Goal: Communication & Community: Answer question/provide support

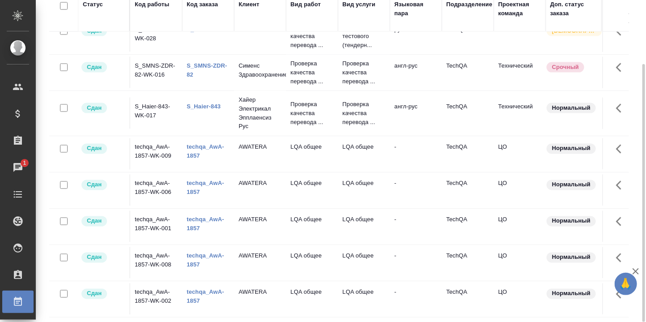
scroll to position [708, 0]
click at [201, 144] on link "techqa_AwA-1857" at bounding box center [206, 152] width 38 height 16
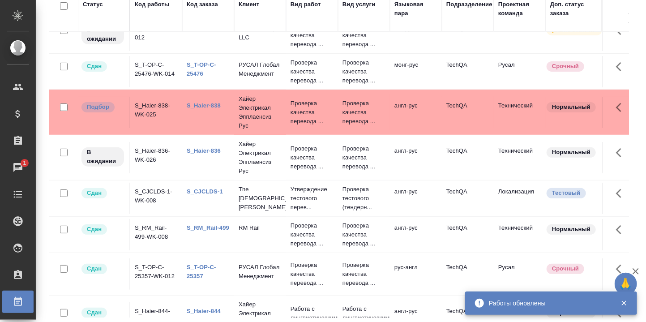
scroll to position [0, 0]
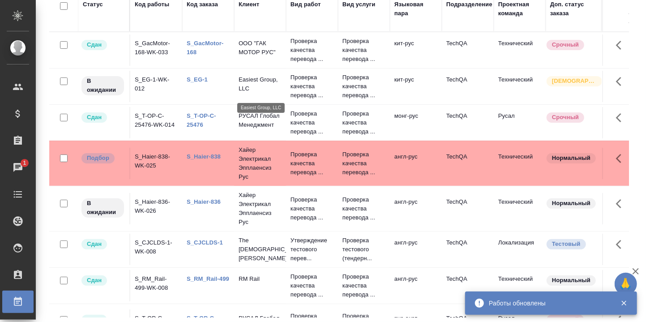
click at [17, 162] on div "Чаты" at bounding box center [7, 167] width 22 height 13
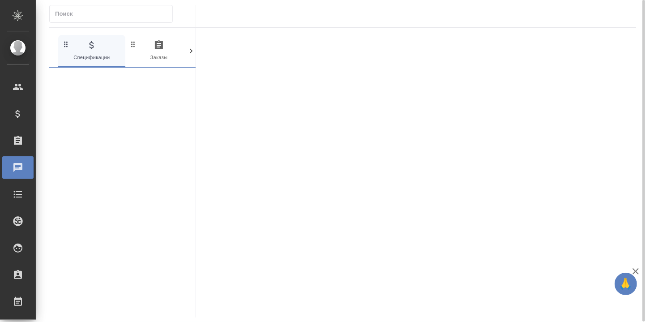
drag, startPoint x: 192, startPoint y: 48, endPoint x: 185, endPoint y: 51, distance: 7.4
click at [192, 48] on icon at bounding box center [191, 51] width 9 height 9
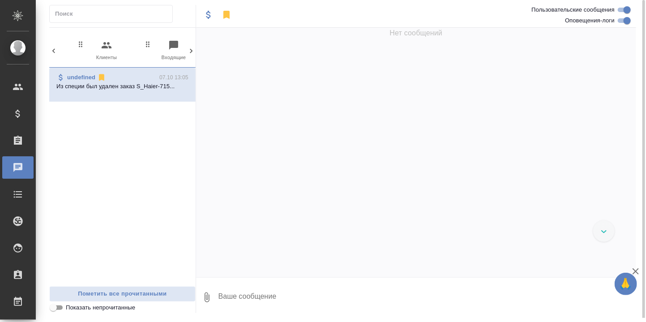
scroll to position [0, 128]
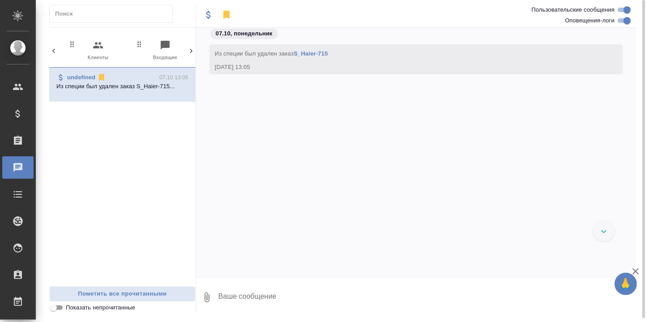
click at [53, 49] on icon at bounding box center [53, 51] width 9 height 9
click at [157, 43] on icon "button" at bounding box center [159, 45] width 11 height 11
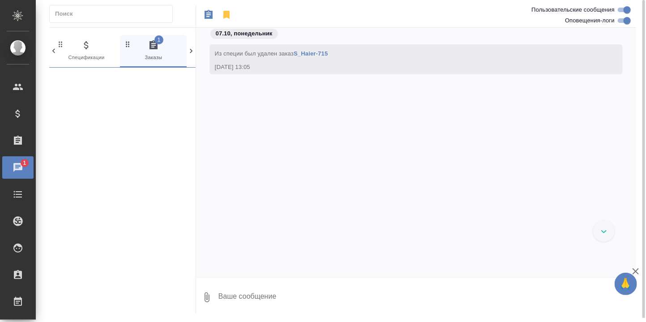
scroll to position [0, 5]
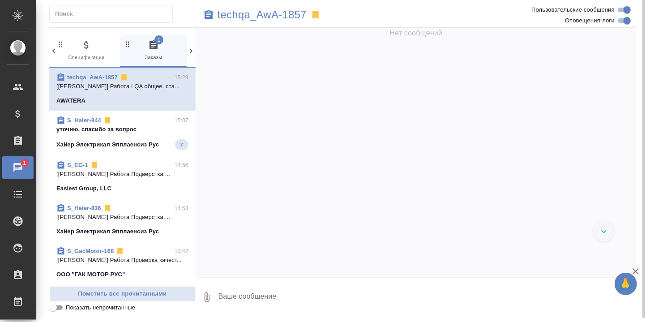
click at [96, 134] on p "уточню, спасибо за вопрос" at bounding box center [122, 129] width 132 height 9
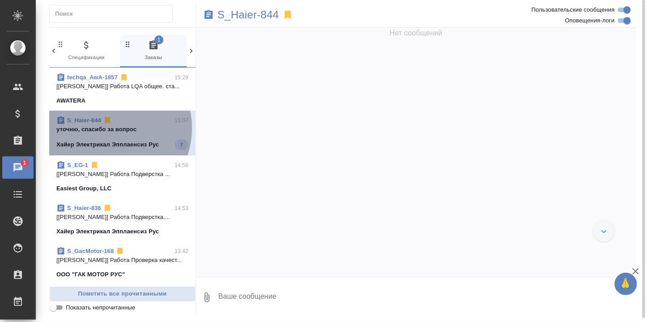
click at [108, 134] on p "уточню, спасибо за вопрос" at bounding box center [122, 129] width 132 height 9
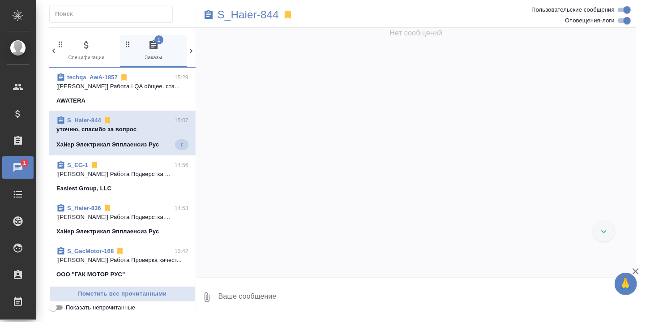
scroll to position [0, 0]
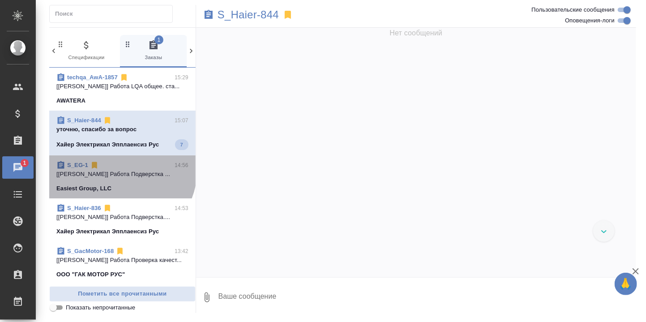
click at [117, 170] on div "S_EG-1 14:56" at bounding box center [122, 165] width 132 height 9
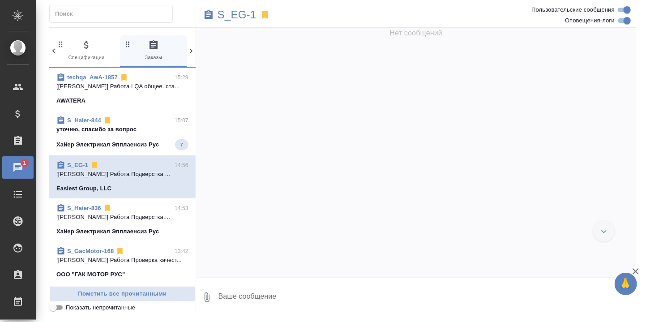
click at [119, 134] on p "уточню, спасибо за вопрос" at bounding box center [122, 129] width 132 height 9
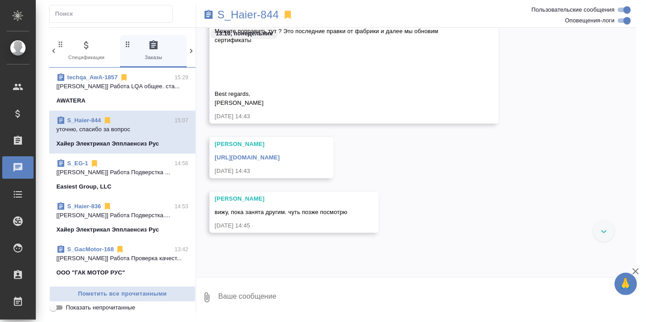
scroll to position [11783, 0]
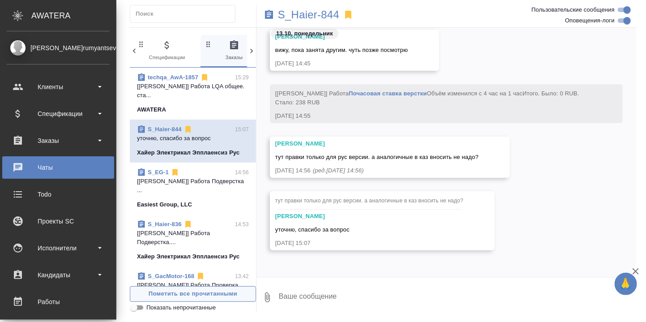
drag, startPoint x: 55, startPoint y: 301, endPoint x: 65, endPoint y: 297, distance: 11.0
click at [54, 301] on div "Работы" at bounding box center [58, 301] width 103 height 13
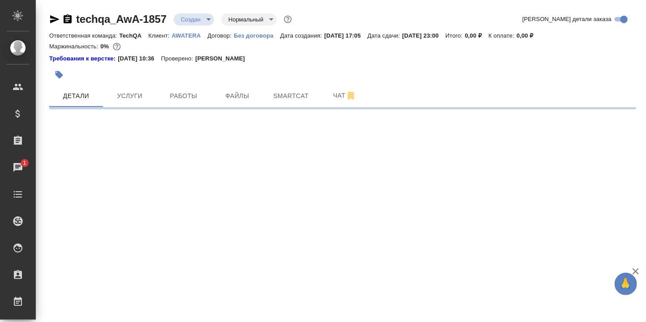
select select "RU"
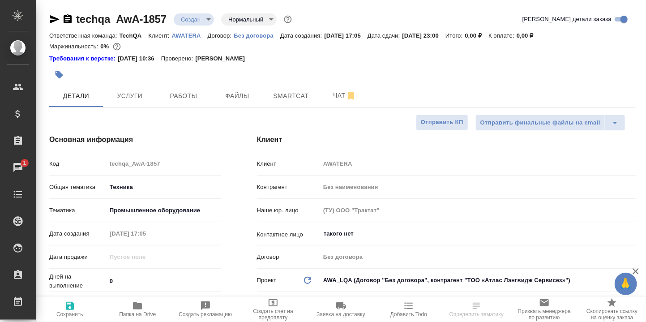
type textarea "x"
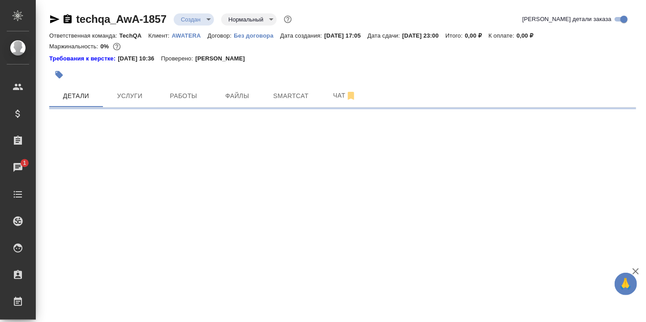
select select "RU"
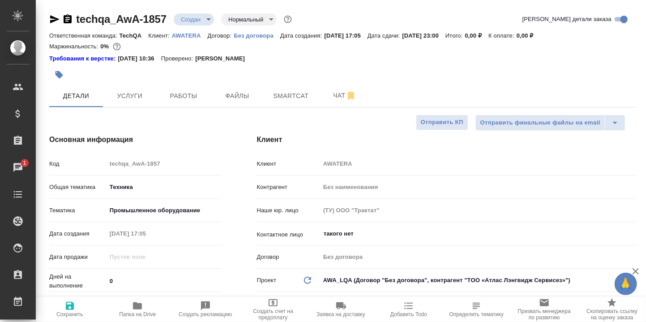
type textarea "x"
click at [185, 93] on span "Работы" at bounding box center [183, 95] width 43 height 11
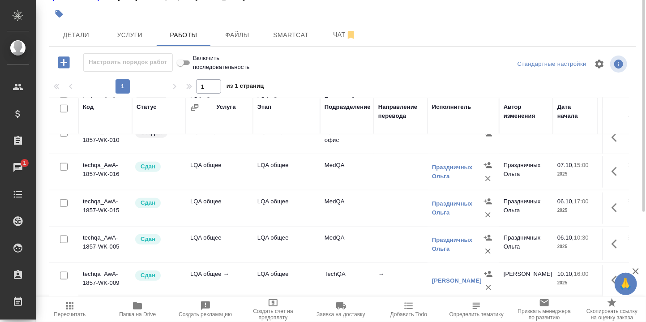
scroll to position [345, 0]
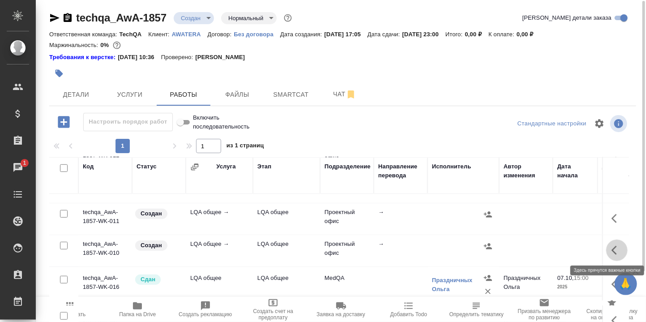
click at [612, 251] on icon "button" at bounding box center [614, 250] width 5 height 9
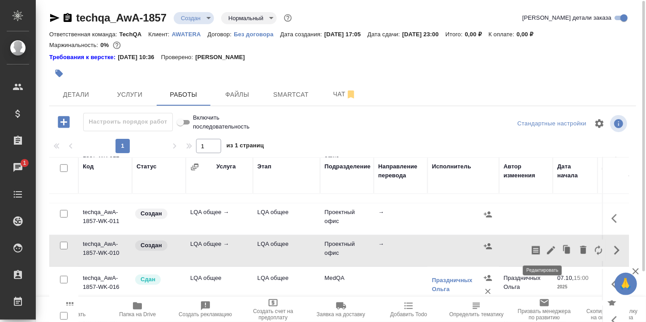
click at [547, 247] on icon "button" at bounding box center [551, 250] width 8 height 8
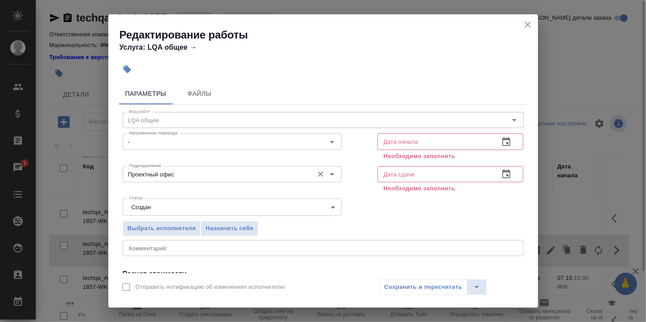
click at [187, 175] on input "Проектный офис" at bounding box center [217, 174] width 184 height 11
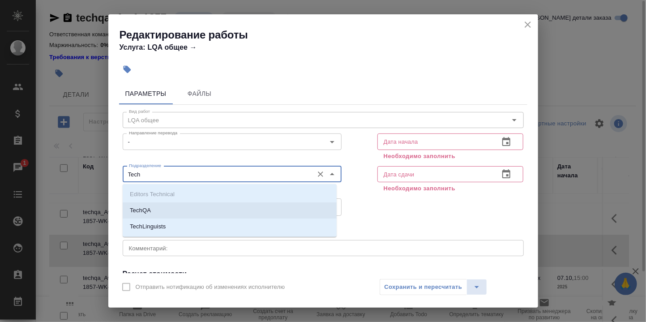
click at [164, 207] on li "TechQA" at bounding box center [230, 210] width 214 height 16
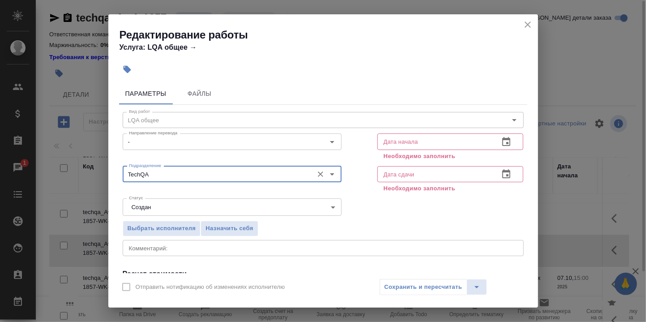
type input "TechQA"
click at [501, 141] on icon "button" at bounding box center [506, 142] width 11 height 11
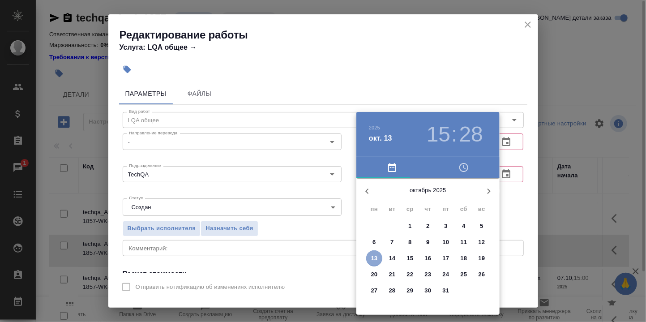
click at [375, 257] on p "13" at bounding box center [374, 258] width 7 height 9
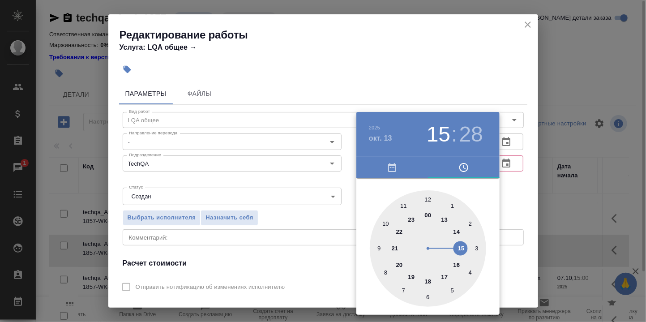
click at [447, 219] on div at bounding box center [428, 248] width 116 height 116
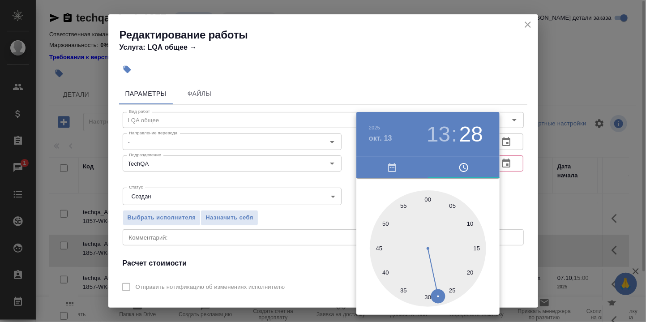
drag, startPoint x: 428, startPoint y: 202, endPoint x: 456, endPoint y: 204, distance: 28.8
click at [427, 202] on div at bounding box center [428, 248] width 116 height 116
type input "13.10.2025 13:00"
click at [506, 204] on div at bounding box center [323, 161] width 646 height 322
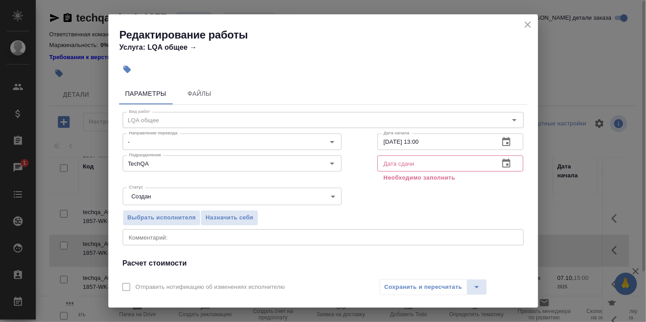
click at [503, 161] on icon "button" at bounding box center [507, 163] width 8 height 9
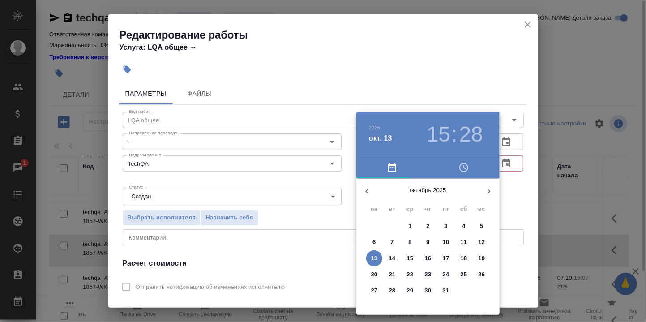
click at [375, 256] on p "13" at bounding box center [374, 258] width 7 height 9
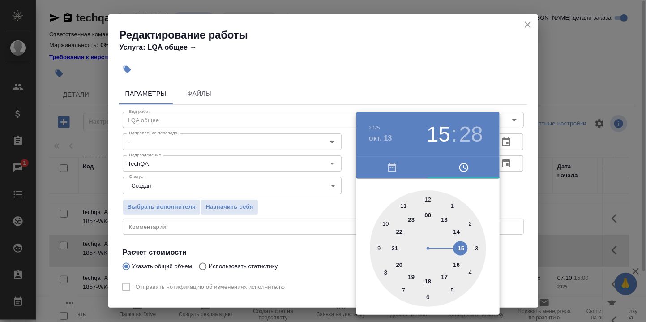
click at [445, 219] on div at bounding box center [428, 248] width 116 height 116
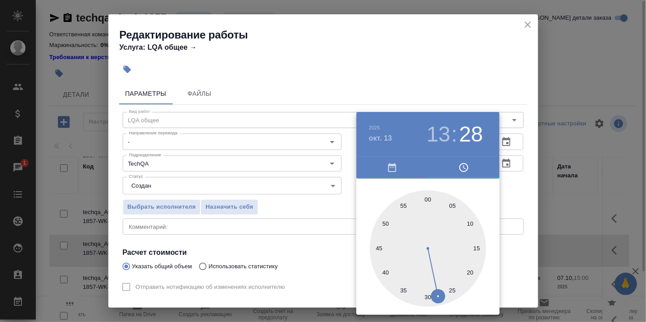
click at [429, 298] on div at bounding box center [428, 248] width 116 height 116
type input "13.10.2025 13:30"
click at [511, 182] on div at bounding box center [323, 161] width 646 height 322
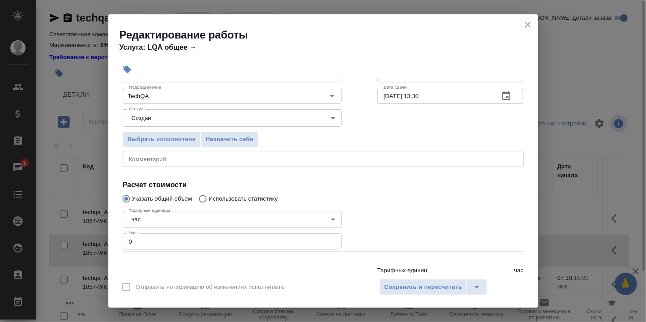
scroll to position [100, 0]
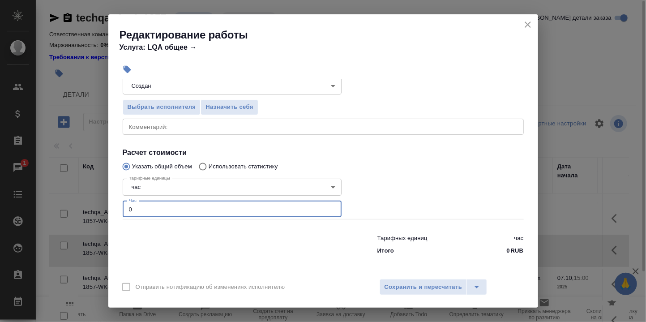
click at [153, 210] on input "0" at bounding box center [232, 209] width 219 height 16
type input "0.25"
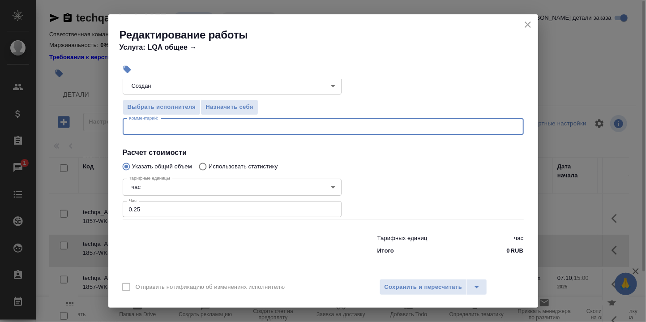
click at [186, 125] on textarea at bounding box center [323, 126] width 389 height 7
type textarea "Выгрузка начислений, создание рыбы."
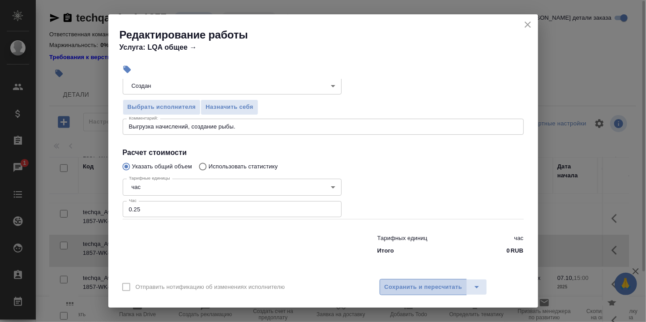
click at [411, 284] on span "Сохранить и пересчитать" at bounding box center [424, 287] width 78 height 10
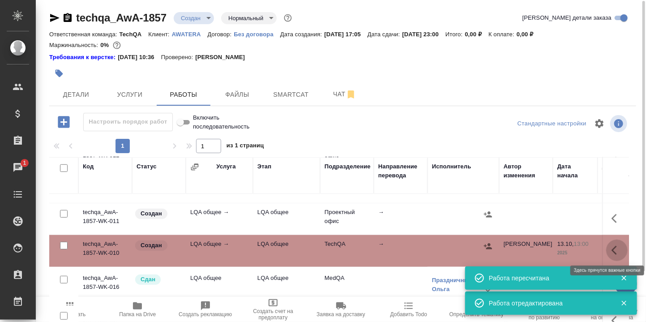
click at [612, 248] on icon "button" at bounding box center [617, 250] width 11 height 11
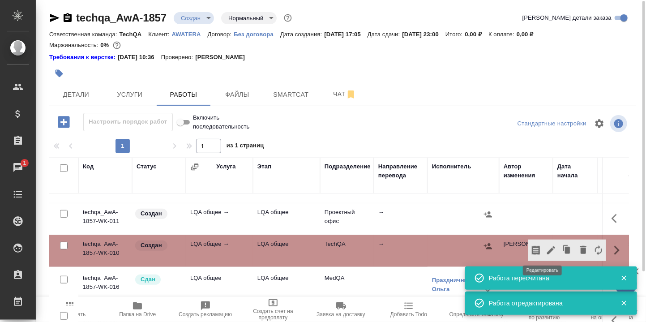
click at [546, 245] on icon "button" at bounding box center [551, 250] width 11 height 11
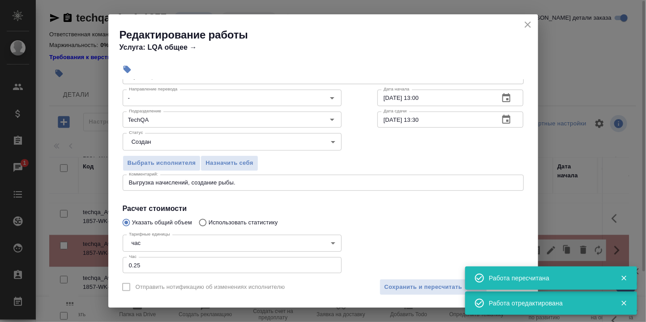
scroll to position [60, 0]
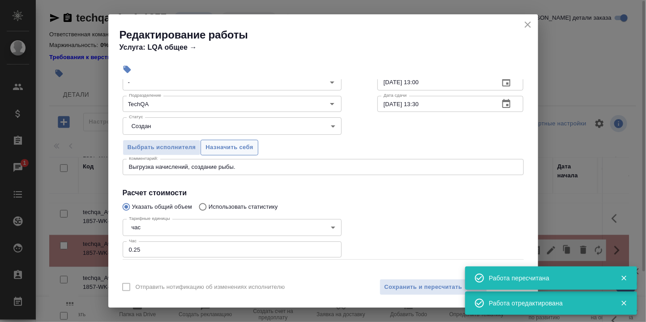
click at [231, 147] on span "Назначить себя" at bounding box center [229, 147] width 47 height 10
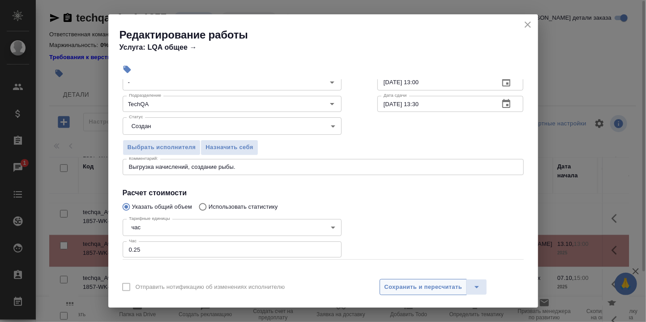
click at [412, 288] on span "Сохранить и пересчитать" at bounding box center [424, 287] width 78 height 10
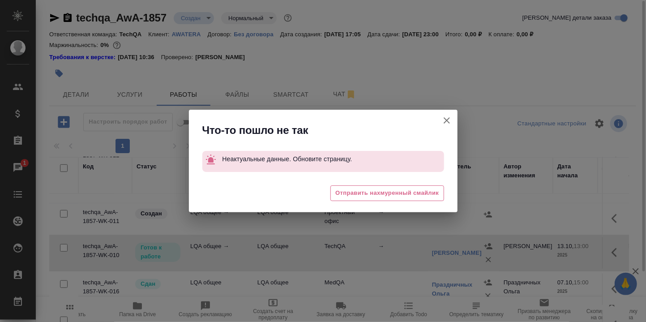
click at [445, 120] on icon "button" at bounding box center [447, 120] width 11 height 11
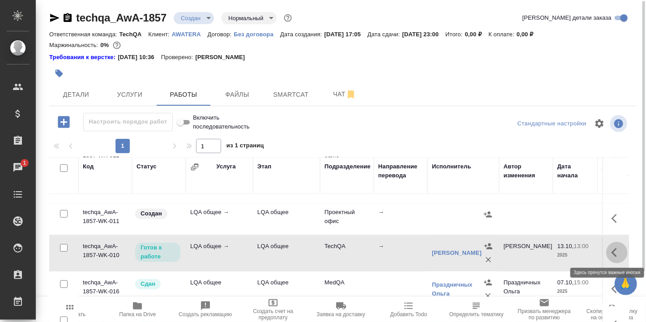
click at [612, 251] on icon "button" at bounding box center [617, 252] width 11 height 11
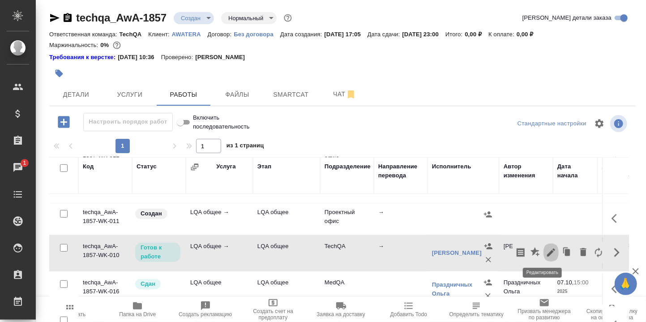
click at [546, 247] on icon "button" at bounding box center [551, 252] width 11 height 11
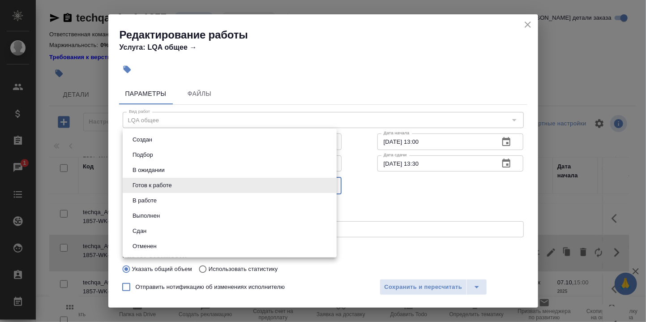
click at [330, 181] on body "🙏 .cls-1 fill:#fff; AWATERA Румянцева Дарья d.rumyantseva Клиенты Спецификации …" at bounding box center [323, 161] width 646 height 322
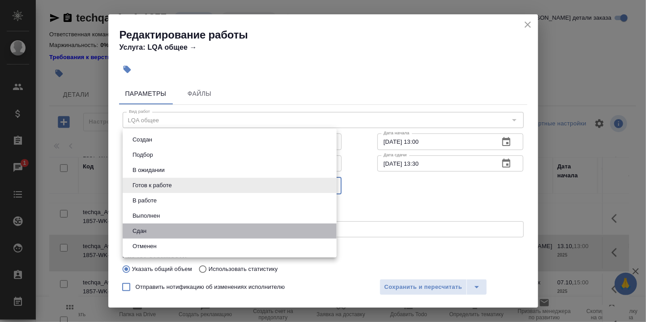
click at [153, 231] on li "Сдан" at bounding box center [230, 231] width 214 height 15
type input "closed"
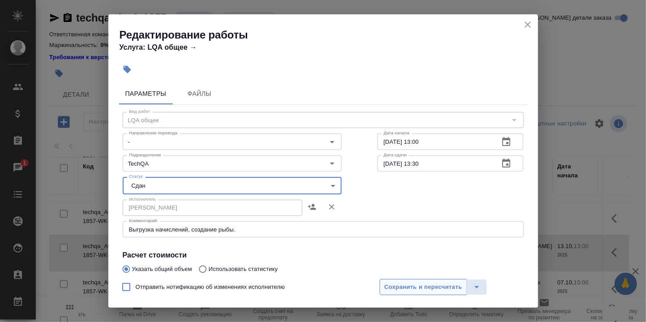
click at [432, 288] on span "Сохранить и пересчитать" at bounding box center [424, 287] width 78 height 10
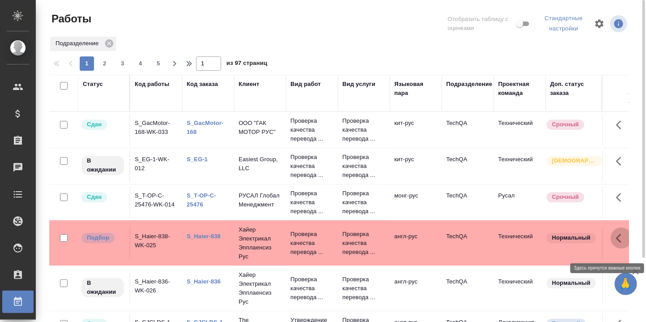
click at [616, 244] on icon "button" at bounding box center [621, 238] width 11 height 11
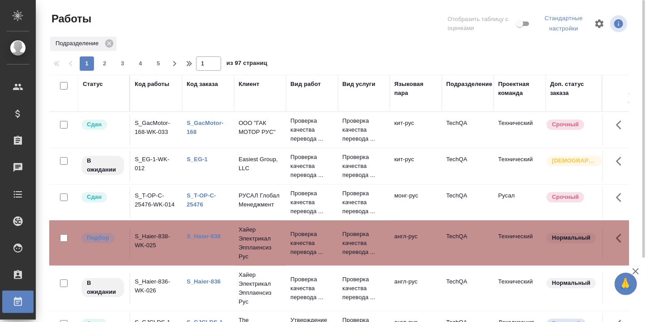
click at [206, 240] on link "S_Haier-838" at bounding box center [204, 236] width 34 height 7
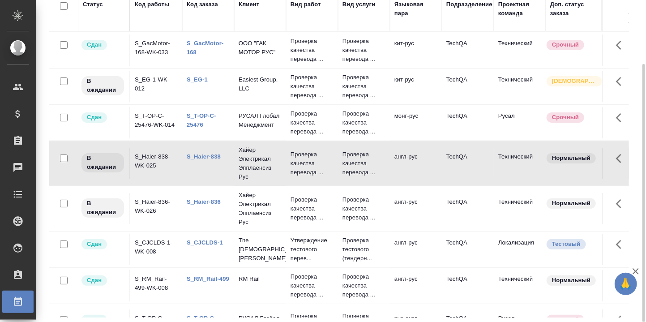
click at [202, 6] on div "Код заказа" at bounding box center [202, 4] width 31 height 9
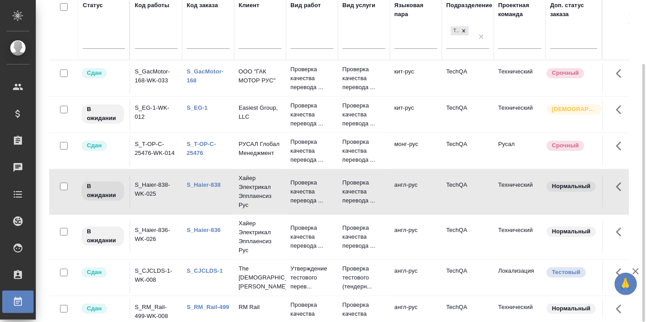
click at [205, 43] on input "text" at bounding box center [208, 43] width 43 height 11
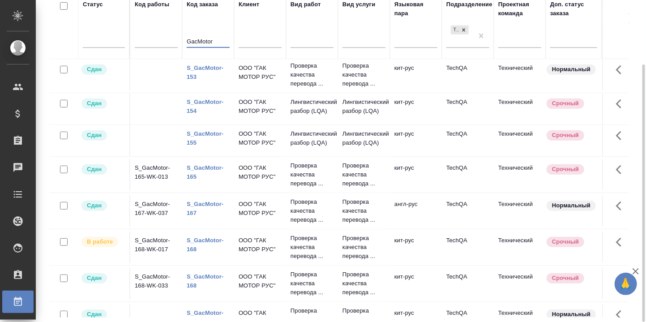
scroll to position [298, 0]
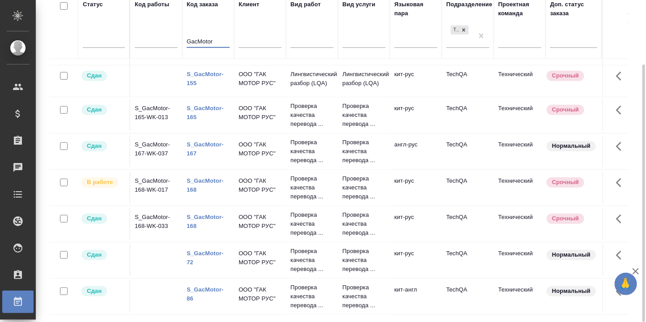
type input "GacMotor"
click at [210, 193] on link "S_GacMotor-168" at bounding box center [205, 185] width 37 height 16
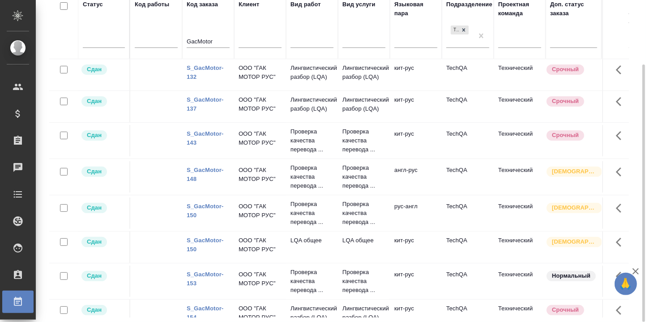
scroll to position [0, 0]
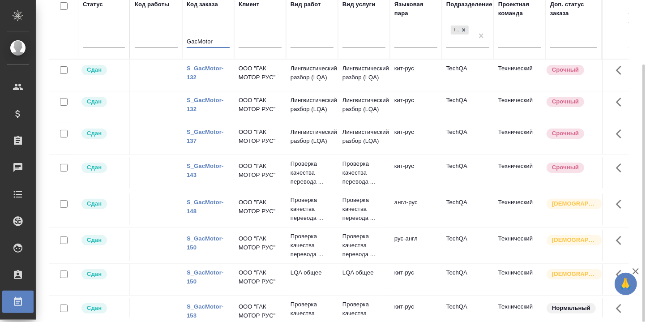
drag, startPoint x: 215, startPoint y: 42, endPoint x: 159, endPoint y: 41, distance: 56.4
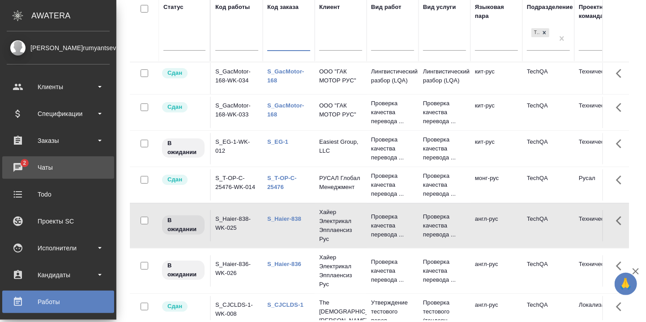
click at [20, 166] on div "Чаты" at bounding box center [58, 167] width 103 height 13
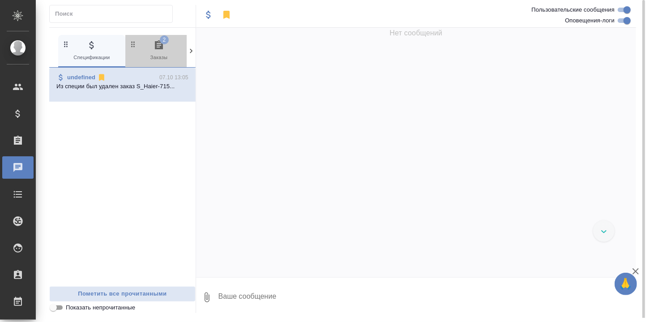
click at [160, 45] on icon "button" at bounding box center [159, 45] width 11 height 11
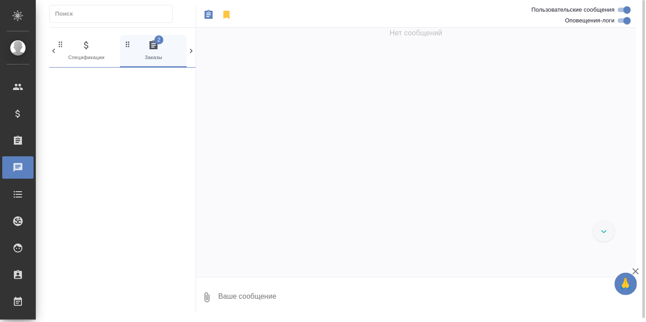
scroll to position [0, 5]
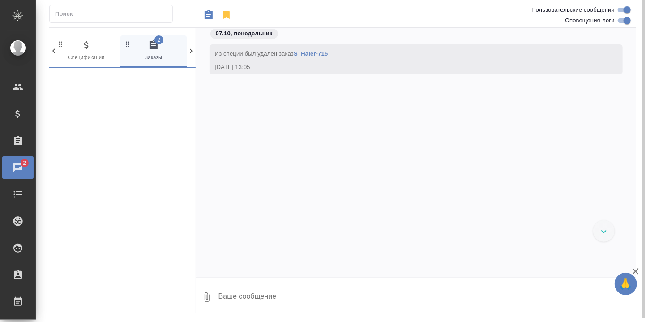
click at [155, 45] on icon "button" at bounding box center [154, 44] width 8 height 9
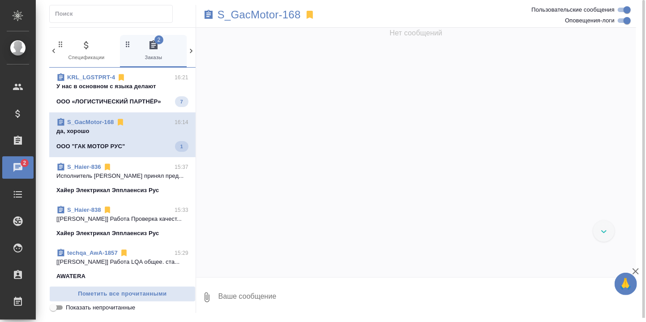
click at [101, 133] on p "да, хорошо" at bounding box center [122, 131] width 132 height 9
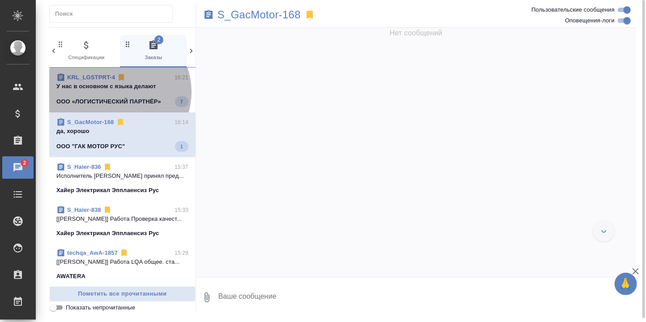
click at [118, 91] on span "KRL_LGSTPRT-4 16:21 У нас в основном с языка делают ООО «ЛОГИСТИЧЕСКИЙ ПАРТНЁР»…" at bounding box center [122, 90] width 132 height 34
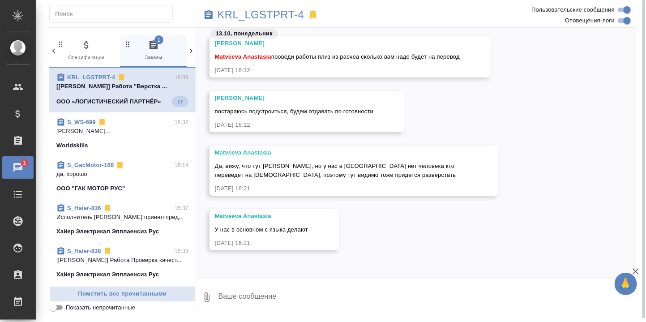
scroll to position [4733, 0]
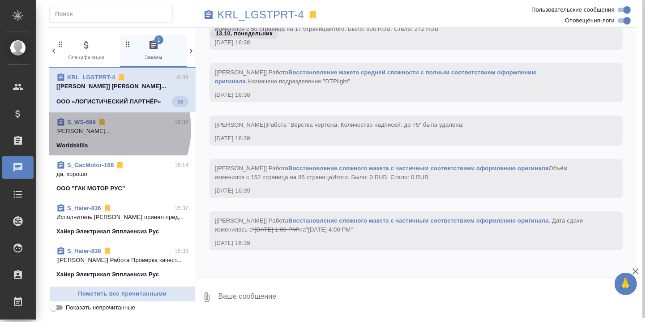
click at [98, 136] on p "Румянцева Дарья..." at bounding box center [122, 131] width 132 height 9
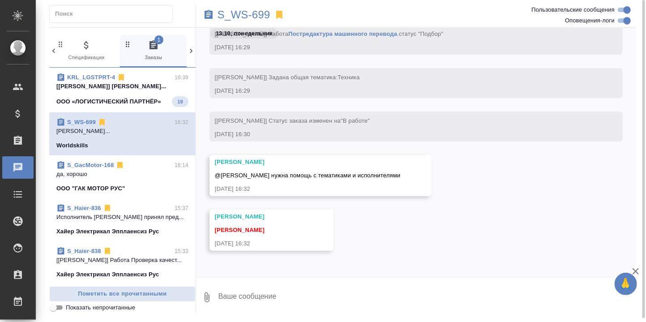
scroll to position [0, 0]
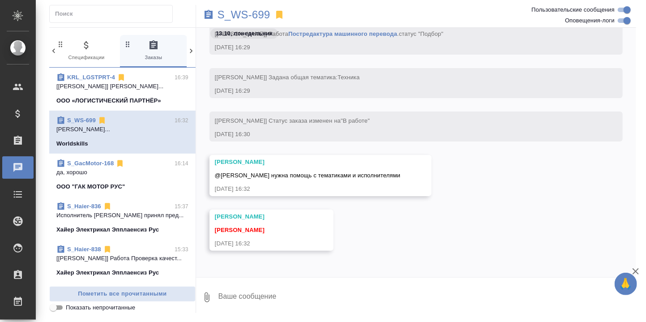
click at [264, 296] on textarea at bounding box center [427, 297] width 419 height 30
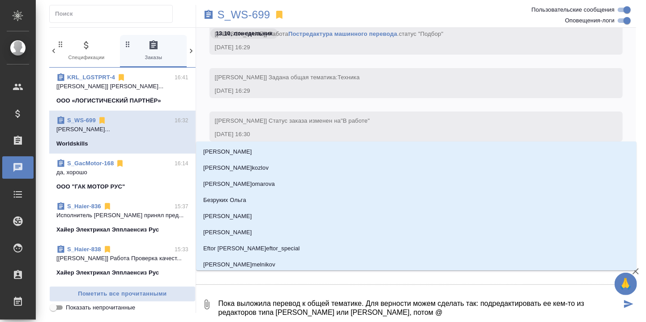
type textarea "Пока выложила перевод к общей тематике. Для верности можем сделать так: подреда…"
type input "Р"
type textarea "Пока выложила перевод к общей тематике. Для верности можем сделать так: подреда…"
type input "Ру"
type textarea "Пока выложила перевод к общей тематике. Для верности можем сделать так: подреда…"
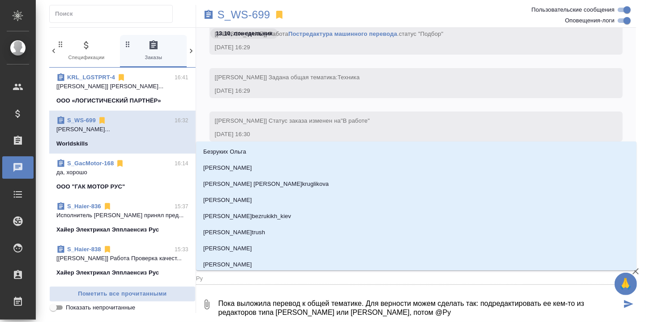
type input "Рус"
type textarea "Пока выложила перевод к общей тематике. Для верности можем сделать так: подреда…"
type input "Русл"
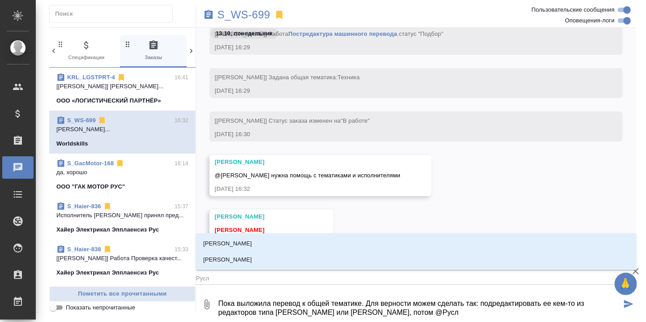
type textarea "Пока выложила перевод к общей тематике. Для верности можем сделать так: подреда…"
type input "Русла"
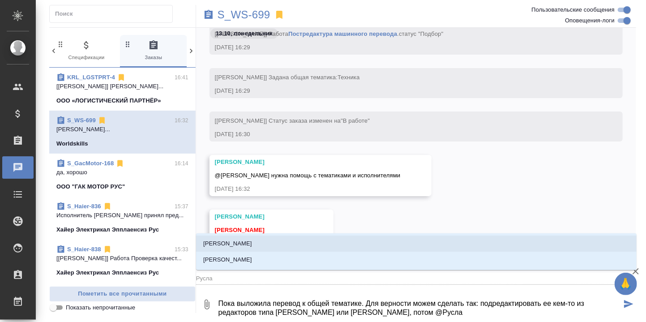
click at [242, 241] on p "Магеррамов Руслан" at bounding box center [227, 243] width 49 height 9
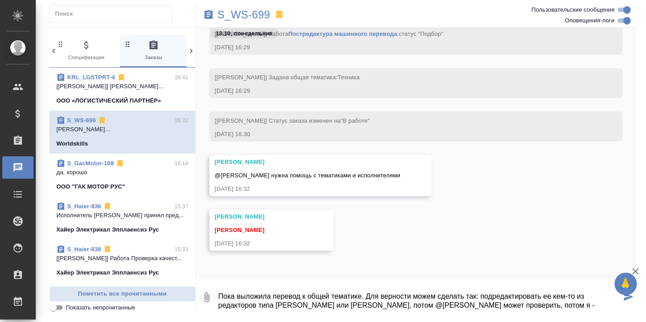
scroll to position [5, 0]
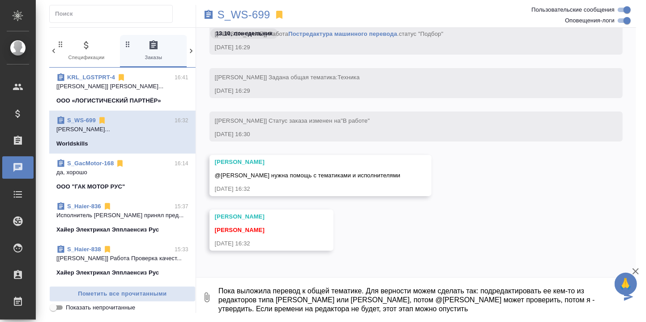
click at [273, 290] on textarea "Пока выложила перевод к общей тематике. Для верности можем сделать так: подреда…" at bounding box center [420, 297] width 404 height 30
click at [501, 309] on textarea "Пока выложила в Source перевод к общей тематике. Для верности можем сделать так…" at bounding box center [420, 297] width 404 height 30
click at [218, 291] on textarea "Пока выложила в Source перевод к общей тематике. Для верности можем сделать так…" at bounding box center [420, 297] width 404 height 30
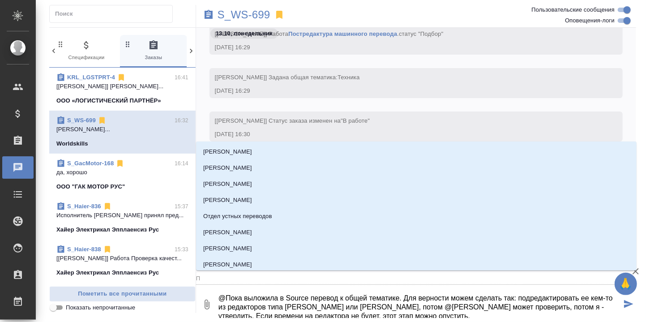
type textarea "@СПока выложила в Source перевод к общей тематике. Для верности можем сделать т…"
type input "СП"
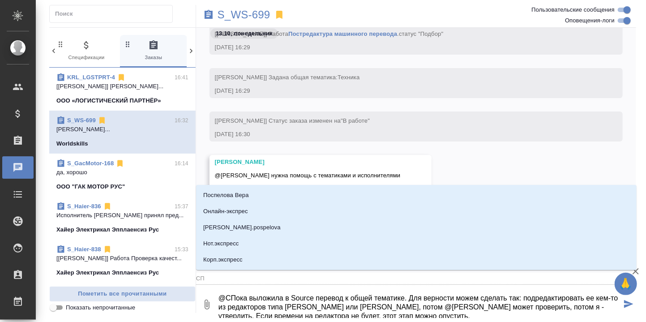
type textarea "@СеПока выложила в Source перевод к общей тематике. Для верности можем сделать …"
type input "СеП"
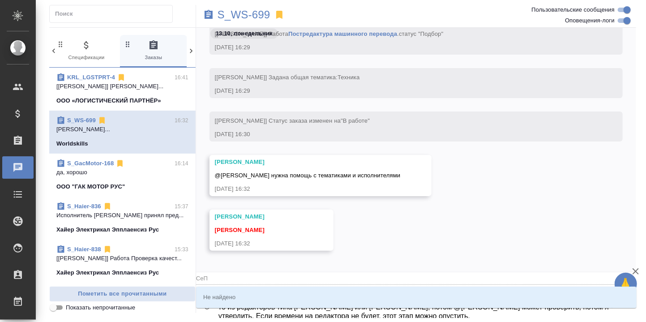
type textarea "@СерПока выложила в Source перевод к общей тематике. Для верности можем сделать…"
type input "СерП"
type textarea "@СергПока выложила в Source перевод к общей тематике. Для верности можем сделат…"
type input "СергП"
type textarea "@СергеПока выложила в Source перевод к общей тематике. Для верности можем сдела…"
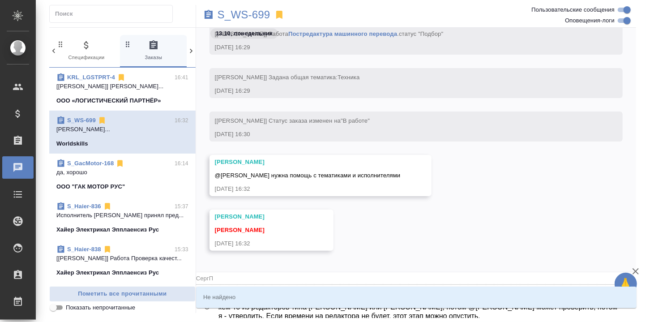
type input "СергеП"
type textarea "@СергееПока выложила в Source перевод к общей тематике. Для верности можем сдел…"
type input "СергееП"
click at [234, 313] on textarea "@СергееПока выложила в Source перевод к общей тематике. Для верности можем сдел…" at bounding box center [420, 304] width 404 height 30
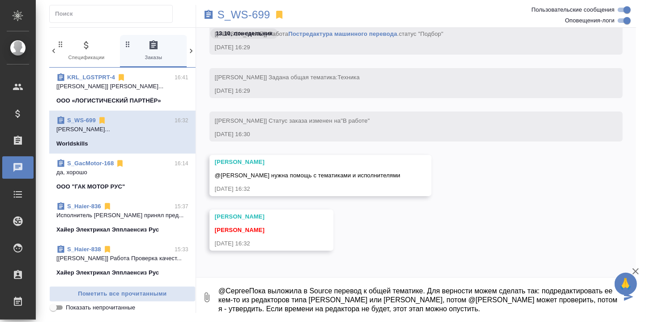
click at [251, 290] on textarea "@СергееПока выложила в Source перевод к общей тематике. Для верности можем сдел…" at bounding box center [420, 297] width 404 height 30
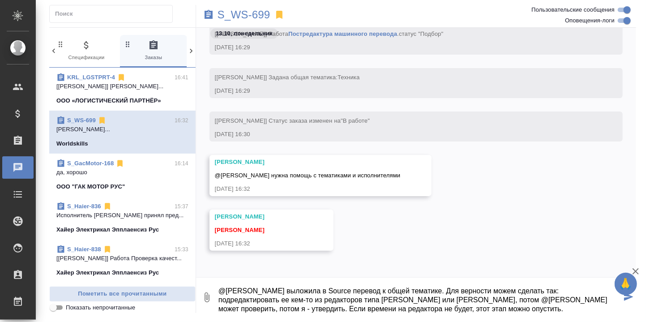
click at [248, 292] on textarea "@Сергее Пока выложила в Source перевод к общей тематике. Для верности можем сде…" at bounding box center [420, 297] width 404 height 30
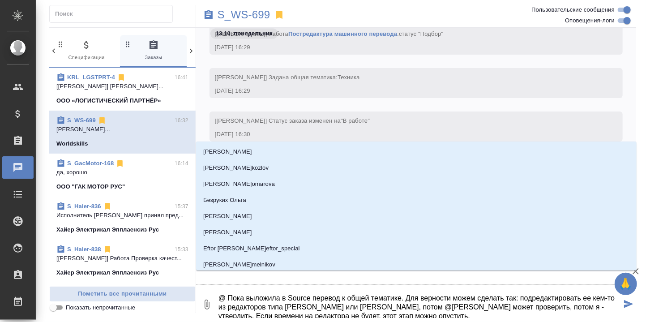
type textarea "@С Пока выложила в Source перевод к общей тематике. Для верности можем сделать …"
type input "С"
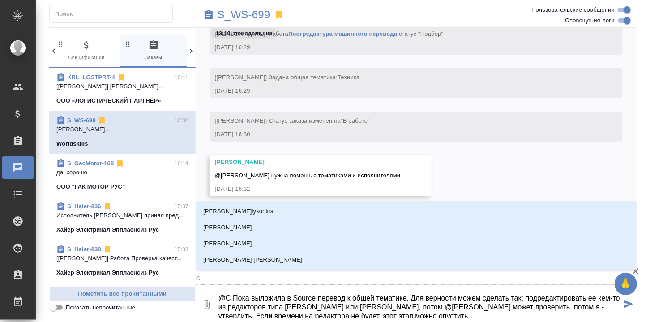
type textarea "@Се Пока выложила в Source перевод к общей тематике. Для верности можем сделать…"
type input "Се"
type textarea "@Сер Пока выложила в Source перевод к общей тематике. Для верности можем сделат…"
type input "Сер"
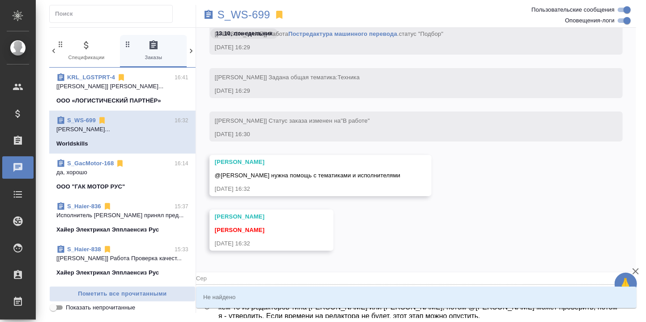
type textarea "@Серг Пока выложила в Source перевод к общей тематике. Для верности можем сдела…"
type input "Серг"
type textarea "@Серге Пока выложила в Source перевод к общей тематике. Для верности можем сдел…"
type input "Серге"
type textarea "@Сергее Пока выложила в Source перевод к общей тематике. Для верности можем сде…"
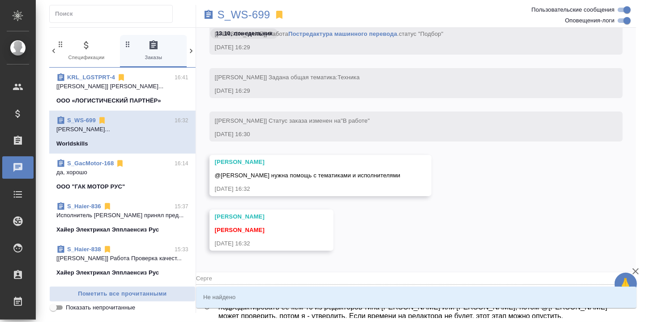
type input "Сергее"
type textarea "@Сергеев Пока выложила в Source перевод к общей тематике. Для верности можем сд…"
type input "Сергеев"
type textarea "@Сергеева Пока выложила в Source перевод к общей тематике. Для верности можем с…"
type input "Сергеева"
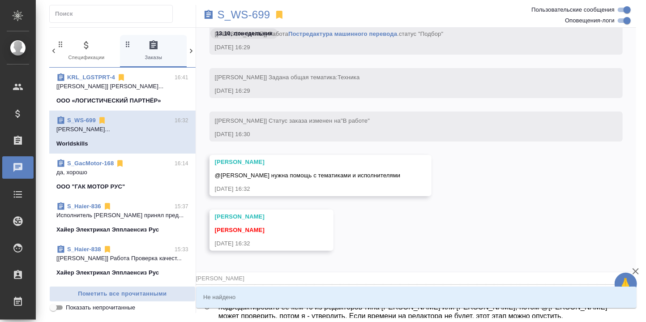
type textarea "@Сергеева Пока выложила в Source перевод к общей тематике. Для верности можем с…"
type input "Сергеева"
type textarea "@Сергеева А Пока выложила в Source перевод к общей тематике. Для верности можем…"
type input "Сергеева А"
type textarea "@Сергеева Пока выложила в Source перевод к общей тематике. Для верности можем с…"
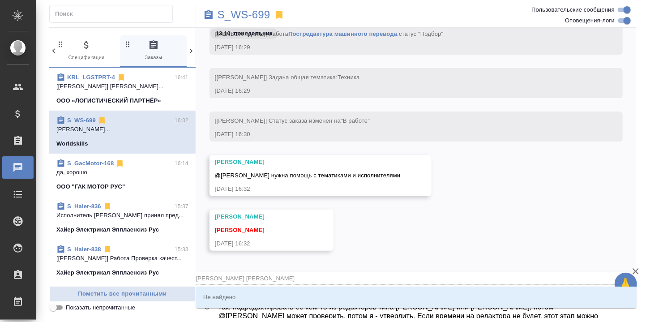
type input "Сергеева"
type textarea "@Сергеева Пока выложила в Source перевод к общей тематике. Для верности можем с…"
type input "Сергеева"
type textarea "@Сергеев Пока выложила в Source перевод к общей тематике. Для верности можем сд…"
type input "Сергеев"
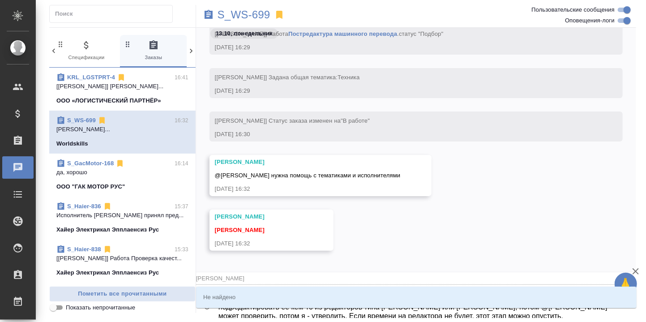
type textarea "@Сергее Пока выложила в Source перевод к общей тематике. Для верности можем сде…"
type input "Сергее"
type textarea "@Серге Пока выложила в Source перевод к общей тематике. Для верности можем сдел…"
type input "Серге"
type textarea "@Серг Пока выложила в Source перевод к общей тематике. Для верности можем сдела…"
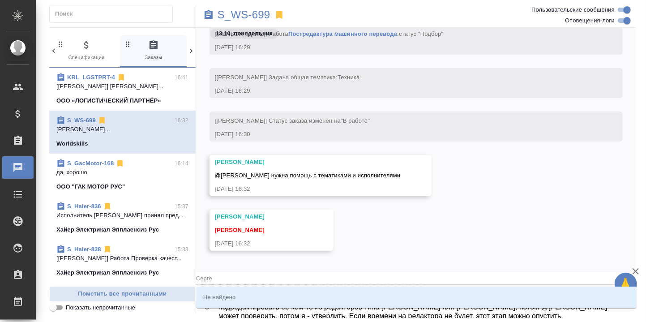
type input "Серг"
type textarea "@Сер Пока выложила в Source перевод к общей тематике. Для верности можем сделат…"
type input "Сер"
type textarea "@Се Пока выложила в Source перевод к общей тематике. Для верности можем сделать…"
type input "Се"
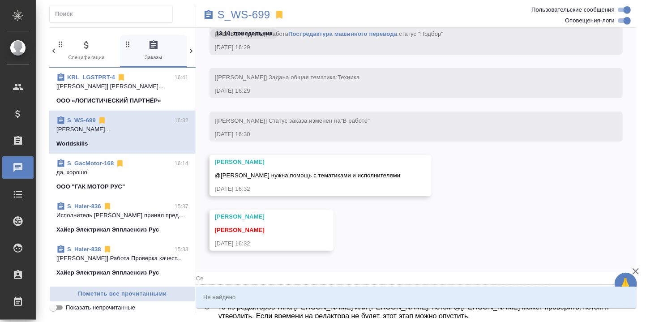
type textarea "@С Пока выложила в Source перевод к общей тематике. Для верности можем сделать …"
type input "С"
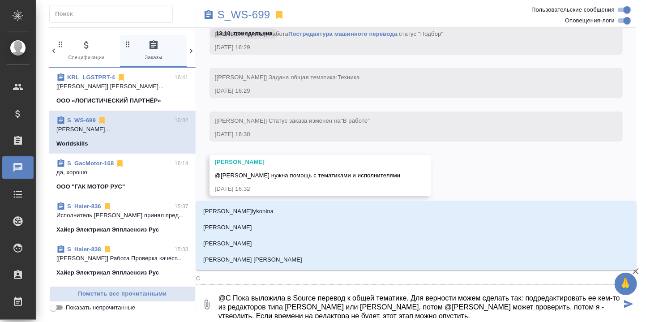
type textarea "@ Пока выложила в Source перевод к общей тематике. Для верности можем сделать т…"
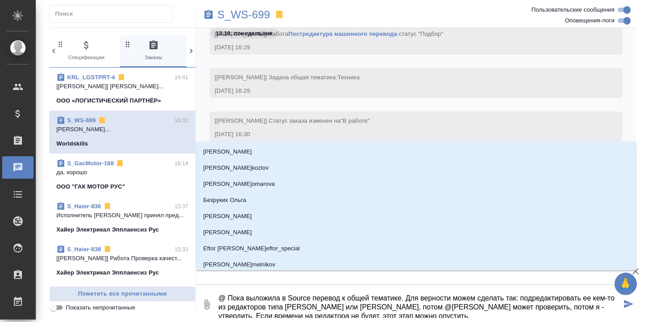
type textarea "@А Пока выложила в Source перевод к общей тематике. Для верности можем сделать …"
type input "А"
type textarea "@Ан Пока выложила в Source перевод к общей тематике. Для верности можем сделать…"
type input "Ан"
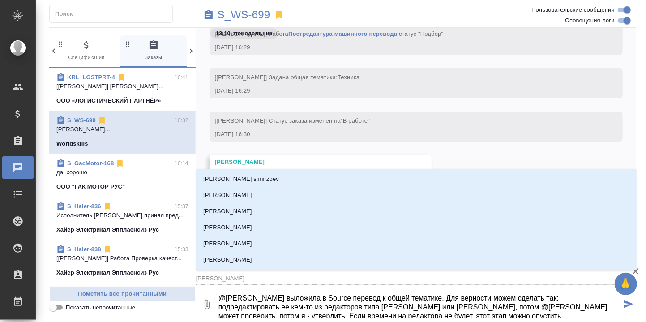
type textarea "@Ана Пока выложила в Source перевод к общей тематике. Для верности можем сделат…"
type input "Ана"
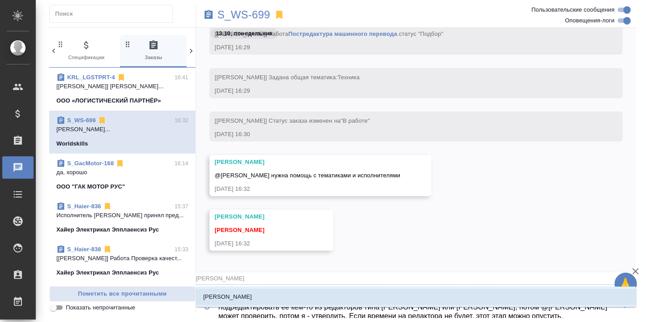
type textarea "@Анас Пока выложила в Source перевод к общей тематике. Для верности можем сдела…"
type input "Анас"
type textarea "@Анаст Пока выложила в Source перевод к общей тематике. Для верности можем сдел…"
type input "Анаст"
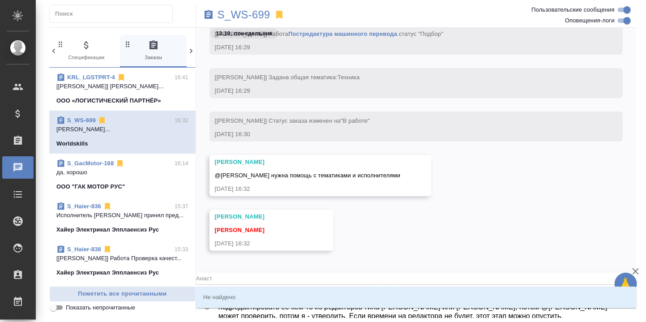
type textarea "@Анас Пока выложила в Source перевод к общей тематике. Для верности можем сдела…"
type input "Анас"
type textarea "@Ана Пока выложила в Source перевод к общей тематике. Для верности можем сделат…"
type input "Ана"
type textarea "@Ан Пока выложила в Source перевод к общей тематике. Для верности можем сделать…"
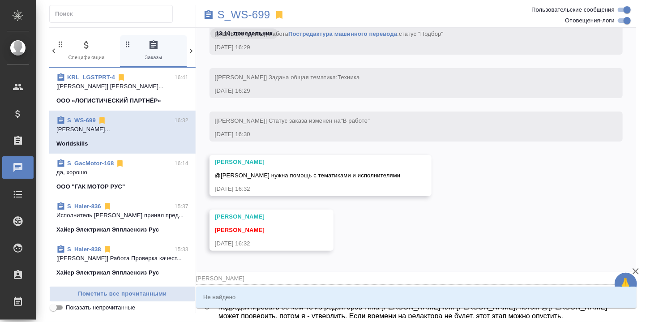
type input "Ан"
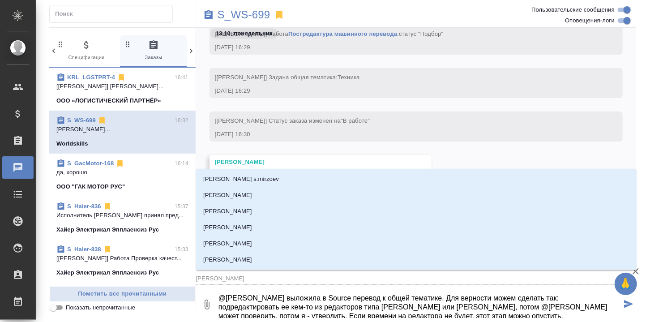
type textarea "@А Пока выложила в Source перевод к общей тематике. Для верности можем сделать …"
type input "А"
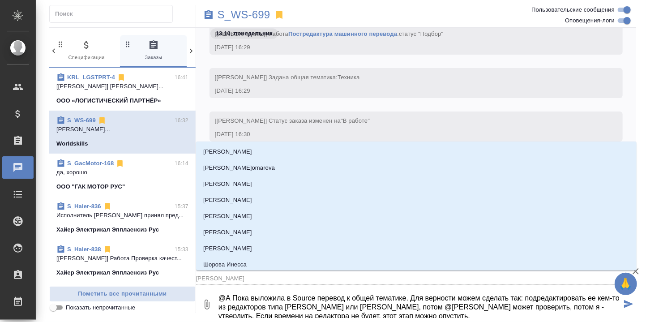
type textarea "@ Пока выложила в Source перевод к общей тематике. Для верности можем сделать т…"
type textarea "@S Пока выложила в Source перевод к общей тематике. Для верности можем сделать …"
type input "S"
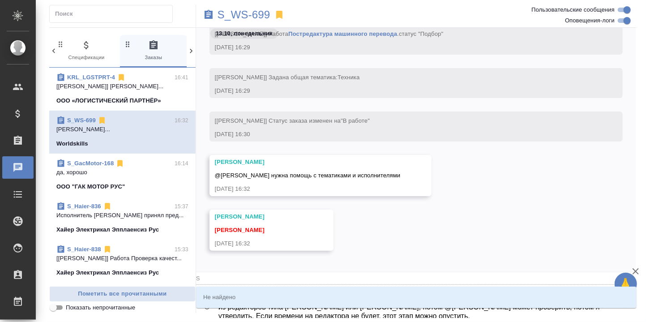
type textarea "@Se Пока выложила в Source перевод к общей тематике. Для верности можем сделать…"
type input "Se"
type textarea "@Ser Пока выложила в Source перевод к общей тематике. Для верности можем сделат…"
type input "Ser"
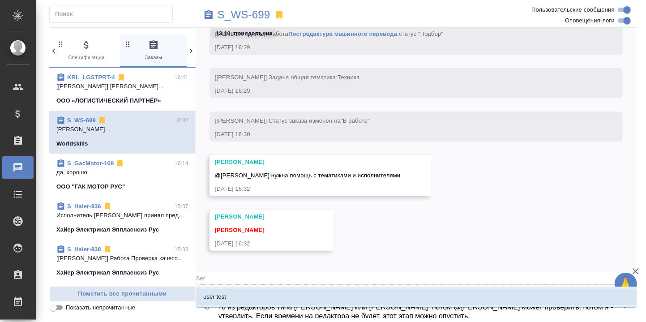
type textarea "@Serg Пока выложила в Source перевод к общей тематике. Для верности можем сдела…"
type input "Serg"
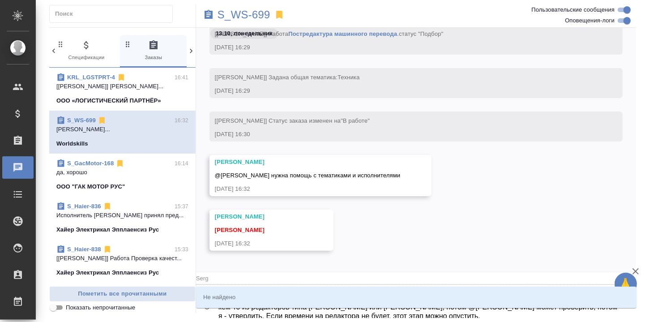
type textarea "@Serge Пока выложила в Source перевод к общей тематике. Для верности можем сдел…"
type input "Serge"
type textarea "@Sergee Пока выложила в Source перевод к общей тематике. Для верности можем сде…"
type input "Sergee"
type textarea "@Sergeev Пока выложила в Source перевод к общей тематике. Для верности можем сд…"
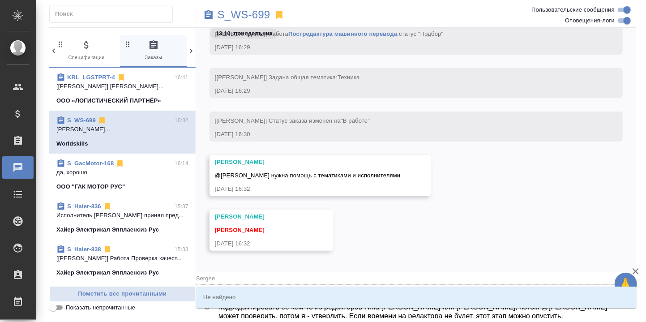
type input "Sergeev"
type textarea "@Sergeeva Пока выложила в Source перевод к общей тематике. Для верности можем с…"
type input "Sergeeva"
type textarea "@Sergeev Пока выложила в Source перевод к общей тематике. Для верности можем сд…"
type input "Sergeev"
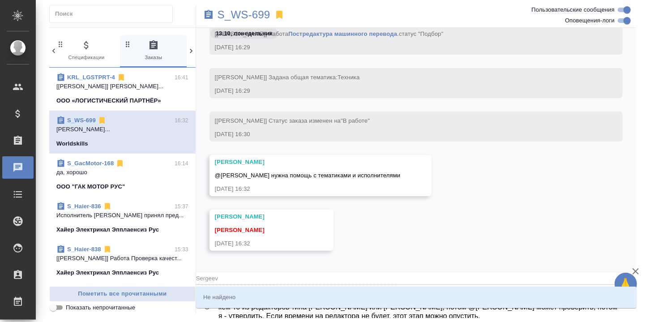
type textarea "@Sergee Пока выложила в Source перевод к общей тематике. Для верности можем сде…"
type input "Sergee"
type textarea "@Serge Пока выложила в Source перевод к общей тематике. Для верности можем сдел…"
type input "Serge"
type textarea "@Serg Пока выложила в Source перевод к общей тематике. Для верности можем сдела…"
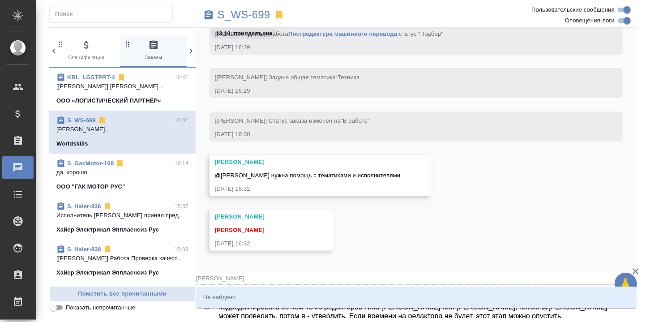
type input "Serg"
type textarea "@Ser Пока выложила в Source перевод к общей тематике. Для верности можем сделат…"
type input "Ser"
type textarea "@Se Пока выложила в Source перевод к общей тематике. Для верности можем сделать…"
type input "Se"
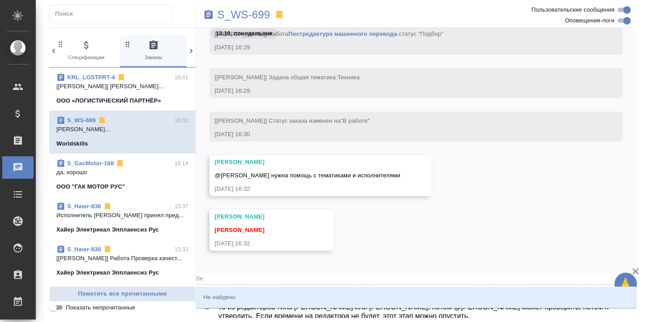
type textarea "@S Пока выложила в Source перевод к общей тематике. Для верности можем сделать …"
type input "S"
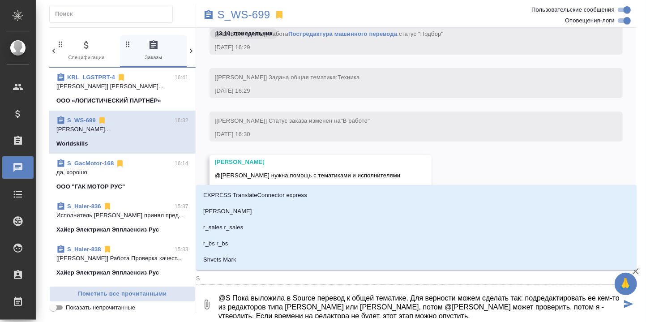
type textarea "@ Пока выложила в Source перевод к общей тематике. Для верности можем сделать т…"
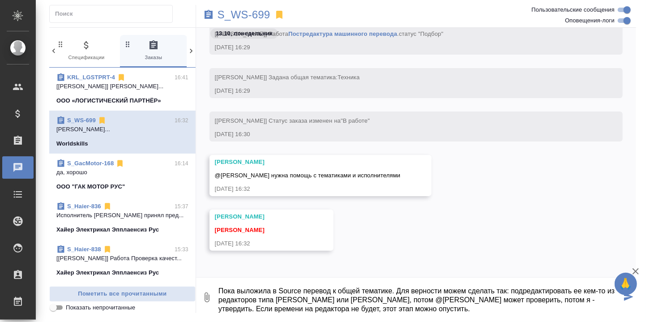
type textarea "Пока выложила в Source перевод к общей тематике. Для верности можем сделать так…"
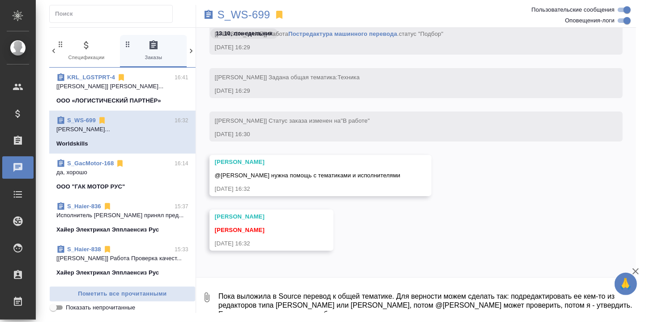
scroll to position [754, 0]
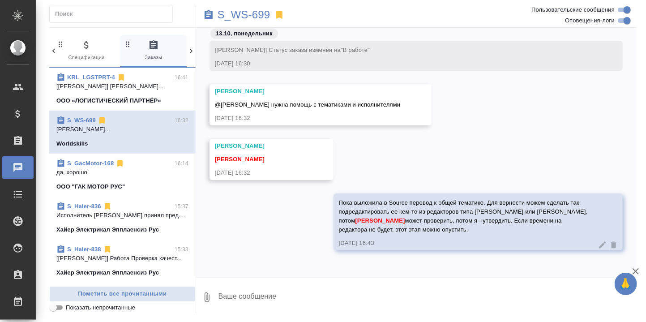
type textarea """
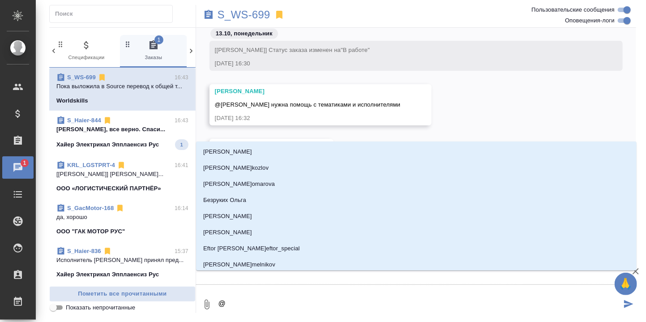
type textarea "@С"
type input "С"
type textarea "@Се"
type input "Се"
type textarea "@Сер"
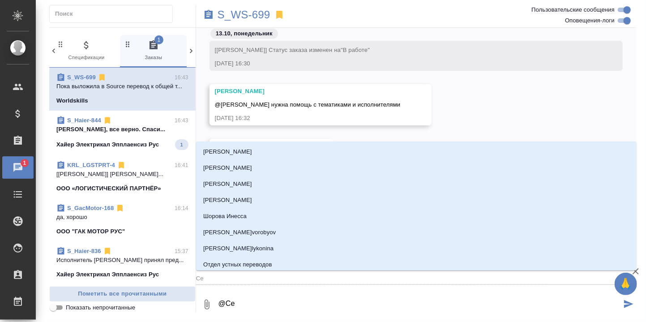
type input "Сер"
type textarea "@Серг"
type input "Серг"
type textarea "@[PERSON_NAME]"
type input "Серге"
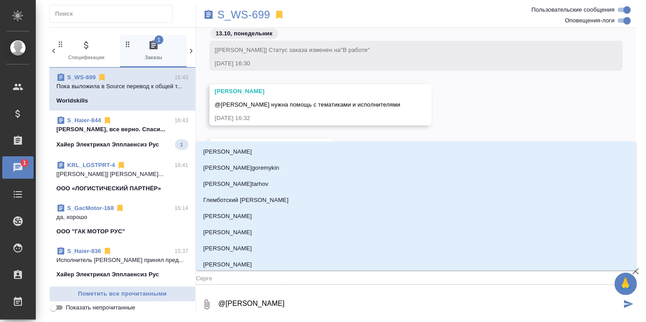
type textarea "@Сергее"
type input "Сергее"
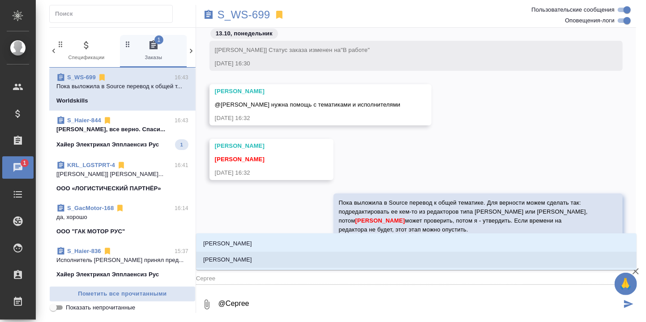
click at [244, 259] on p "[PERSON_NAME]" at bounding box center [227, 259] width 49 height 9
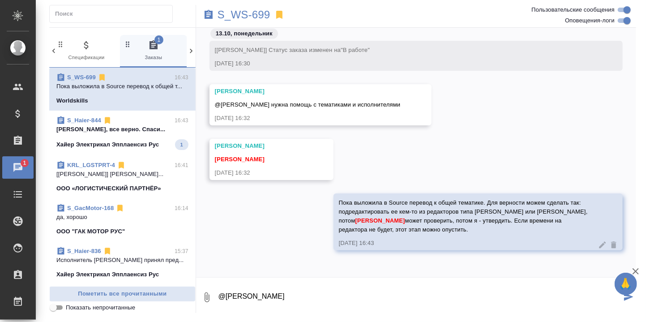
type textarea "@[PERSON_NAME]"
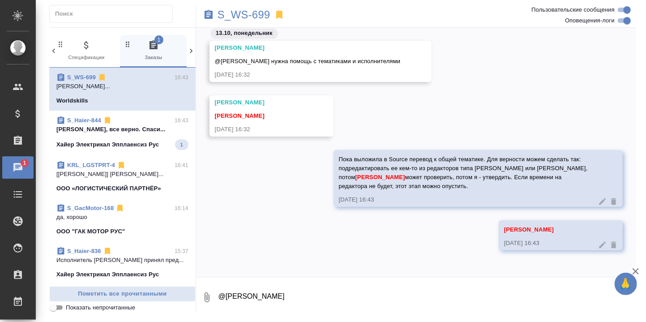
click at [266, 297] on textarea "@[PERSON_NAME]" at bounding box center [427, 297] width 419 height 30
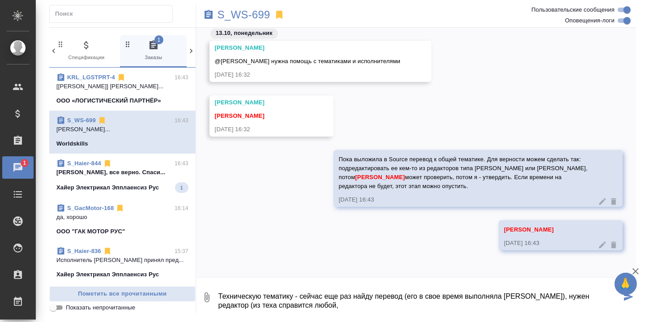
click at [306, 304] on textarea "Техническую тематику - сейчас еще раз найду перевод (его в свое время выполняла…" at bounding box center [420, 297] width 404 height 30
click at [348, 309] on textarea "Техническую тематику - сейчас еще раз найду перевод (его в свое время выполняла…" at bounding box center [420, 297] width 404 height 30
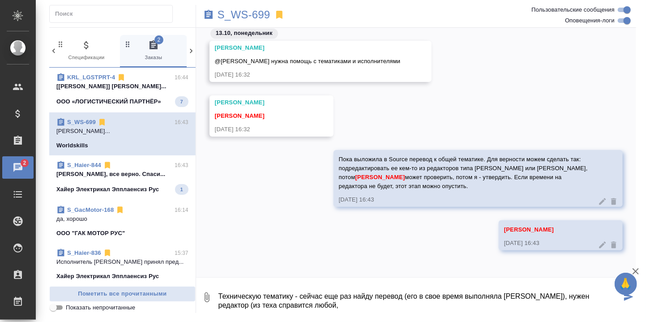
drag, startPoint x: 573, startPoint y: 297, endPoint x: 581, endPoint y: 302, distance: 9.1
click at [581, 302] on textarea "Техническую тематику - сейчас еще раз найду перевод (его в свое время выполняла…" at bounding box center [420, 297] width 404 height 30
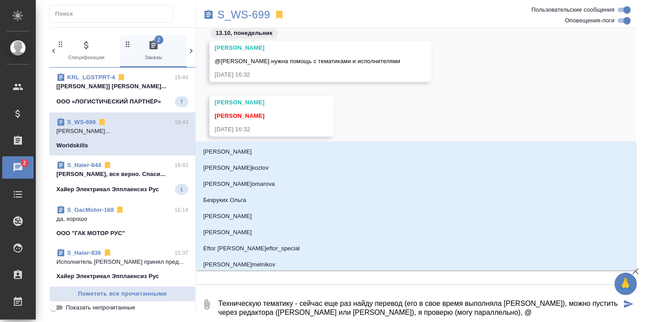
type textarea "Техническую тематику - сейчас еще раз найду перевод (его в свое время выполняла…"
type input "П"
type textarea "Техническую тематику - сейчас еще раз найду перевод (его в свое время выполняла…"
type input "Пр"
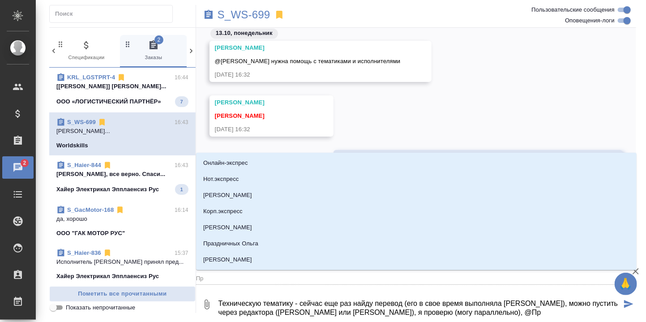
type textarea "Техническую тематику - сейчас еще раз найду перевод (его в свое время выполняла…"
type input "Пра"
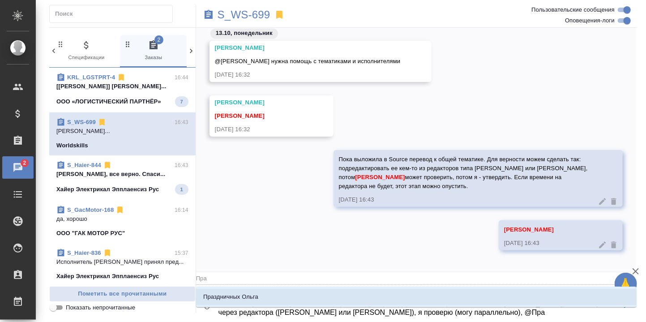
click at [257, 297] on p "Праздничных Ольга" at bounding box center [230, 297] width 55 height 9
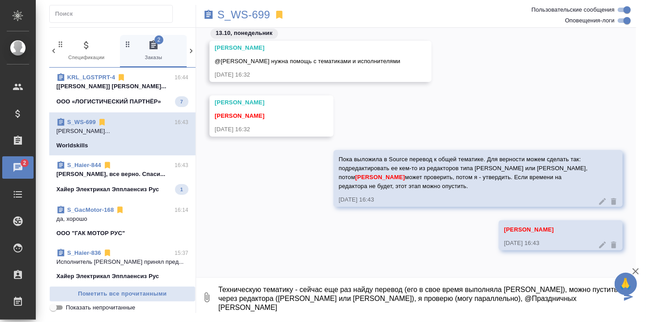
scroll to position [9, 0]
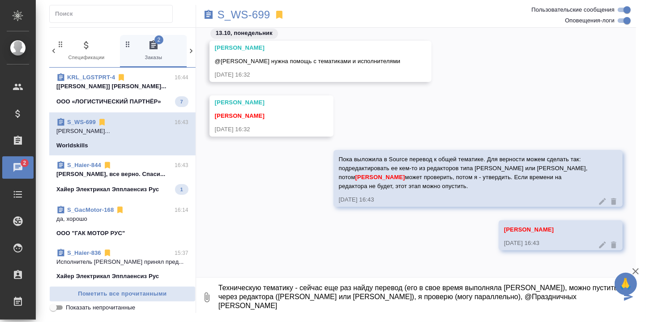
click at [292, 306] on textarea "Техническую тематику - сейчас еще раз найду перевод (его в свое время выполняла…" at bounding box center [420, 297] width 404 height 30
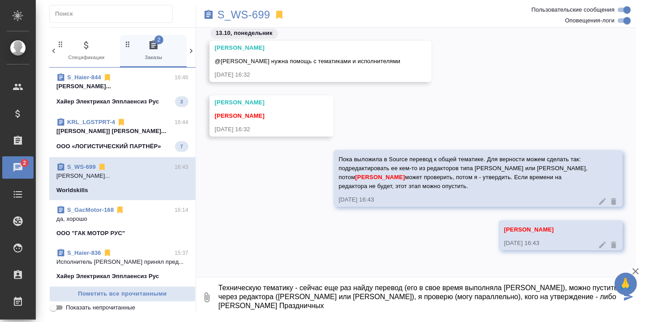
drag, startPoint x: 285, startPoint y: 307, endPoint x: 278, endPoint y: 297, distance: 12.7
click at [270, 306] on textarea "Техническую тематику - сейчас еще раз найду перевод (его в свое время выполняла…" at bounding box center [420, 297] width 404 height 30
click at [373, 308] on textarea "Техническую тематику - сейчас еще раз найду перевод (его в свое время выполняла…" at bounding box center [420, 297] width 404 height 30
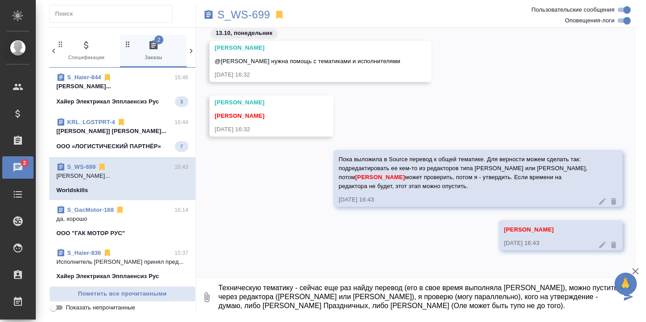
drag, startPoint x: 527, startPoint y: 306, endPoint x: 509, endPoint y: 307, distance: 17.9
click at [509, 307] on textarea "Техническую тематику - сейчас еще раз найду перевод (его в свое время выполняла…" at bounding box center [420, 297] width 404 height 30
click at [555, 303] on textarea "Техническую тематику - сейчас еще раз найду перевод (его в свое время выполняла…" at bounding box center [420, 297] width 404 height 30
type textarea "Техническую тематику - сейчас еще раз найду перевод (его в свое время выполняла…"
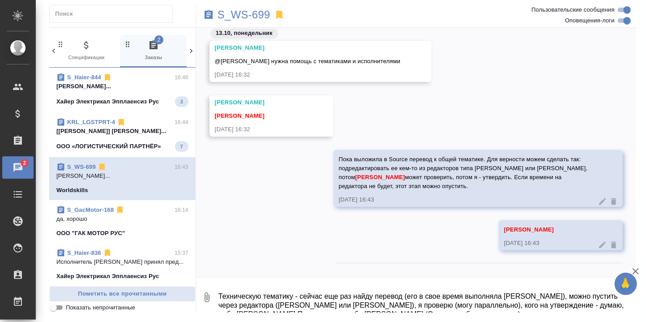
scroll to position [867, 0]
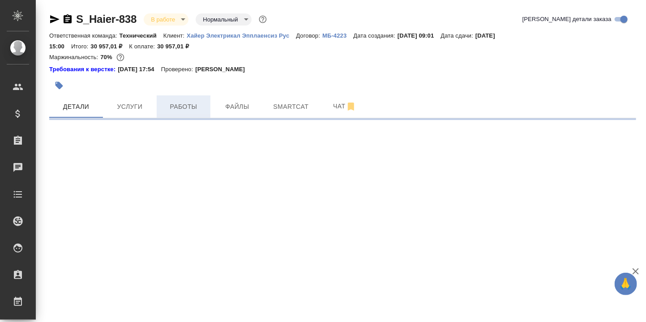
select select "RU"
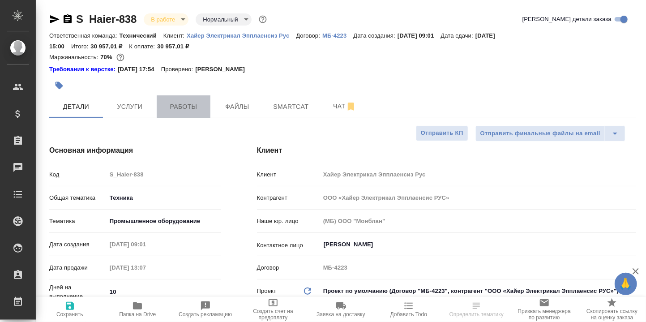
type textarea "x"
click at [191, 107] on span "Работы" at bounding box center [183, 106] width 43 height 11
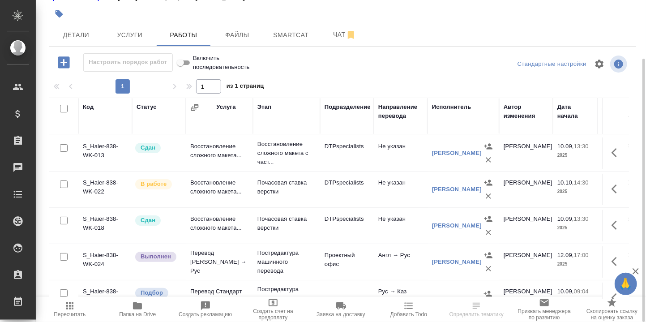
scroll to position [60, 0]
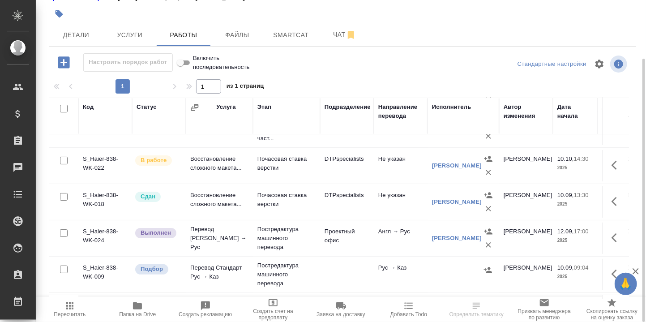
drag, startPoint x: 277, startPoint y: 299, endPoint x: 339, endPoint y: 312, distance: 63.6
click at [340, 313] on div "Пересчитать Папка на Drive Создать рекламацию Создать счет на предоплату Заявка…" at bounding box center [341, 309] width 611 height 25
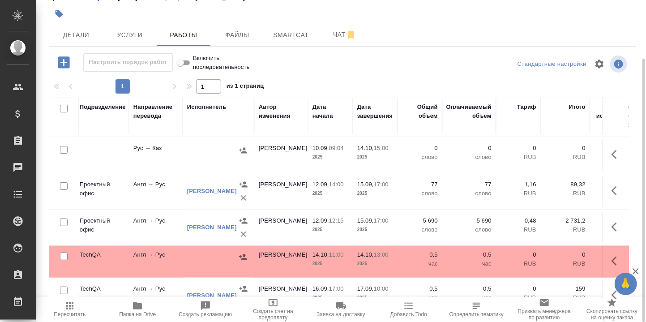
scroll to position [179, 247]
click at [612, 260] on icon "button" at bounding box center [617, 261] width 11 height 11
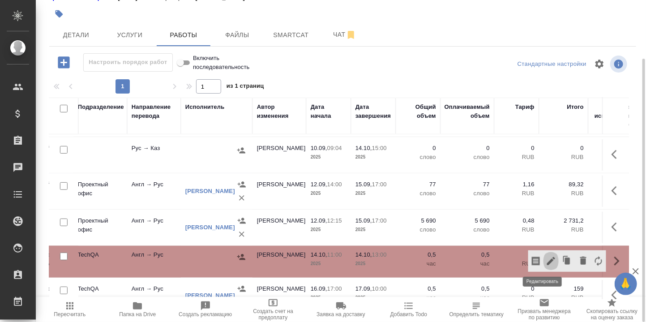
click at [547, 258] on icon "button" at bounding box center [551, 261] width 8 height 8
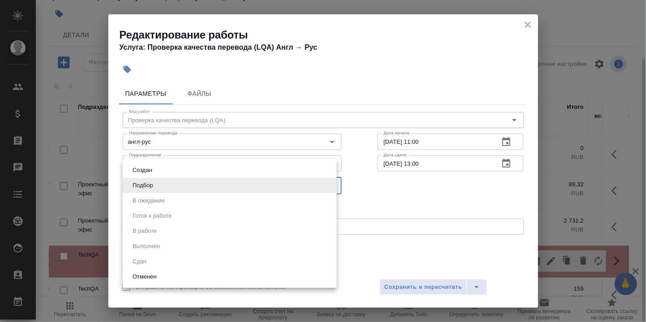
click at [188, 186] on body "🙏 .cls-1 fill:#fff; AWATERA Румянцева Дарья d.rumyantseva Клиенты Спецификации …" at bounding box center [323, 161] width 646 height 322
drag, startPoint x: 409, startPoint y: 195, endPoint x: 391, endPoint y: 198, distance: 18.6
click at [408, 195] on div at bounding box center [323, 161] width 646 height 322
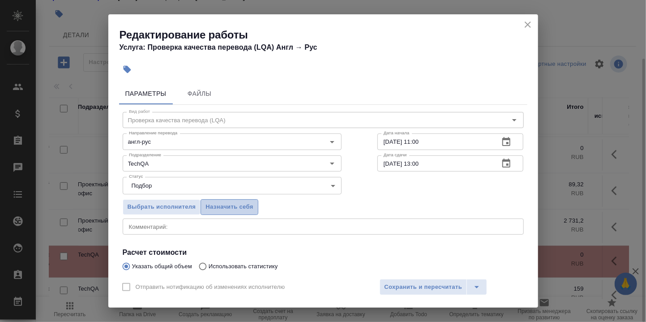
click at [222, 207] on span "Назначить себя" at bounding box center [229, 207] width 47 height 10
click at [417, 285] on span "Сохранить и пересчитать" at bounding box center [424, 287] width 78 height 10
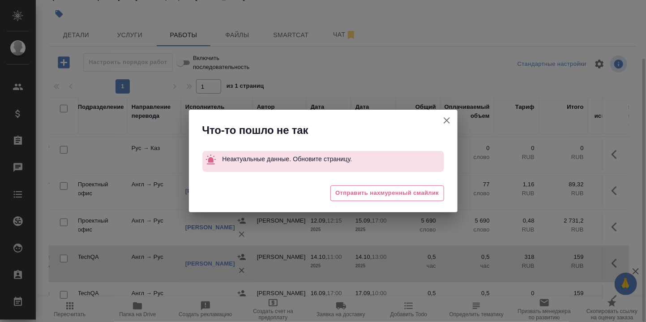
click at [448, 120] on icon "button" at bounding box center [447, 120] width 6 height 6
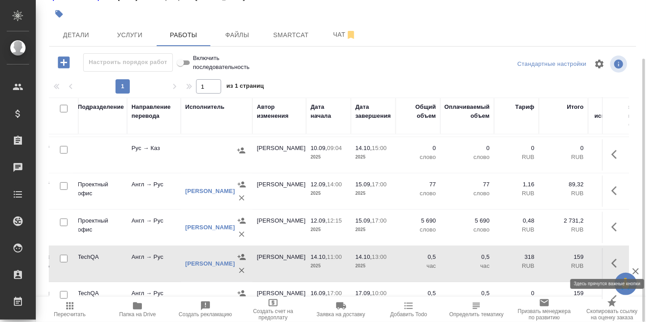
click at [612, 262] on icon "button" at bounding box center [617, 263] width 11 height 11
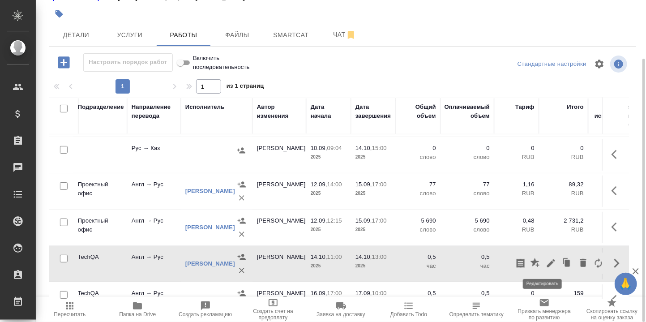
click at [546, 261] on icon "button" at bounding box center [551, 263] width 11 height 11
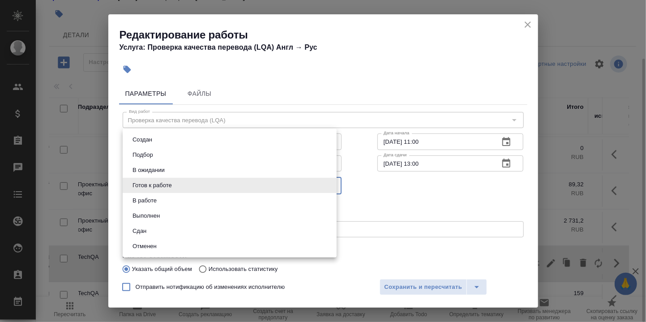
click at [327, 185] on body "🙏 .cls-1 fill:#fff; AWATERA Румянцева Дарья d.rumyantseva Клиенты Спецификации …" at bounding box center [323, 161] width 646 height 322
click at [177, 166] on li "В ожидании" at bounding box center [230, 170] width 214 height 15
type input "pending"
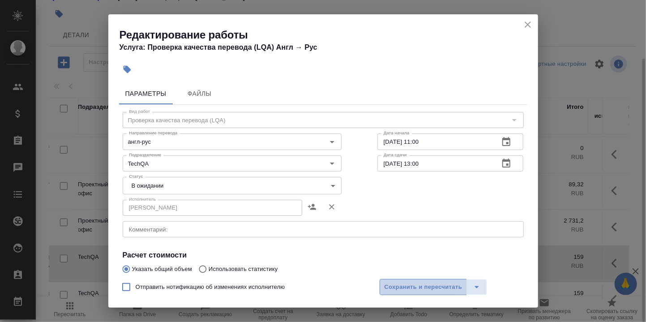
drag, startPoint x: 434, startPoint y: 286, endPoint x: 459, endPoint y: 244, distance: 49.2
click at [434, 286] on span "Сохранить и пересчитать" at bounding box center [424, 287] width 78 height 10
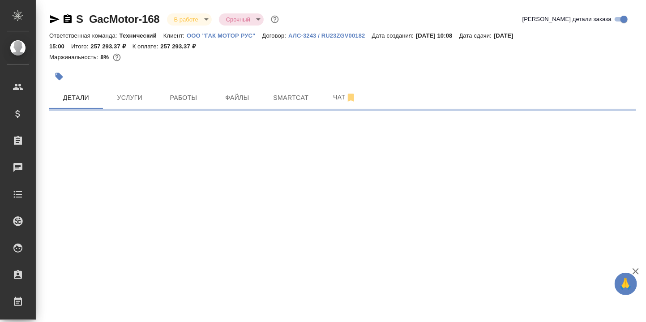
select select "RU"
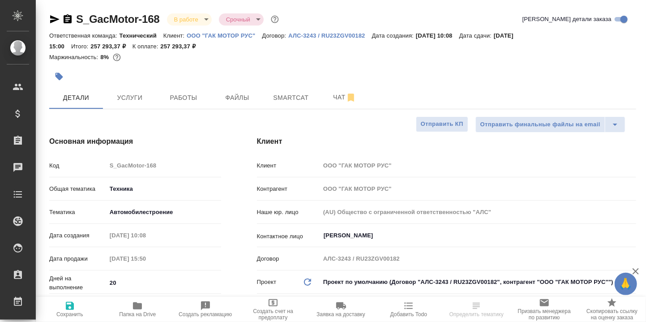
type textarea "x"
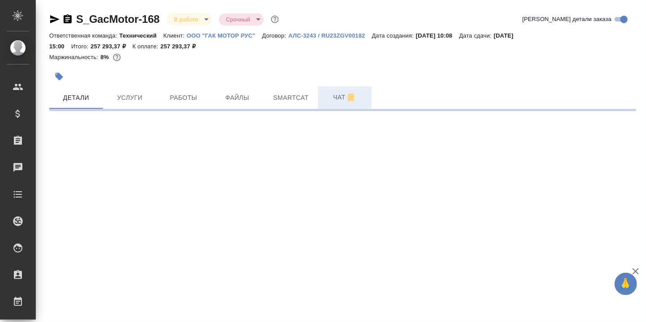
select select "RU"
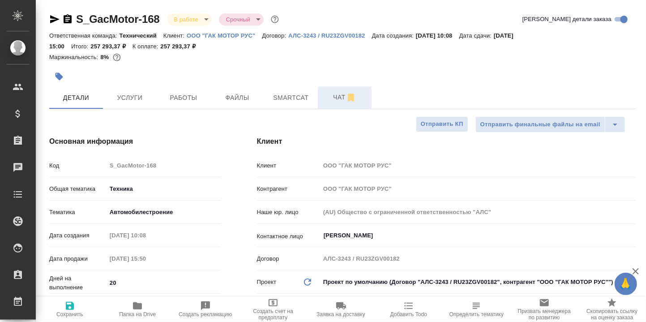
type textarea "x"
click at [287, 94] on span "Smartcat" at bounding box center [291, 97] width 43 height 11
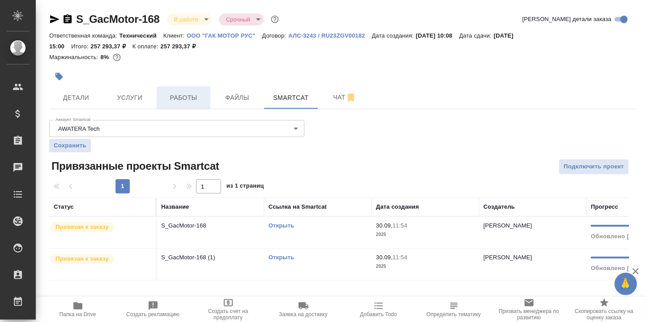
click at [179, 97] on span "Работы" at bounding box center [183, 97] width 43 height 11
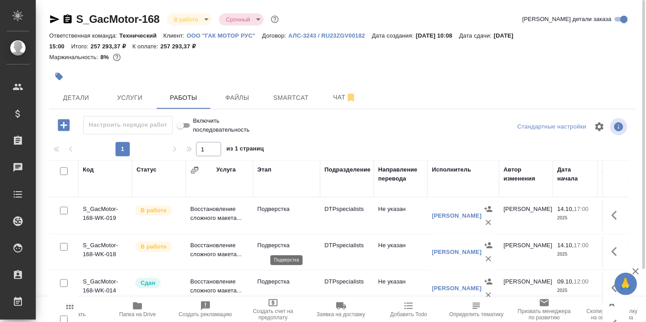
scroll to position [484, 0]
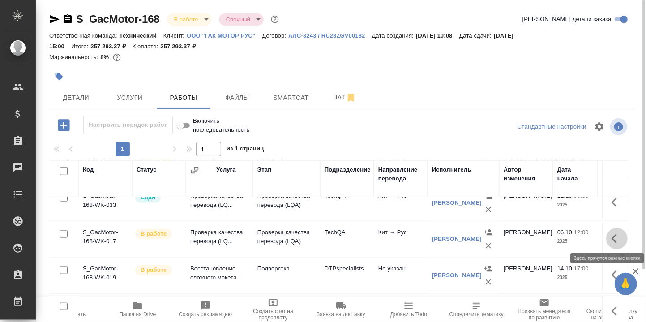
click at [612, 236] on icon "button" at bounding box center [614, 238] width 5 height 9
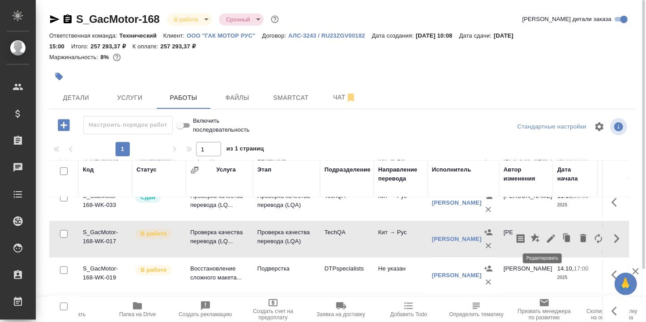
click at [547, 237] on icon "button" at bounding box center [551, 239] width 8 height 8
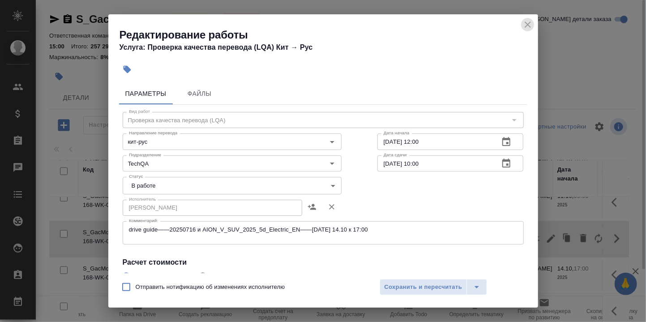
click at [528, 26] on icon "close" at bounding box center [528, 24] width 11 height 11
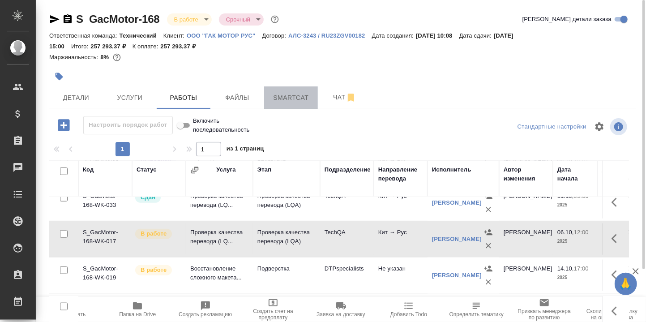
click at [294, 97] on span "Smartcat" at bounding box center [291, 97] width 43 height 11
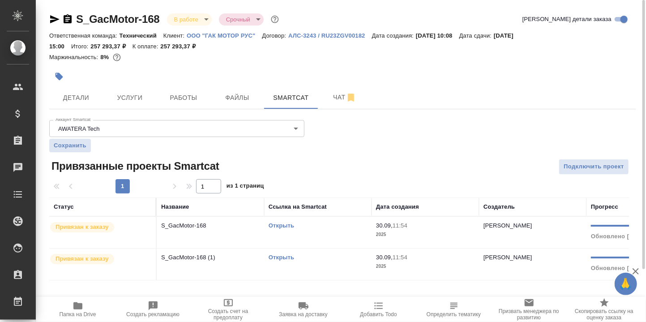
click at [281, 224] on link "Открыть" at bounding box center [282, 225] width 26 height 7
click at [284, 226] on link "Открыть" at bounding box center [282, 225] width 26 height 7
click at [75, 308] on icon "button" at bounding box center [77, 305] width 9 height 7
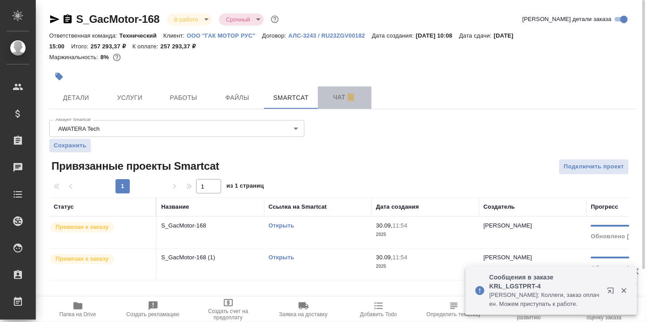
click at [338, 96] on span "Чат" at bounding box center [344, 97] width 43 height 11
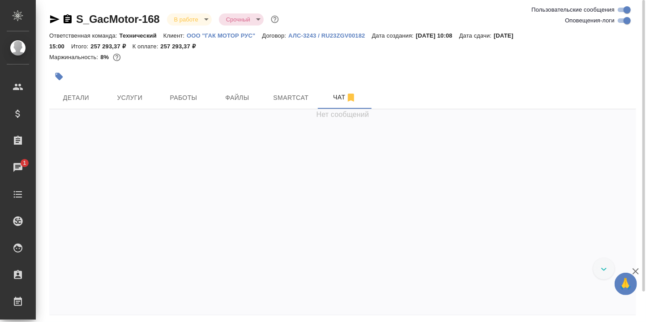
scroll to position [34, 0]
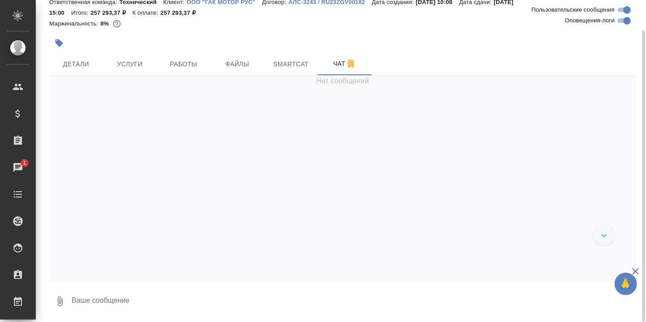
click at [111, 298] on textarea at bounding box center [354, 301] width 566 height 30
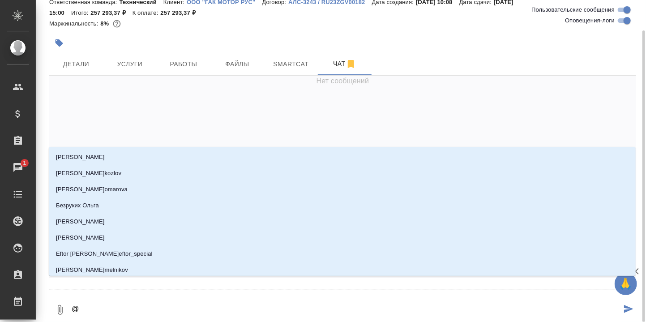
type textarea "@Б"
type input "Б"
type textarea "@Бе"
type input "Бе"
type textarea "@Бел"
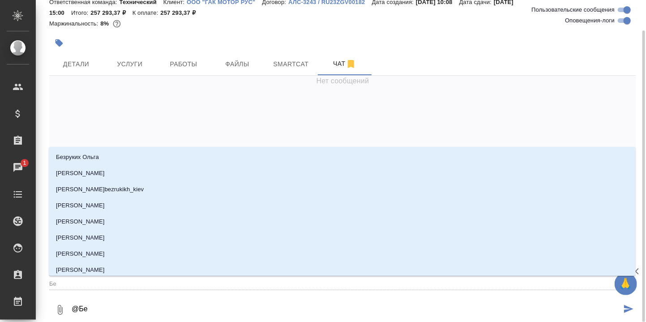
type input "Бел"
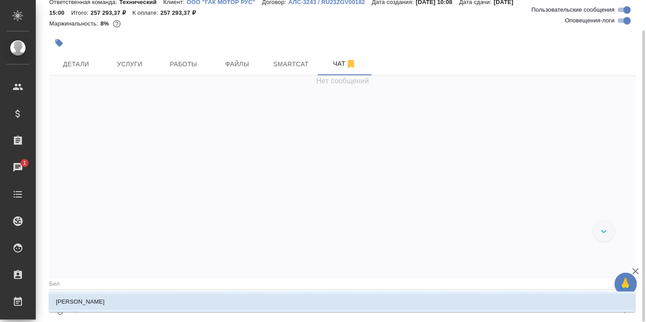
type textarea "@Бело"
type input "Бело"
type textarea "@[PERSON_NAME]"
type input "[PERSON_NAME]"
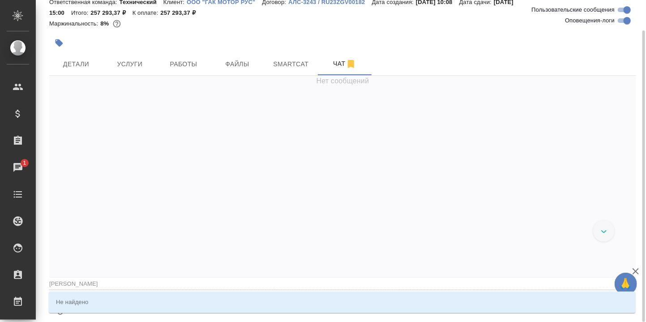
type textarea "@[PERSON_NAME]"
type input "[PERSON_NAME]"
type textarea "@[PERSON_NAME]"
click at [102, 308] on div "Не найдено" at bounding box center [342, 303] width 587 height 22
click at [71, 280] on input "[PERSON_NAME]" at bounding box center [328, 284] width 559 height 12
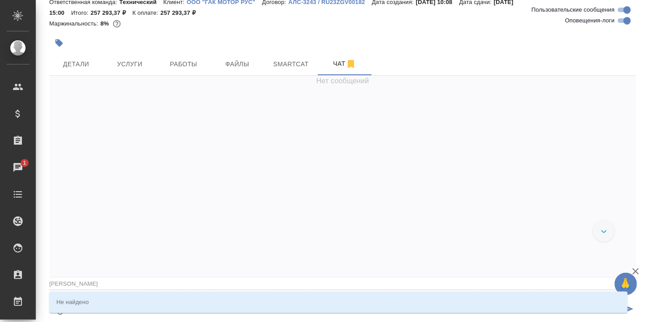
drag, startPoint x: 84, startPoint y: 302, endPoint x: 87, endPoint y: 293, distance: 9.5
click at [86, 301] on div "Не найдено" at bounding box center [338, 303] width 579 height 22
click at [83, 282] on input "[PERSON_NAME]" at bounding box center [328, 284] width 559 height 12
click at [109, 204] on div at bounding box center [342, 180] width 587 height 188
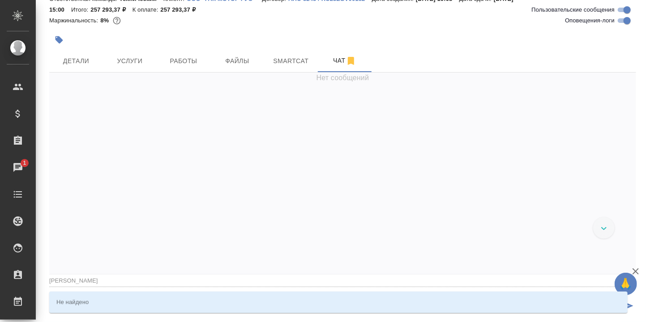
click at [602, 227] on icon at bounding box center [605, 228] width 6 height 3
click at [66, 303] on div "Не найдено" at bounding box center [338, 303] width 579 height 22
click at [602, 228] on icon at bounding box center [605, 228] width 6 height 3
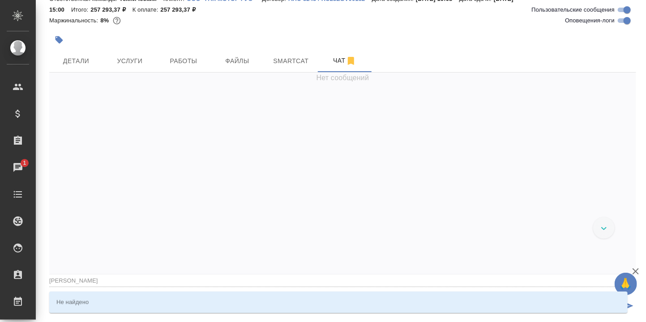
click at [595, 226] on div at bounding box center [605, 228] width 22 height 22
click at [98, 283] on input "[PERSON_NAME]" at bounding box center [328, 281] width 559 height 12
click at [96, 283] on input "[PERSON_NAME]" at bounding box center [328, 281] width 559 height 12
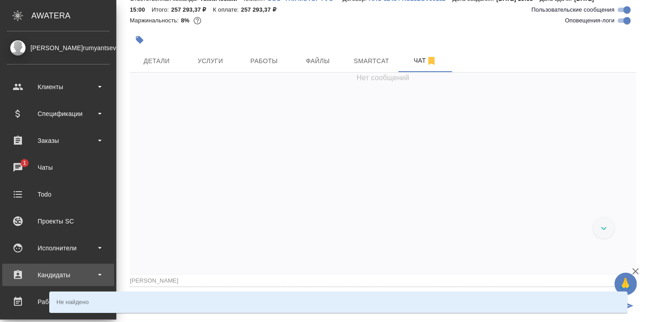
drag, startPoint x: 83, startPoint y: 280, endPoint x: 34, endPoint y: 272, distance: 49.1
click at [34, 272] on div ".cls-1 fill:#fff; AWATERA [PERSON_NAME] d.rumyantseva Клиенты Спецификации Зака…" at bounding box center [323, 161] width 646 height 322
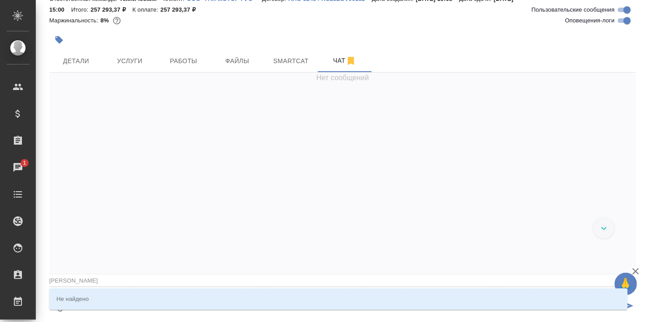
type input "[PERSON_NAME]"
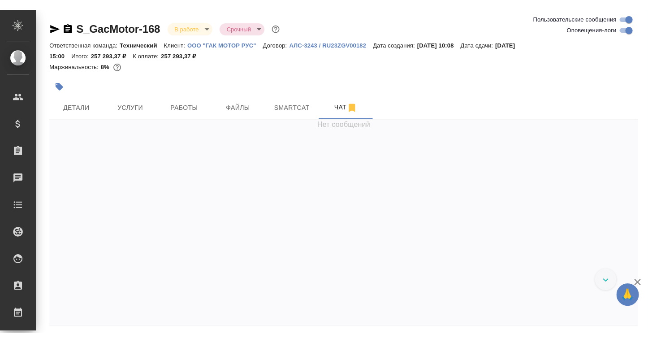
scroll to position [35752, 0]
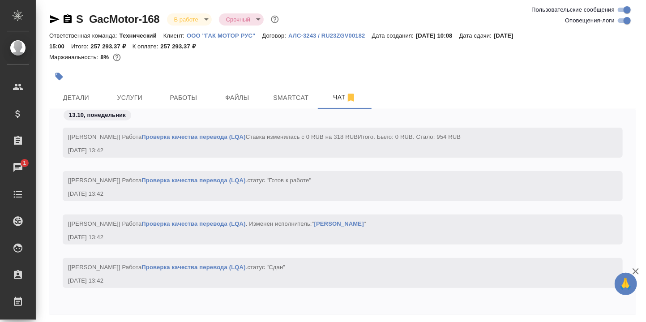
click at [112, 306] on div "13.10, понедельник [Румянцева Дарья] Работа Проверка качества перевода (LQA) . …" at bounding box center [342, 212] width 587 height 206
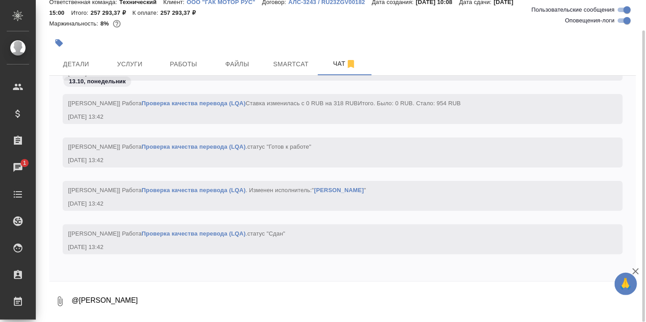
drag, startPoint x: 108, startPoint y: 300, endPoint x: 97, endPoint y: 288, distance: 15.5
click at [92, 299] on textarea "@Белова" at bounding box center [354, 301] width 566 height 30
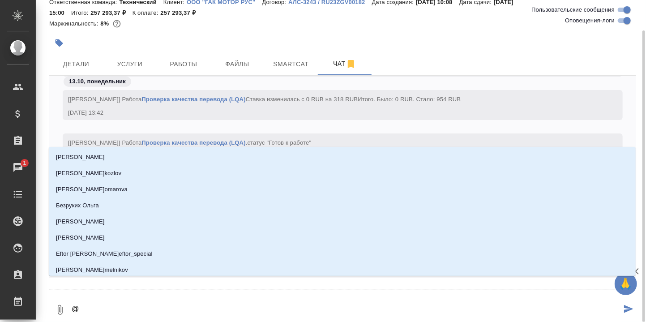
type textarea "@Б"
type input "Б"
type textarea "@Бе"
type input "Бе"
type textarea "@Бел"
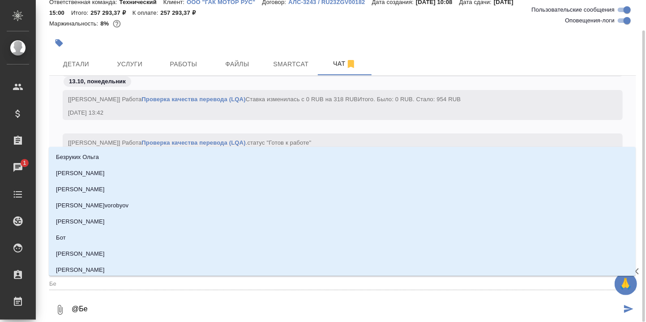
type input "Бел"
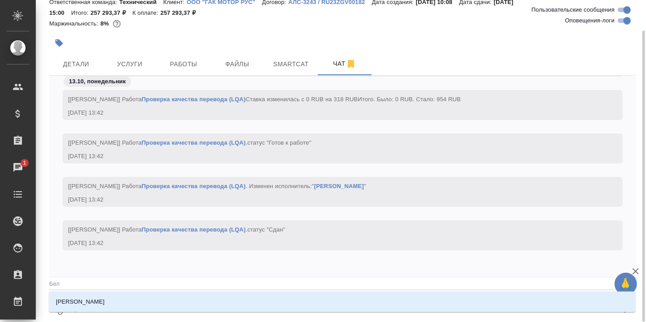
type textarea "@Беля"
type input "Беля"
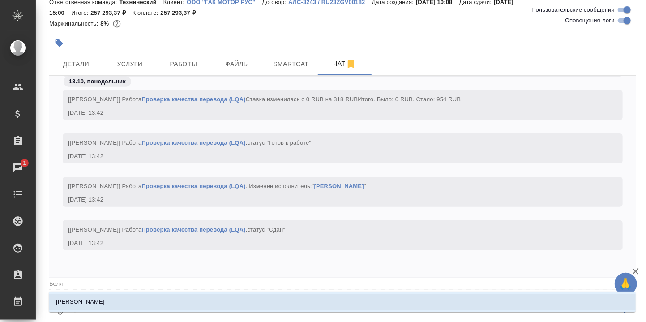
click at [97, 302] on p "[PERSON_NAME]" at bounding box center [80, 301] width 49 height 9
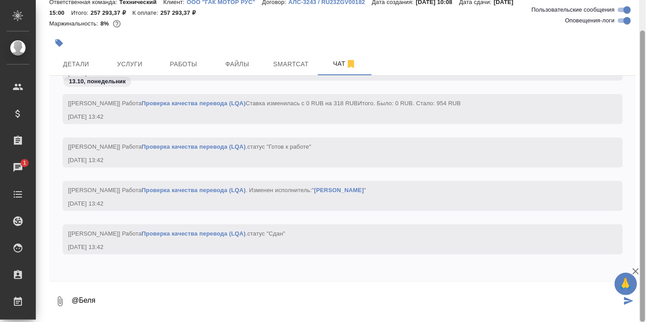
drag, startPoint x: 643, startPoint y: 159, endPoint x: 383, endPoint y: 230, distance: 269.9
click at [631, 243] on div "S_GacMotor-168 В работе inProgress Срочный urgent Ответственная команда: Технич…" at bounding box center [341, 161] width 611 height 322
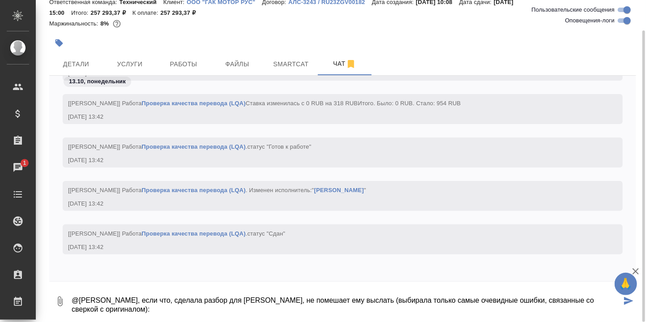
paste textarea "https://drive.awatera.com/apps/files/files?dir=/Shares/GacMotor/Orders/S_GacMot…"
type textarea "@Белякова Юлия, если что, сделала разбор для Василия Аверкиева, не помешает ему…"
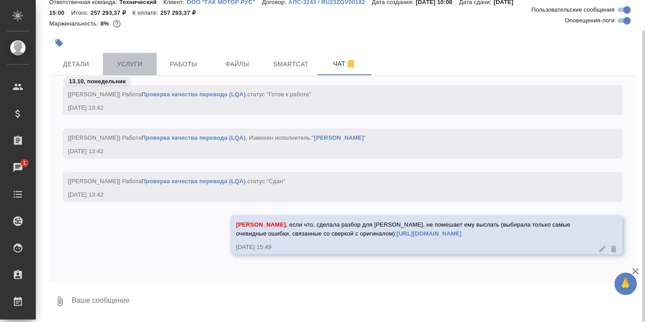
click at [130, 63] on span "Услуги" at bounding box center [129, 64] width 43 height 11
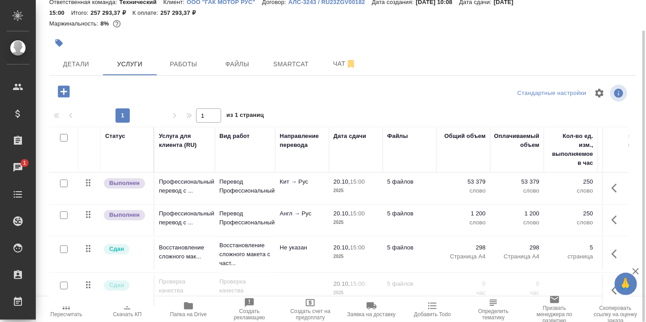
click at [61, 90] on icon "button" at bounding box center [64, 92] width 12 height 12
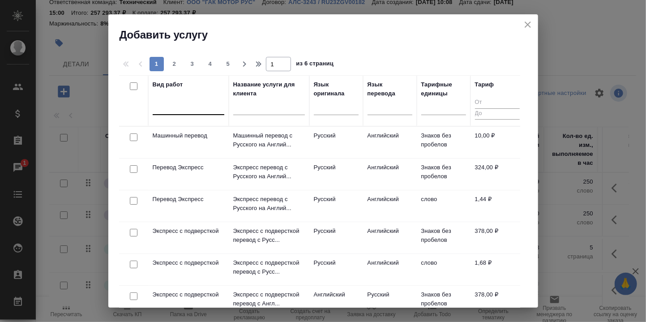
click at [162, 106] on div at bounding box center [189, 105] width 72 height 13
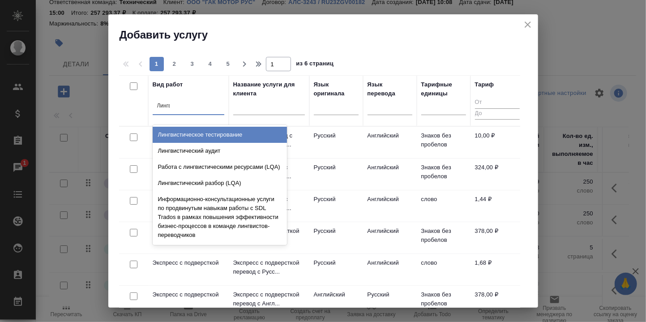
type input "Лингви"
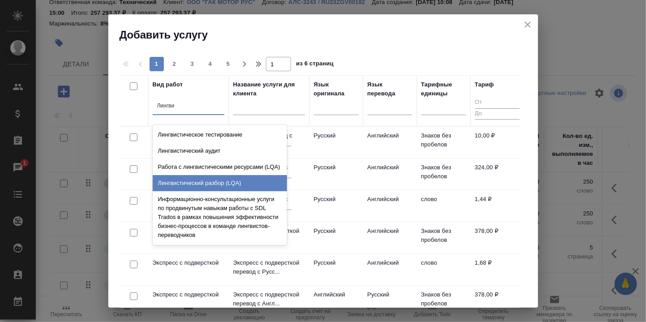
click at [204, 181] on div "Лингвистический разбор (LQA)" at bounding box center [220, 183] width 134 height 16
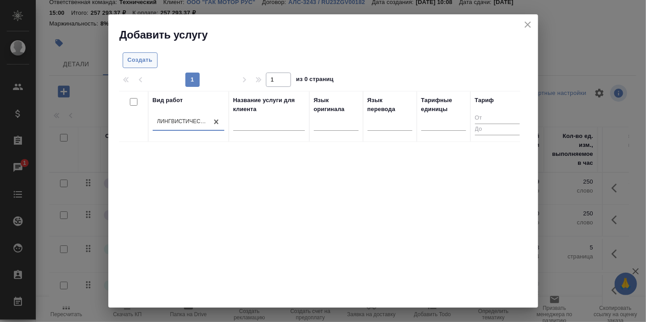
click at [136, 60] on span "Создать" at bounding box center [140, 60] width 25 height 10
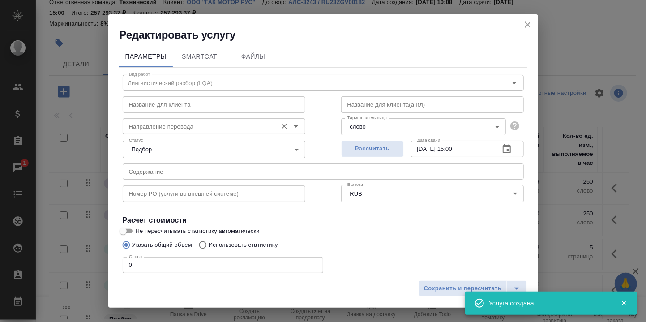
click at [215, 123] on input "Направление перевода" at bounding box center [198, 126] width 147 height 11
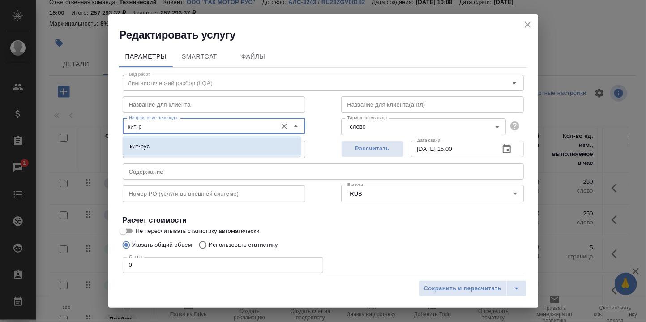
click at [186, 151] on li "кит-рус" at bounding box center [212, 146] width 178 height 16
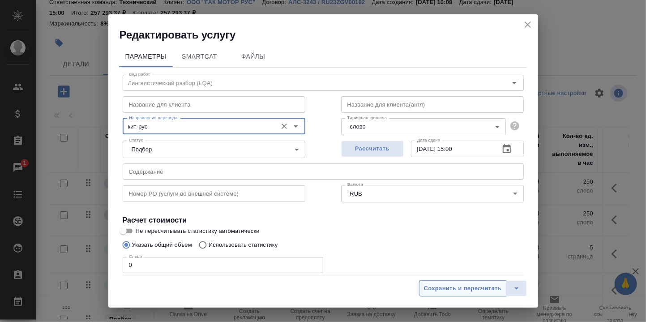
type input "кит-рус"
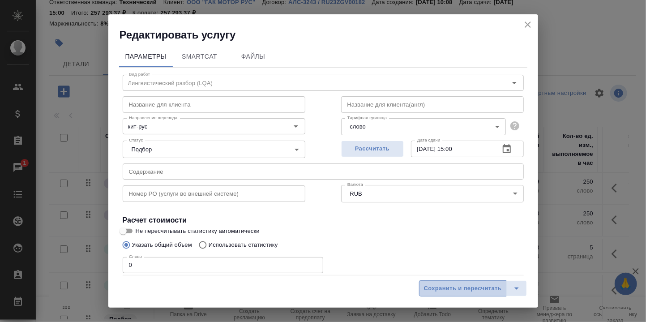
click at [472, 287] on span "Сохранить и пересчитать" at bounding box center [463, 289] width 78 height 10
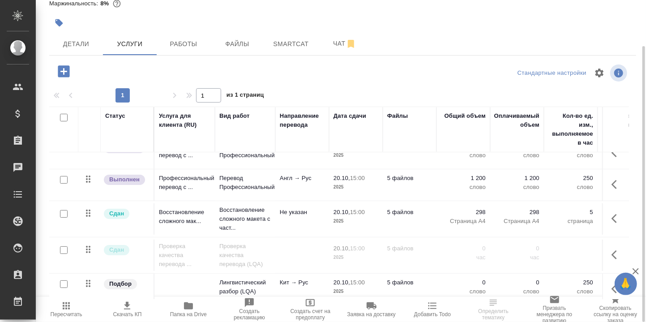
scroll to position [29, 0]
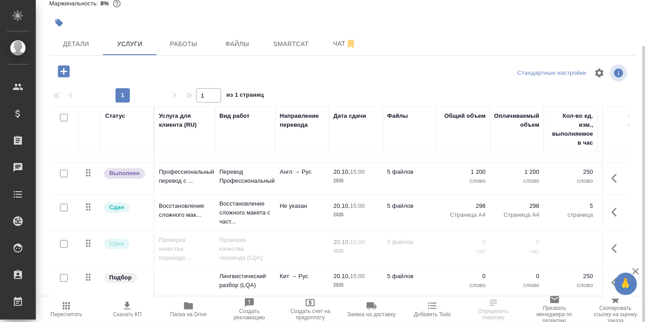
click at [612, 243] on icon "button" at bounding box center [617, 248] width 11 height 11
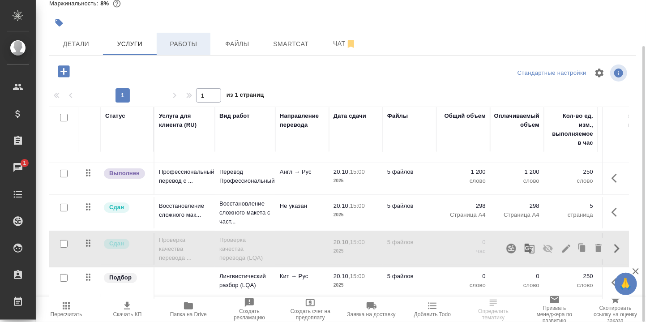
click at [180, 43] on span "Работы" at bounding box center [183, 44] width 43 height 11
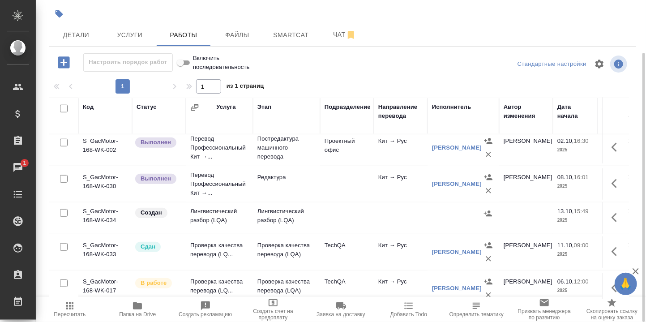
scroll to position [418, 0]
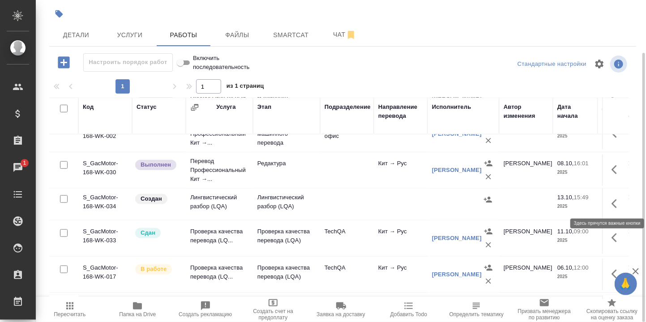
click at [612, 201] on icon "button" at bounding box center [614, 203] width 5 height 9
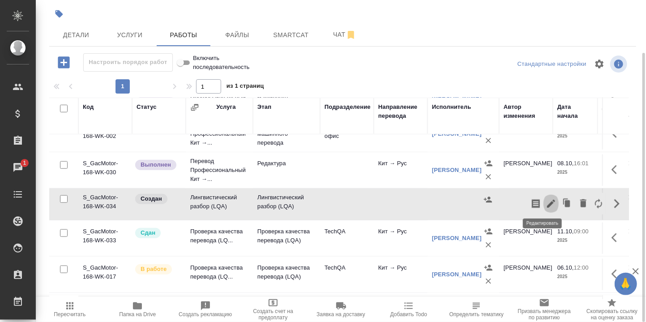
click at [546, 199] on icon "button" at bounding box center [551, 203] width 11 height 11
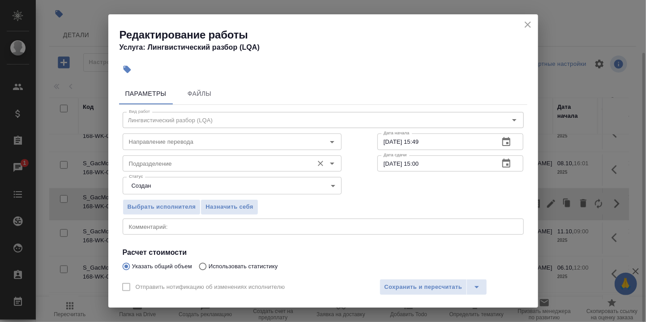
click at [212, 162] on input "Подразделение" at bounding box center [217, 163] width 184 height 11
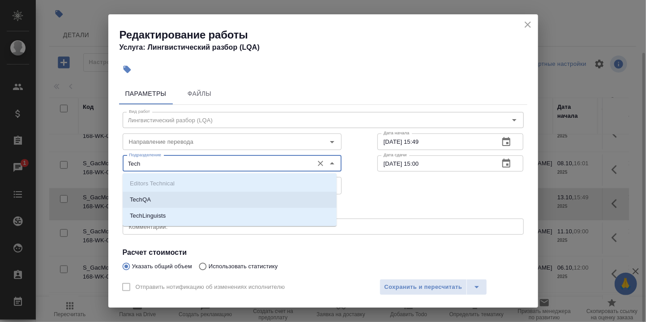
drag, startPoint x: 174, startPoint y: 204, endPoint x: 172, endPoint y: 197, distance: 7.0
click at [173, 204] on li "TechQA" at bounding box center [230, 200] width 214 height 16
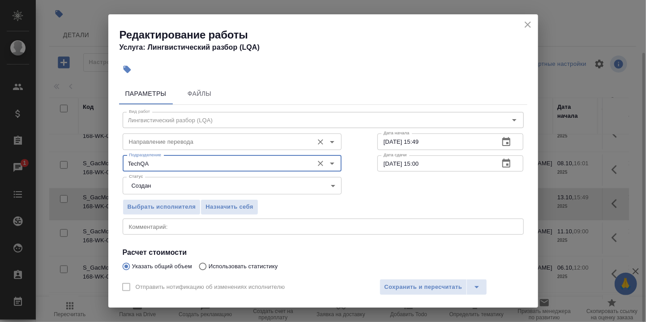
type input "TechQA"
click at [161, 143] on input "Направление перевода" at bounding box center [217, 141] width 184 height 11
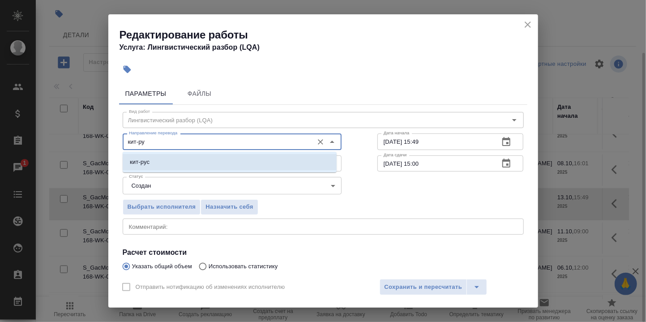
click at [144, 161] on p "кит-рус" at bounding box center [140, 162] width 20 height 9
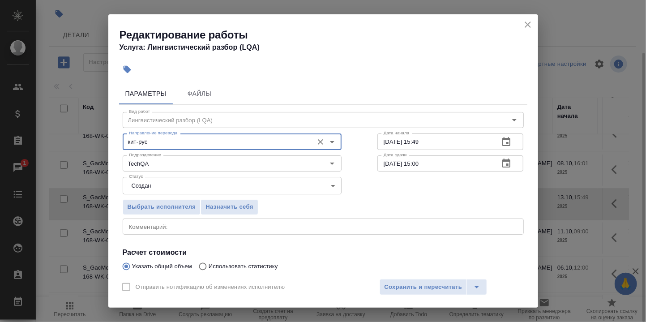
type input "кит-рус"
click at [405, 196] on div "Выбрать исполнителя Назначить себя" at bounding box center [323, 205] width 437 height 55
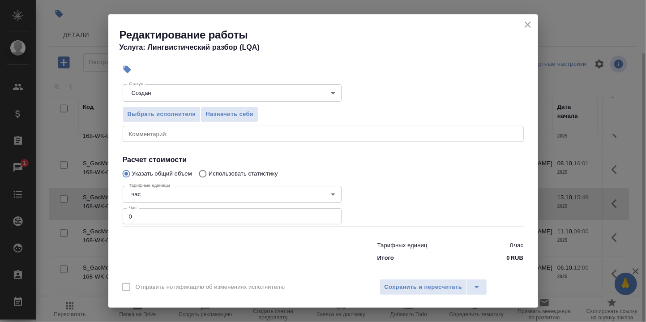
scroll to position [100, 0]
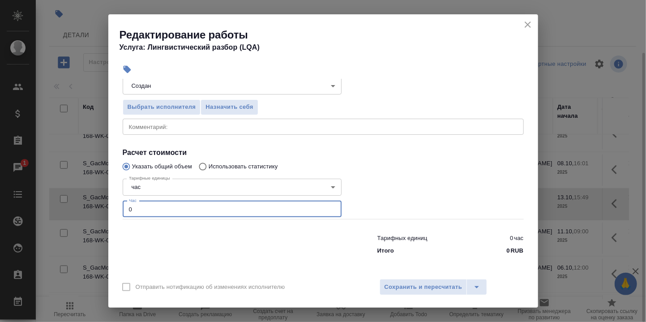
drag, startPoint x: 140, startPoint y: 210, endPoint x: 125, endPoint y: 210, distance: 14.8
click at [117, 211] on div "Параметры Файлы Вид работ Лингвистический разбор (LQA) Вид работ Направление пе…" at bounding box center [323, 176] width 430 height 194
type input "1"
type input "2"
click at [239, 125] on textarea at bounding box center [323, 126] width 389 height 7
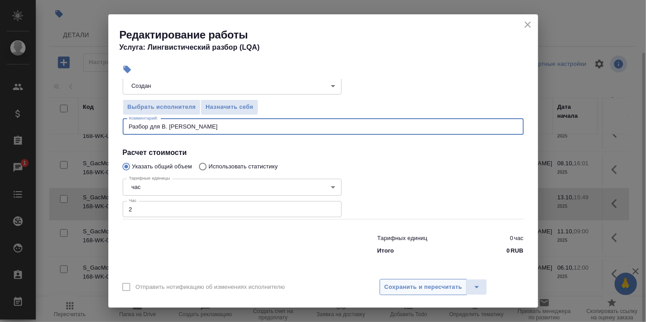
type textarea "Разбор для В. [PERSON_NAME]"
click at [437, 282] on span "Сохранить и пересчитать" at bounding box center [424, 287] width 78 height 10
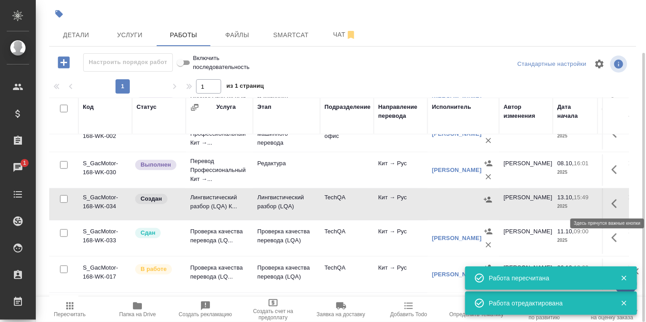
click at [612, 200] on icon "button" at bounding box center [617, 203] width 11 height 11
click at [547, 200] on icon "button" at bounding box center [551, 204] width 8 height 8
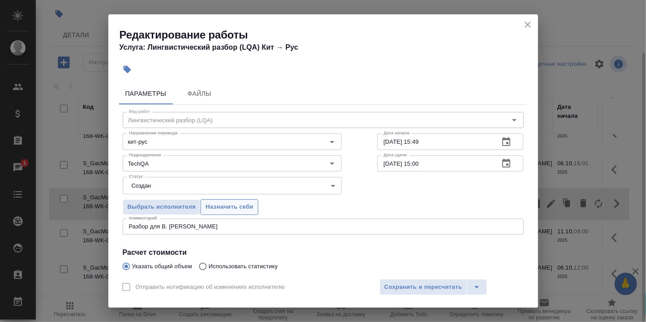
drag, startPoint x: 235, startPoint y: 201, endPoint x: 262, endPoint y: 215, distance: 31.3
click at [235, 202] on button "Назначить себя" at bounding box center [229, 207] width 57 height 16
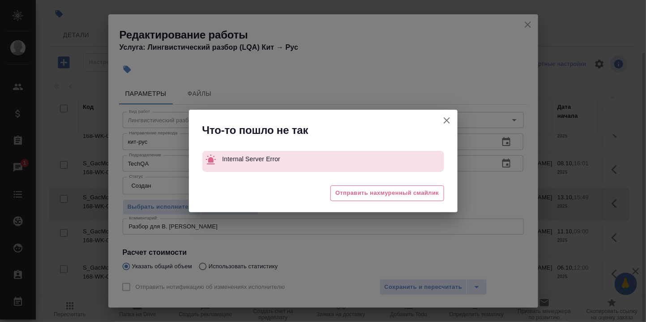
click at [426, 285] on div "Что-то пошло не так Internal Server Error 😒 Отправить нахмуренный смайлик" at bounding box center [323, 161] width 646 height 322
click at [447, 121] on icon "button" at bounding box center [447, 120] width 11 height 11
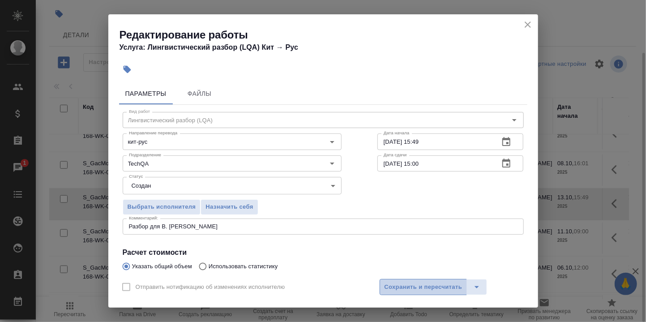
click at [440, 288] on span "Сохранить и пересчитать" at bounding box center [424, 287] width 78 height 10
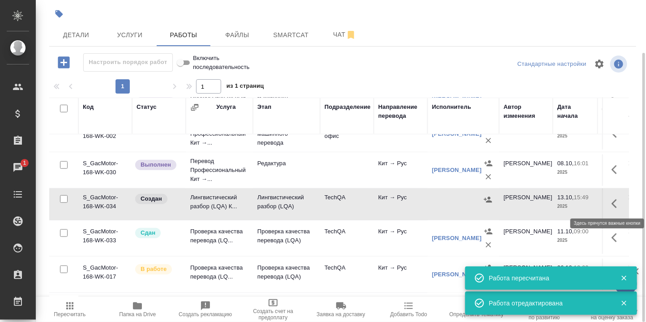
click at [612, 207] on icon "button" at bounding box center [617, 203] width 11 height 11
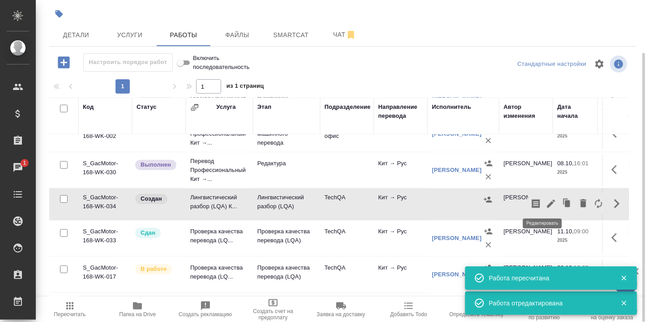
click at [547, 201] on icon "button" at bounding box center [551, 204] width 8 height 8
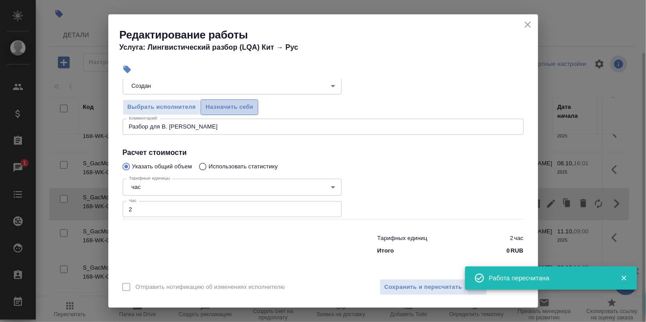
click at [245, 104] on span "Назначить себя" at bounding box center [229, 107] width 47 height 10
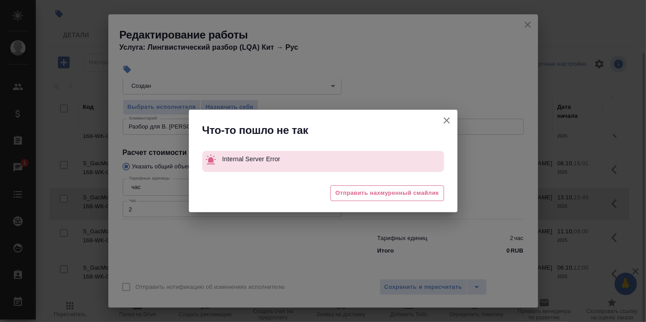
click at [446, 119] on icon "button" at bounding box center [447, 120] width 11 height 11
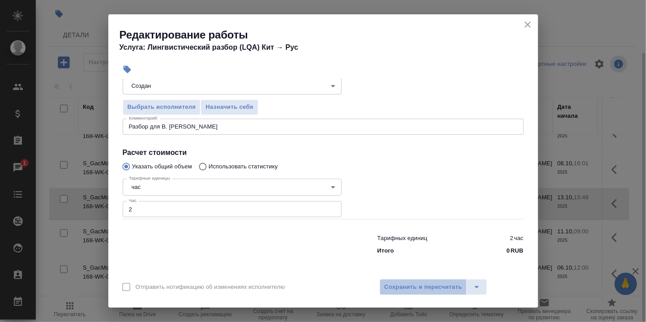
drag, startPoint x: 434, startPoint y: 284, endPoint x: 439, endPoint y: 211, distance: 73.7
click at [433, 282] on span "Сохранить и пересчитать" at bounding box center [424, 287] width 78 height 10
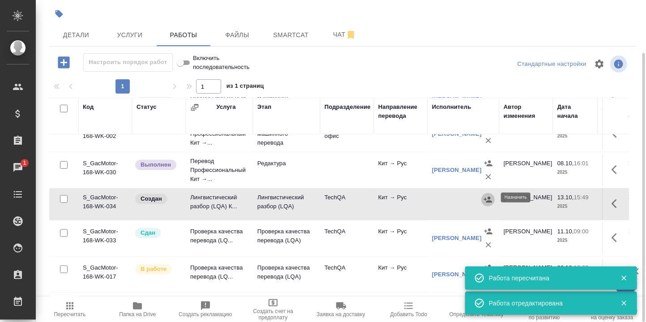
click at [488, 198] on icon "button" at bounding box center [488, 199] width 9 height 9
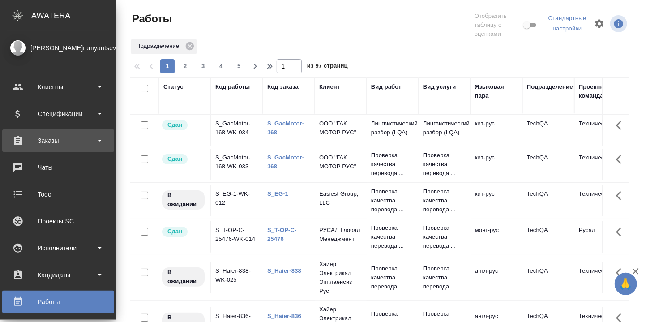
click at [51, 141] on div "Заказы" at bounding box center [58, 140] width 103 height 13
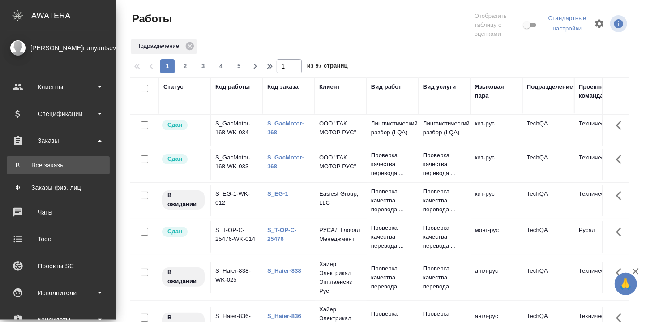
click at [51, 164] on div "Все заказы" at bounding box center [58, 165] width 94 height 9
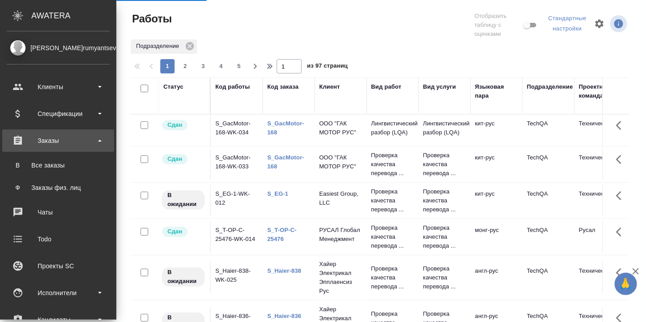
drag, startPoint x: 47, startPoint y: 140, endPoint x: 71, endPoint y: 155, distance: 28.7
click at [47, 140] on div "Заказы" at bounding box center [58, 140] width 103 height 13
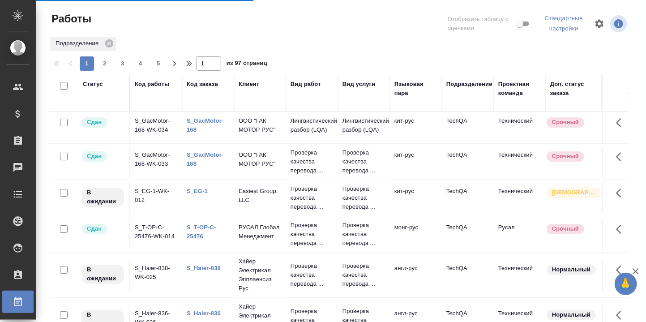
drag, startPoint x: 542, startPoint y: 296, endPoint x: 510, endPoint y: 321, distance: 40.4
click at [542, 291] on td "Технический" at bounding box center [520, 274] width 52 height 31
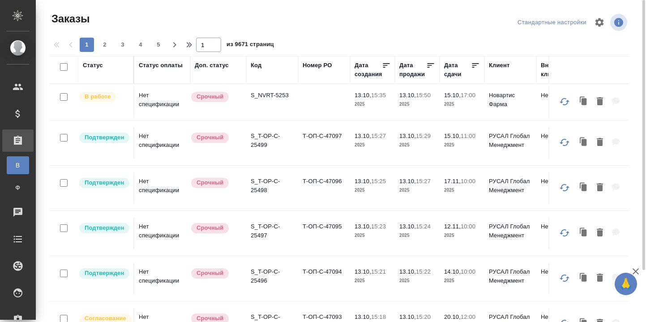
click at [256, 65] on div "Код" at bounding box center [256, 65] width 11 height 9
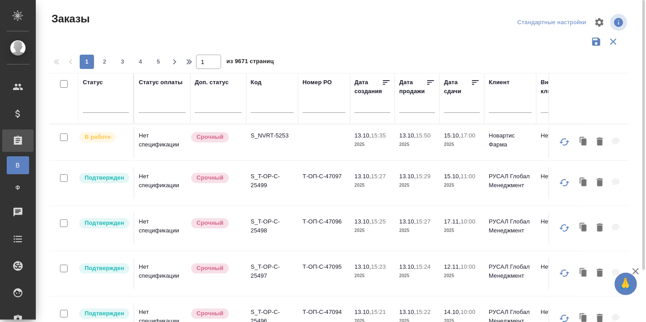
click at [258, 106] on input "text" at bounding box center [272, 107] width 43 height 11
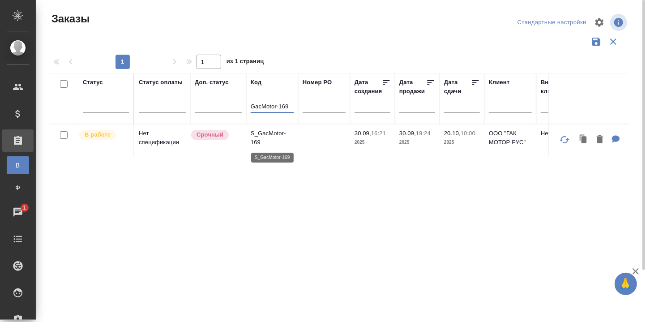
type input "GacMotor-169"
click at [271, 133] on p "S_GacMotor-169" at bounding box center [272, 138] width 43 height 18
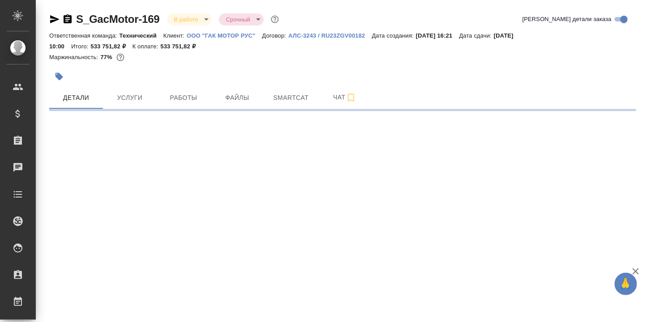
select select "RU"
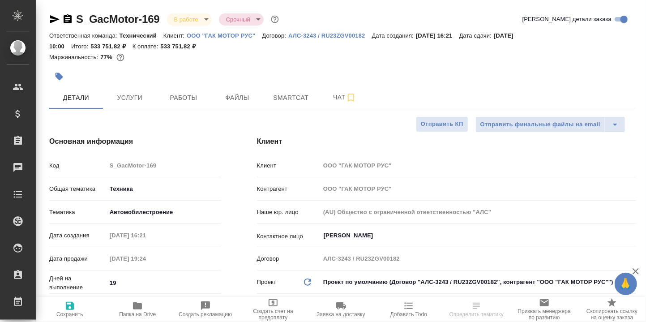
type textarea "x"
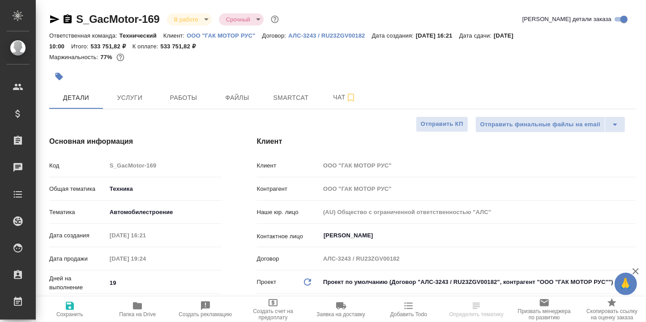
type textarea "x"
click at [289, 99] on span "Smartcat" at bounding box center [291, 97] width 43 height 11
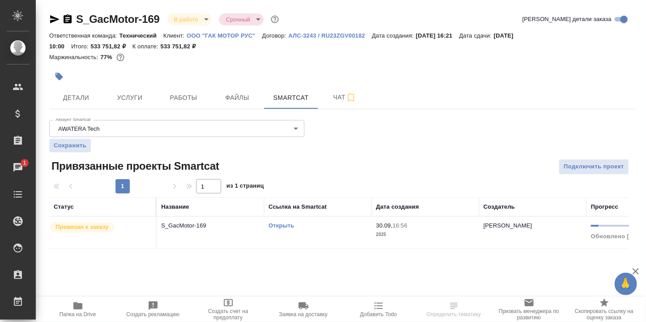
click at [283, 225] on link "Открыть" at bounding box center [282, 225] width 26 height 7
click at [281, 226] on link "Открыть" at bounding box center [282, 225] width 26 height 7
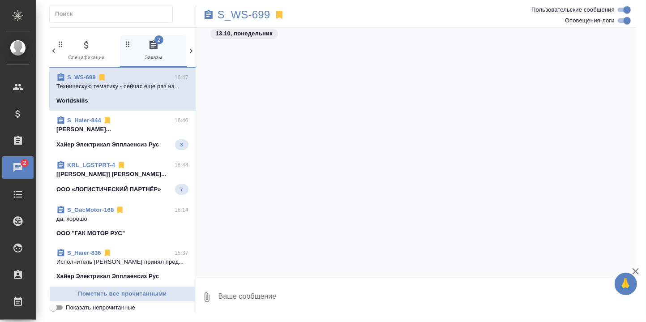
scroll to position [867, 0]
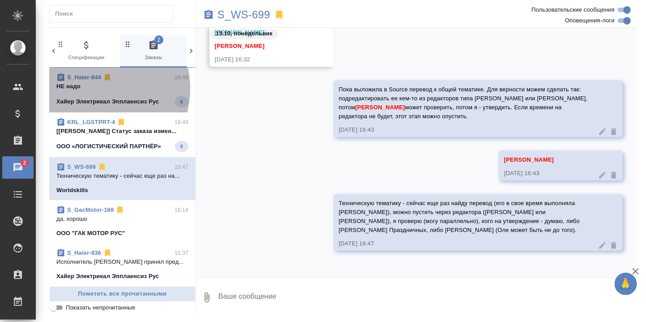
drag, startPoint x: 93, startPoint y: 88, endPoint x: 313, endPoint y: 124, distance: 223.2
click at [94, 88] on p "НЕ надо" at bounding box center [122, 86] width 132 height 9
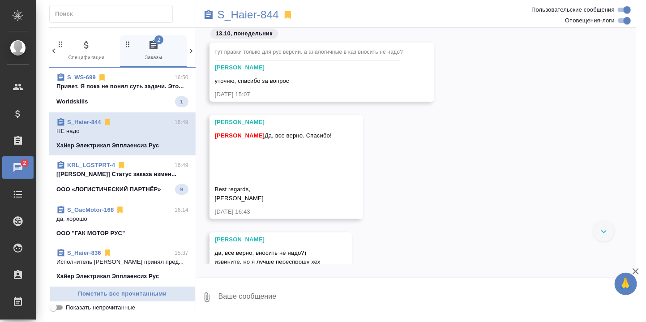
scroll to position [12096, 0]
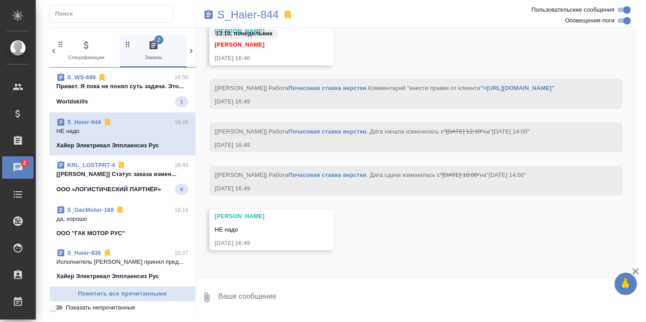
click at [122, 179] on p "[[PERSON_NAME]] Статус заказа измен..." at bounding box center [122, 174] width 132 height 9
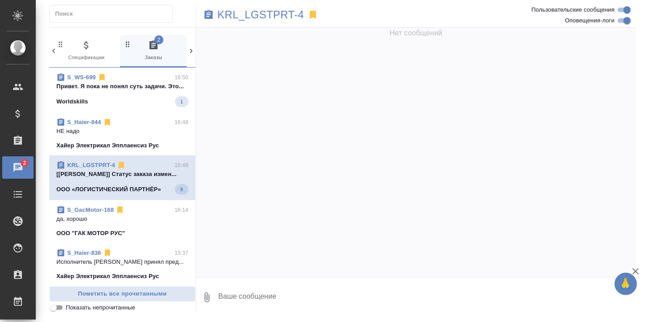
scroll to position [5160, 0]
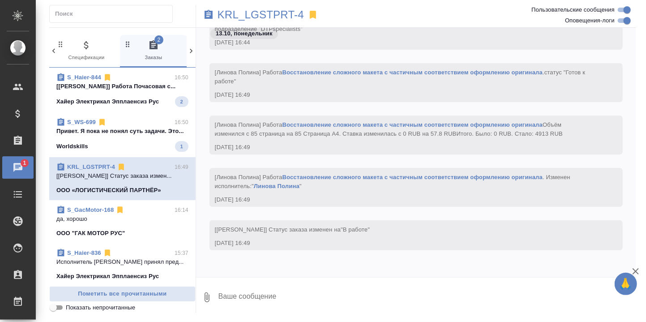
click at [120, 136] on p "Привет. Я пока не понял суть задачи. Это..." at bounding box center [122, 131] width 132 height 9
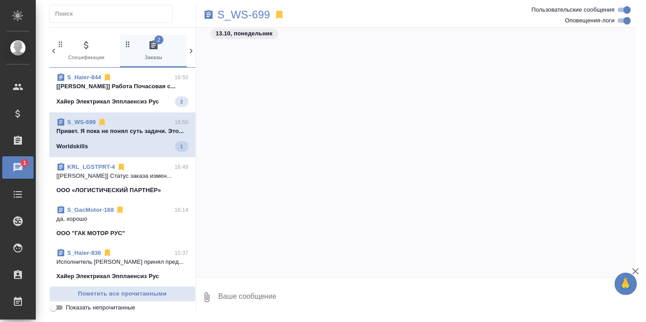
scroll to position [976, 0]
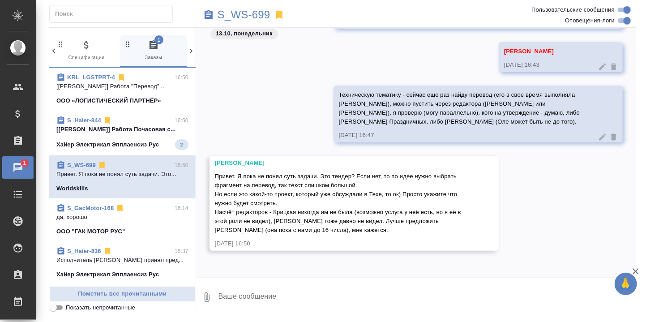
click at [288, 294] on textarea at bounding box center [427, 297] width 419 height 30
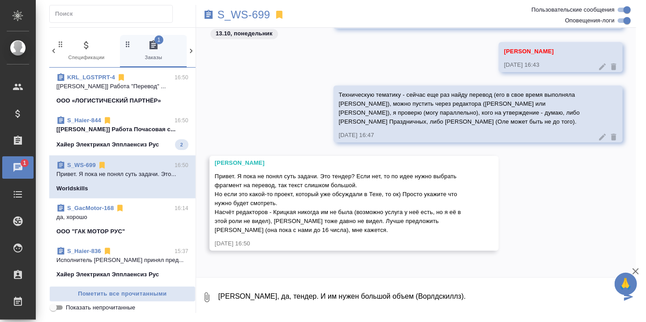
click at [422, 297] on textarea "[PERSON_NAME], да, тендер. И им нужен большой объем (Ворлдскиллз)." at bounding box center [420, 297] width 404 height 30
click at [443, 299] on textarea "[PERSON_NAME], да, тендер. И им нужен большой объем (Ворлдскилз)." at bounding box center [420, 297] width 404 height 30
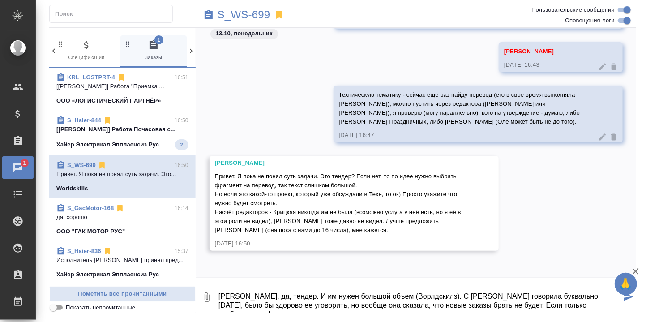
scroll to position [5, 0]
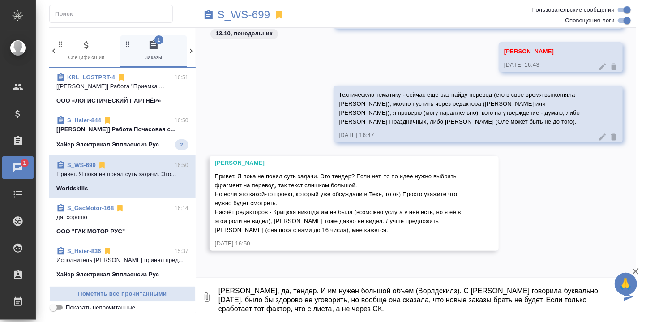
type textarea "[PERSON_NAME], да, тендер. И им нужен большой объем (Ворлдскилз). С [PERSON_NAM…"
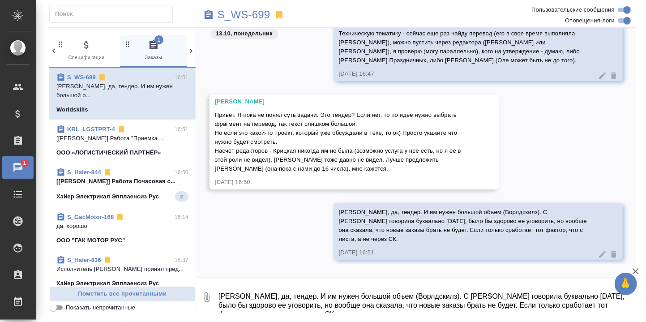
scroll to position [1037, 0]
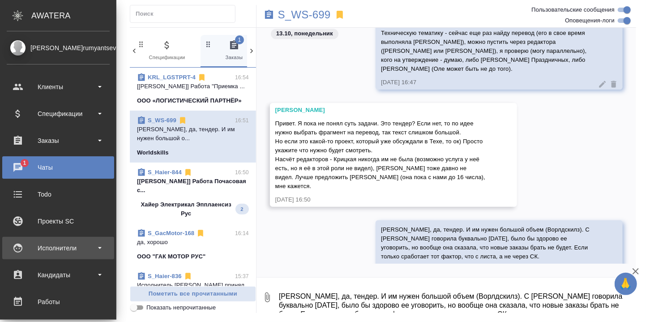
drag, startPoint x: 54, startPoint y: 242, endPoint x: 53, endPoint y: 251, distance: 8.6
click at [54, 242] on div "Исполнители" at bounding box center [58, 247] width 103 height 13
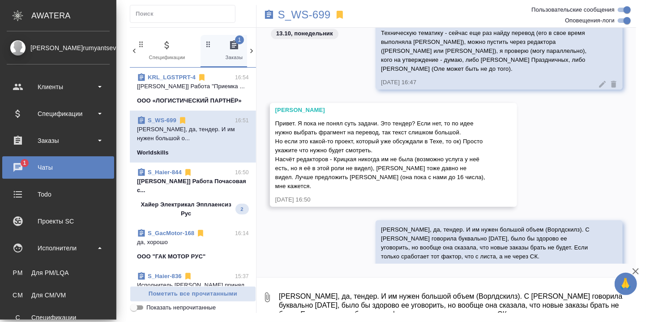
click at [56, 272] on div "Для PM/LQA" at bounding box center [58, 272] width 94 height 9
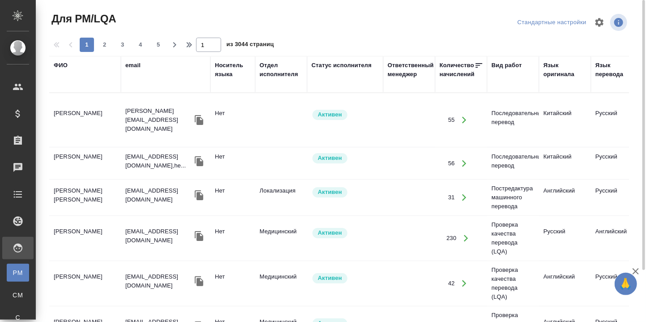
drag, startPoint x: 62, startPoint y: 65, endPoint x: 60, endPoint y: 88, distance: 22.6
click at [62, 65] on div "ФИО" at bounding box center [61, 65] width 14 height 9
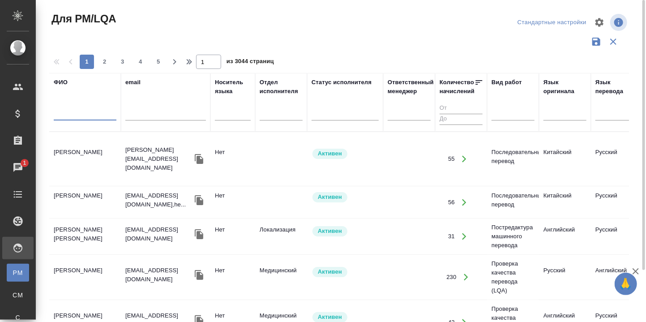
click at [70, 120] on input "text" at bounding box center [85, 114] width 63 height 11
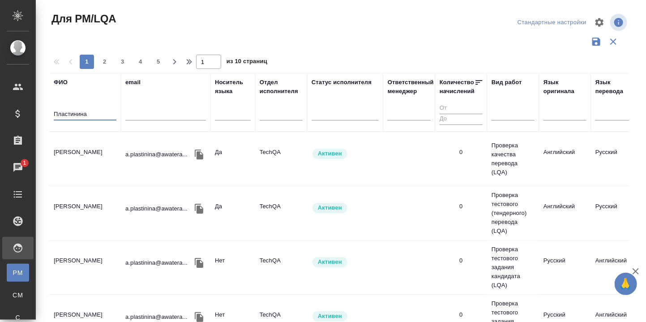
type input "Пластинина"
click at [79, 147] on td "Пластинина Анастасия Евгеньевна" at bounding box center [85, 158] width 72 height 31
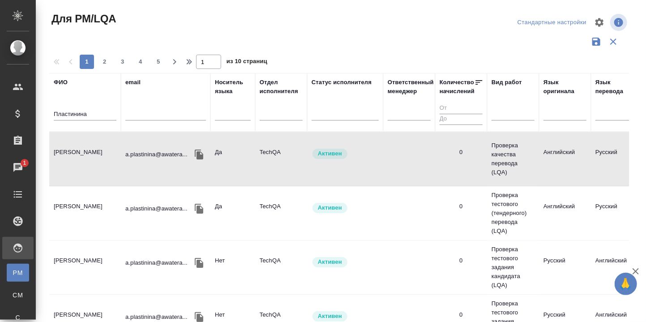
drag, startPoint x: 82, startPoint y: 148, endPoint x: 90, endPoint y: 146, distance: 8.4
click at [82, 148] on td "Пластинина Анастасия Евгеньевна" at bounding box center [85, 158] width 72 height 31
click at [74, 151] on td "Пластинина Анастасия Евгеньевна" at bounding box center [85, 158] width 72 height 31
click at [74, 151] on td "[PERSON_NAME]" at bounding box center [85, 158] width 72 height 31
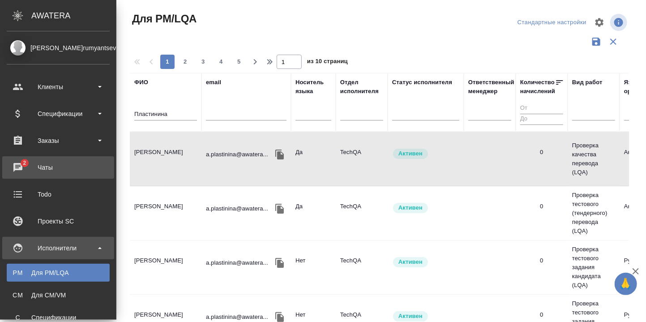
click at [17, 165] on div "Чаты" at bounding box center [58, 167] width 103 height 13
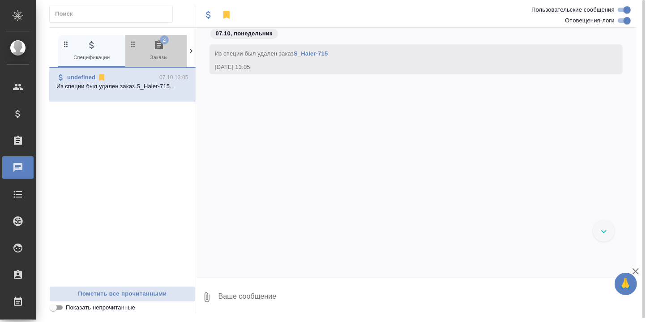
click at [158, 43] on icon "button" at bounding box center [159, 44] width 8 height 9
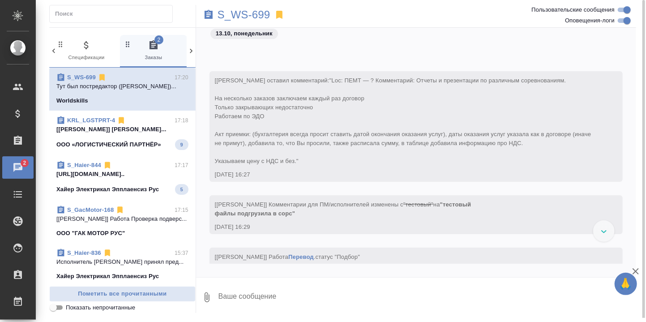
scroll to position [1905, 0]
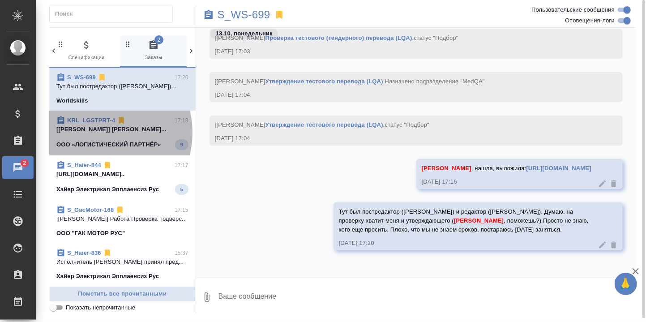
click at [97, 134] on p "[Matveeva Anastasia] Работа Постредактур..." at bounding box center [122, 129] width 132 height 9
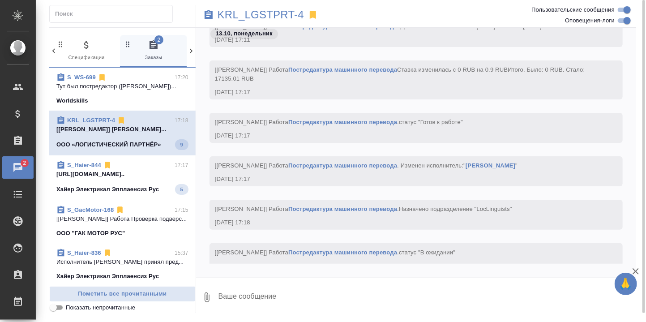
scroll to position [5751, 0]
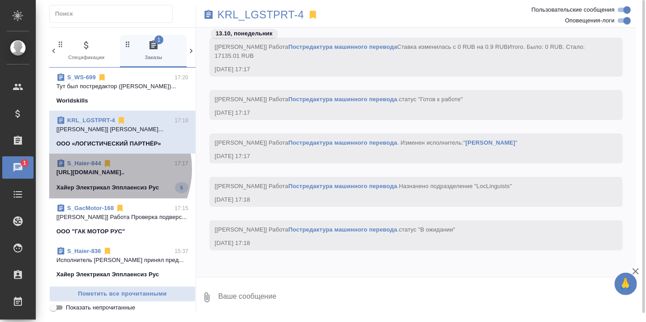
click at [102, 177] on p "https://drive.awatera.com/apps/files/fil..." at bounding box center [122, 172] width 132 height 9
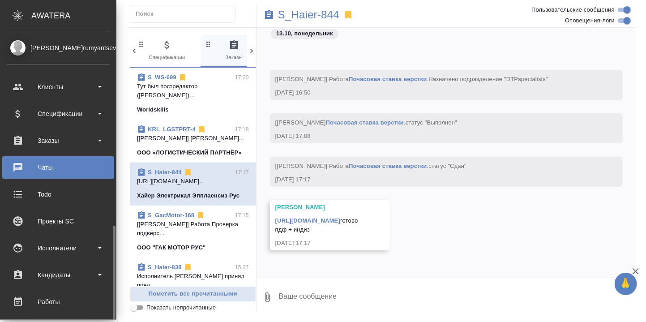
scroll to position [119, 0]
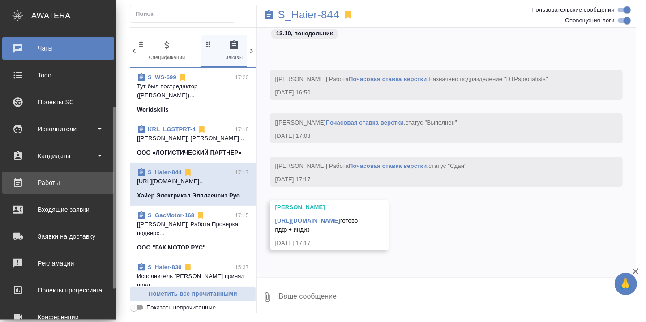
click at [47, 183] on div "Работы" at bounding box center [58, 182] width 103 height 13
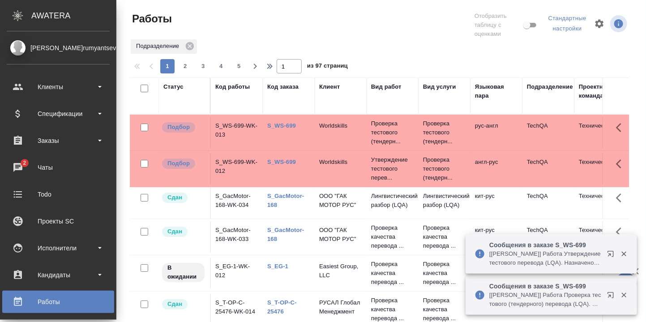
click at [288, 125] on link "S_WS-699" at bounding box center [281, 125] width 29 height 7
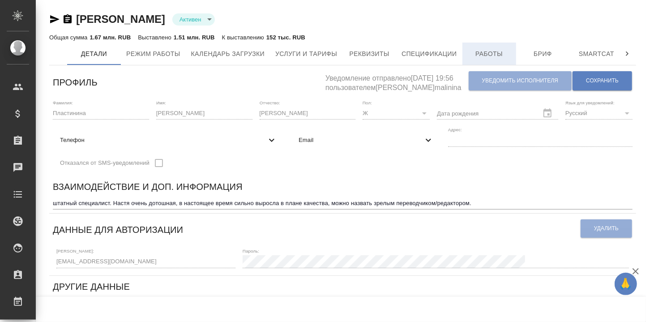
click at [496, 55] on span "Работы" at bounding box center [489, 53] width 43 height 11
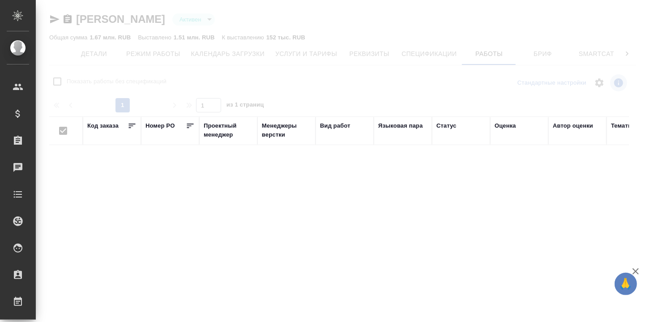
checkbox input "false"
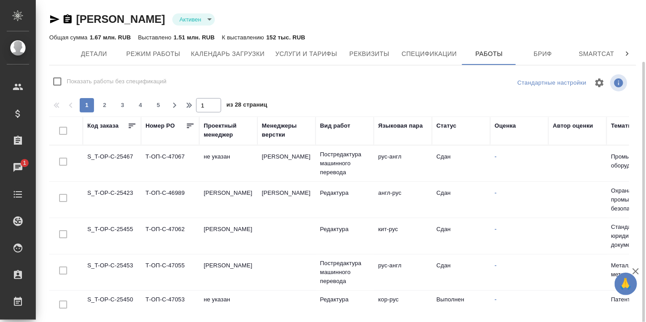
scroll to position [60, 0]
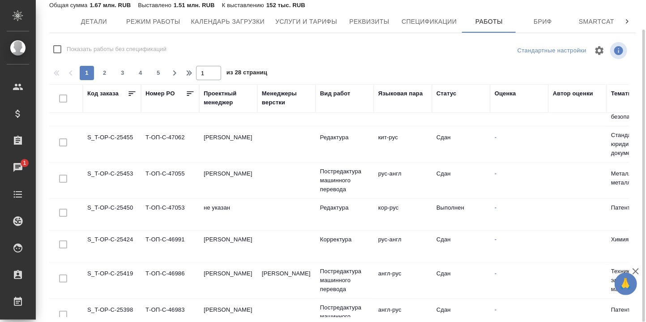
click at [210, 40] on div "Показать работы без спецификаций" at bounding box center [147, 49] width 196 height 19
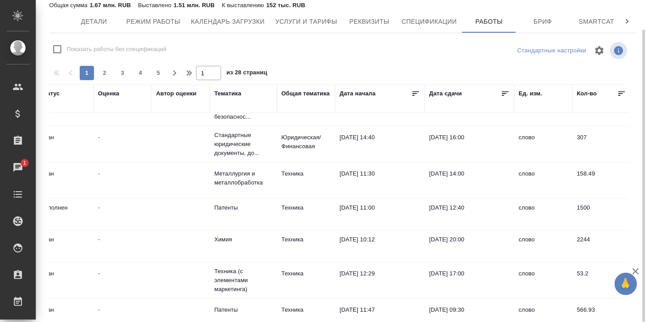
scroll to position [60, 343]
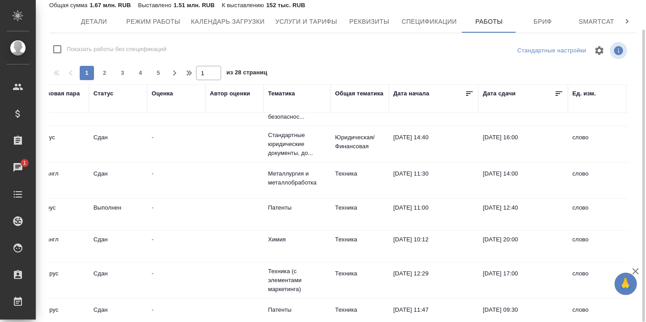
click at [360, 91] on div "Общая тематика" at bounding box center [360, 93] width 48 height 9
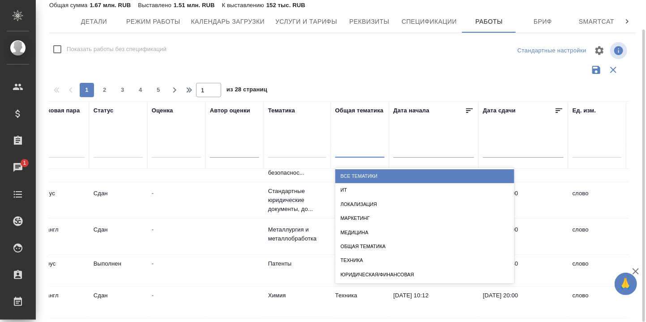
click at [355, 150] on div at bounding box center [360, 148] width 49 height 13
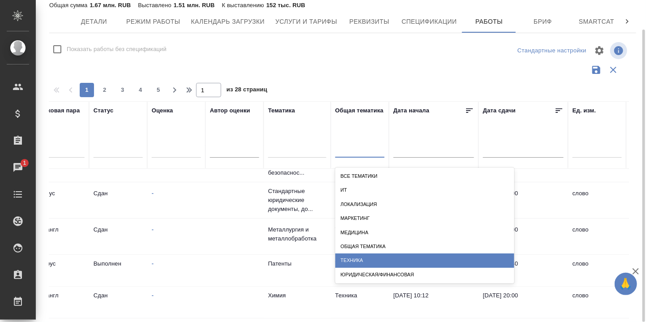
drag, startPoint x: 363, startPoint y: 260, endPoint x: 403, endPoint y: 245, distance: 42.4
click at [363, 258] on div "Техника" at bounding box center [425, 261] width 179 height 14
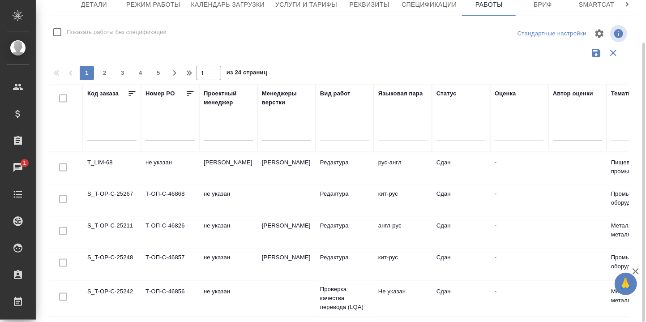
scroll to position [694, 1]
click at [331, 135] on div at bounding box center [343, 131] width 49 height 13
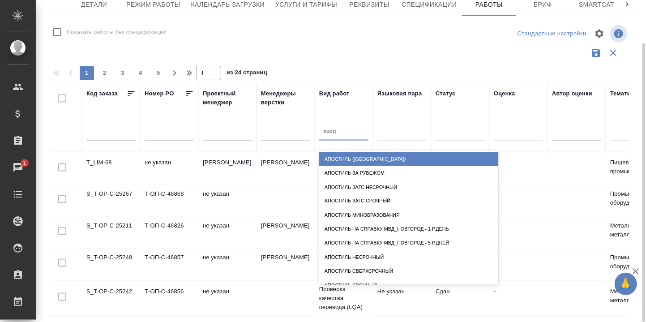
type input "постре"
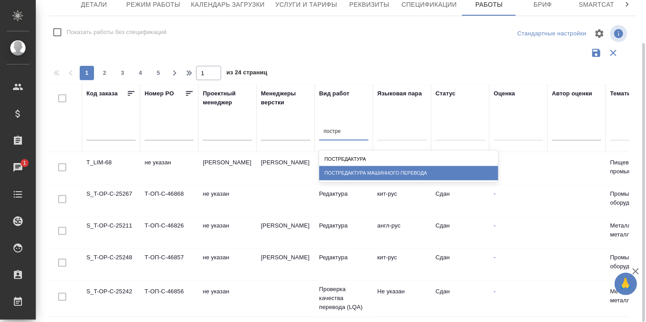
click at [357, 171] on div "Постредактура машинного перевода" at bounding box center [408, 173] width 179 height 14
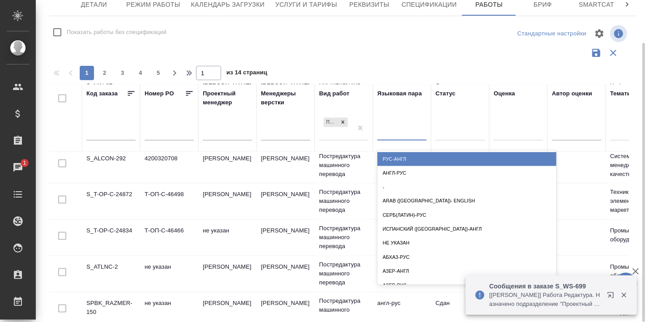
click at [400, 134] on div at bounding box center [402, 131] width 49 height 13
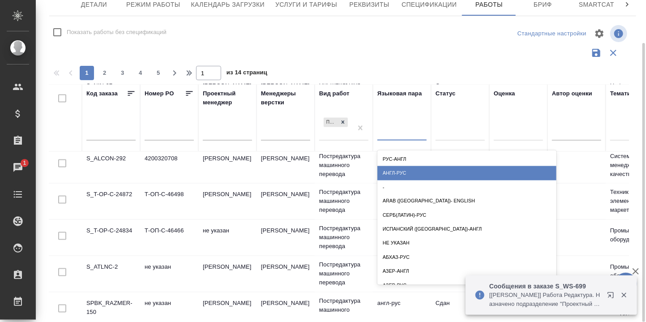
click at [400, 172] on div "англ-рус" at bounding box center [467, 173] width 179 height 14
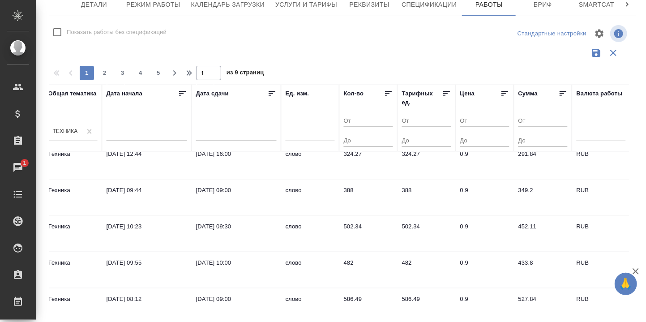
scroll to position [748, 630]
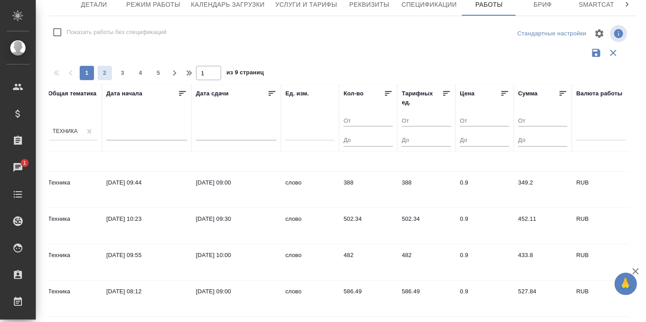
click at [104, 73] on span "2" at bounding box center [105, 73] width 14 height 9
type input "2"
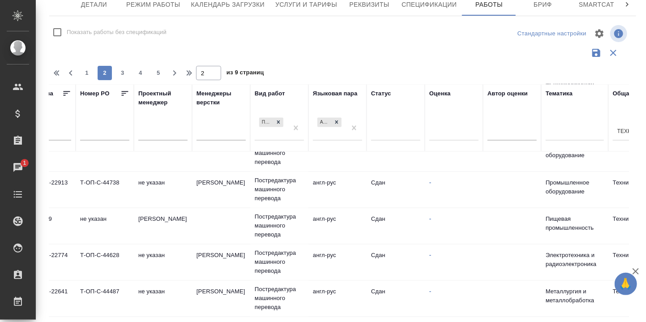
scroll to position [748, 0]
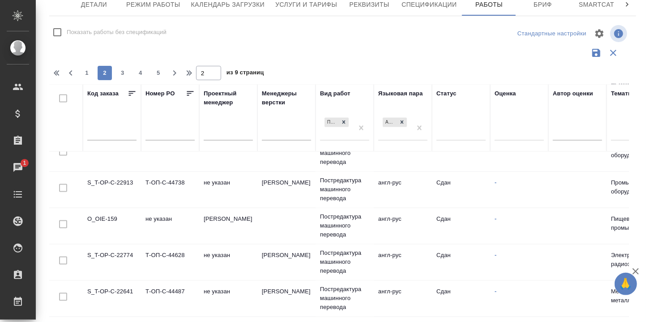
click at [115, 256] on td "S_T-OP-C-22774" at bounding box center [112, 262] width 58 height 31
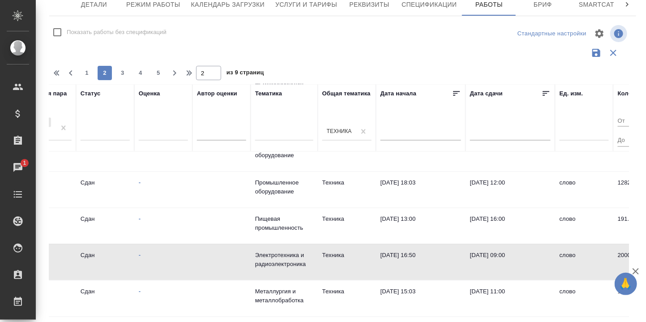
scroll to position [757, 356]
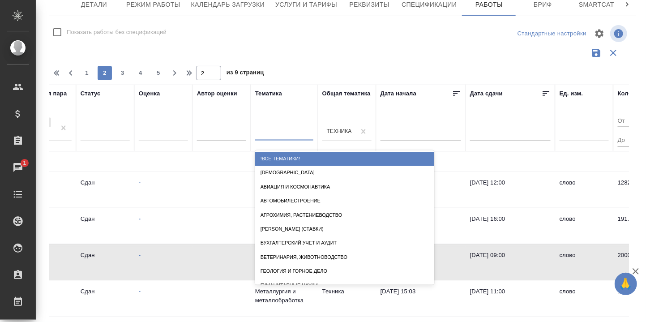
click at [270, 130] on div at bounding box center [284, 131] width 58 height 13
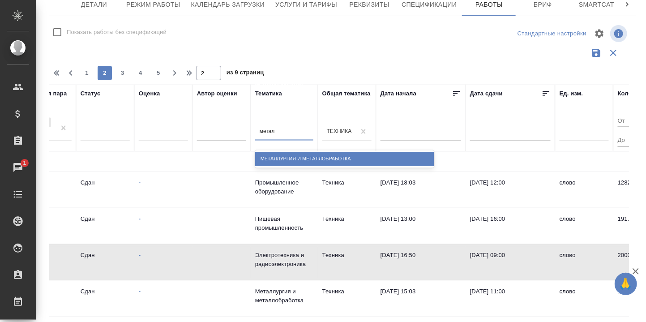
type input "металл"
click at [290, 161] on div "Металлургия и металлобработка" at bounding box center [344, 159] width 179 height 14
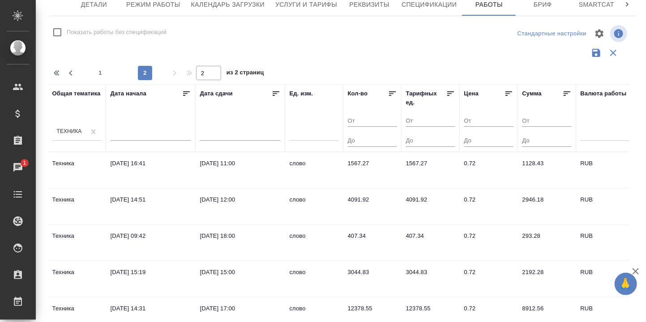
scroll to position [0, 0]
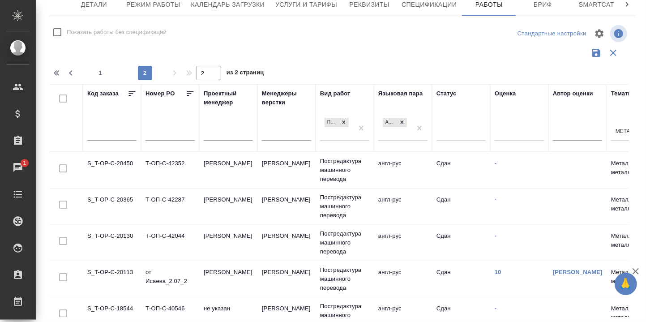
click at [113, 162] on td "S_T-OP-C-20450" at bounding box center [112, 170] width 58 height 31
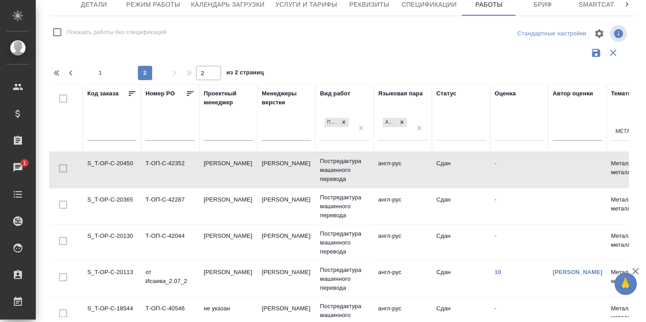
click at [113, 162] on td "S_T-OP-C-20450" at bounding box center [112, 170] width 58 height 31
click at [124, 197] on td "S_T-OP-C-20365" at bounding box center [112, 206] width 58 height 31
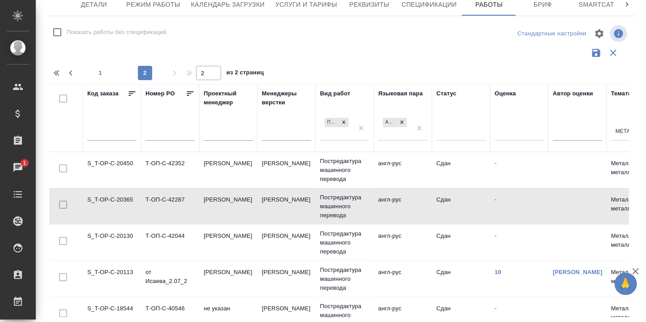
click at [124, 197] on td "S_T-OP-C-20365" at bounding box center [112, 206] width 58 height 31
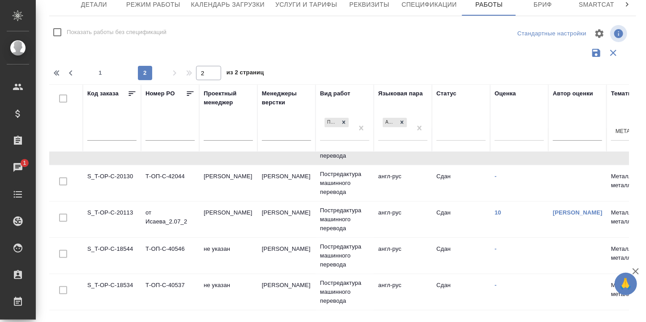
click at [116, 209] on td "S_T-OP-C-20113" at bounding box center [112, 219] width 58 height 31
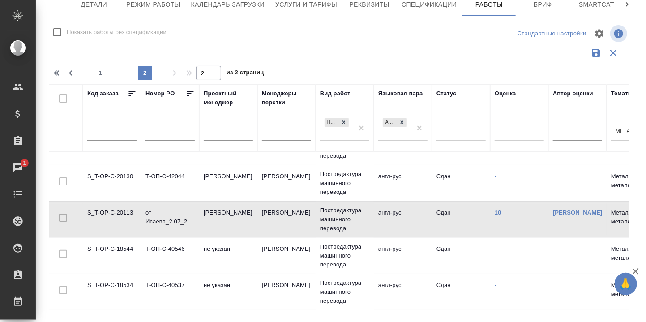
click at [123, 213] on td "S_T-OP-C-20113" at bounding box center [112, 219] width 58 height 31
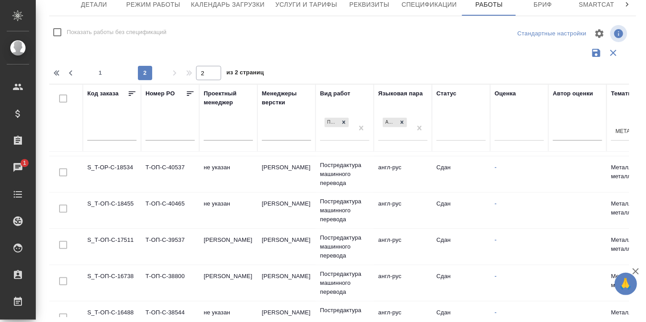
scroll to position [179, 0]
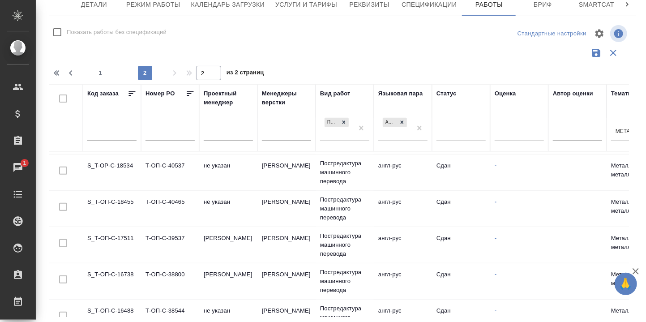
click at [120, 164] on td "S_T-OP-C-18534" at bounding box center [112, 172] width 58 height 31
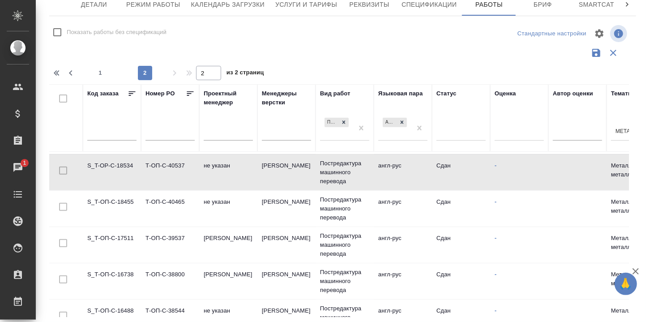
click at [120, 164] on td "S_T-OP-C-18534" at bounding box center [112, 172] width 58 height 31
click at [111, 198] on td "S_Т-ОП-С-18455" at bounding box center [112, 208] width 58 height 31
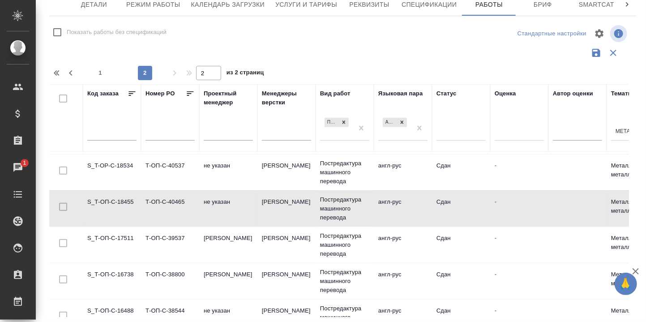
click at [111, 198] on td "S_Т-ОП-С-18455" at bounding box center [112, 208] width 58 height 31
click at [117, 270] on td "S_Т-ОП-С-16738" at bounding box center [112, 281] width 58 height 31
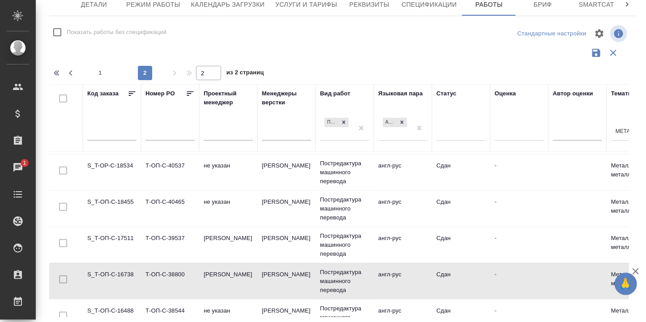
click at [118, 270] on td "S_Т-ОП-С-16738" at bounding box center [112, 281] width 58 height 31
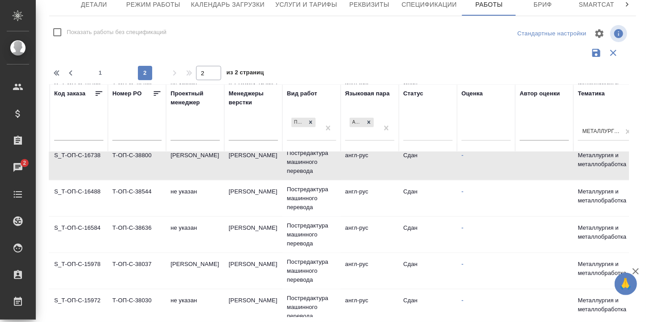
scroll to position [298, 0]
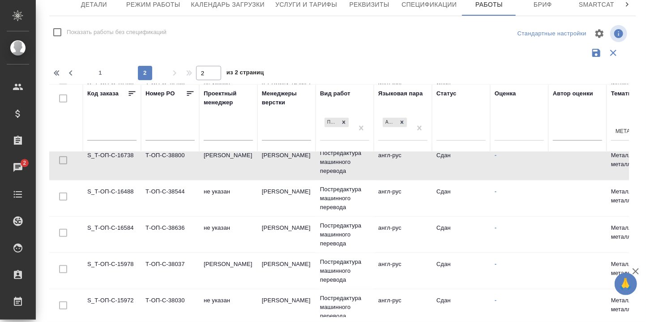
click at [122, 225] on td "S_Т-ОП-С-16584" at bounding box center [112, 234] width 58 height 31
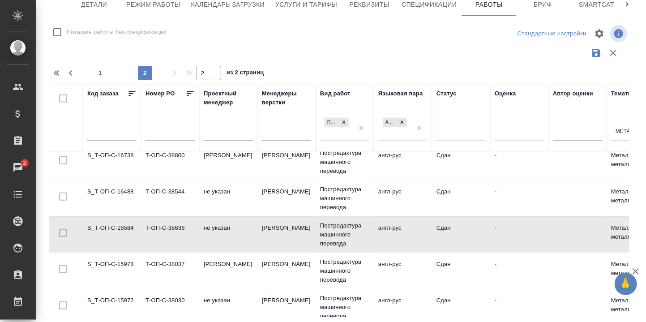
click at [122, 225] on td "S_Т-ОП-С-16584" at bounding box center [112, 234] width 58 height 31
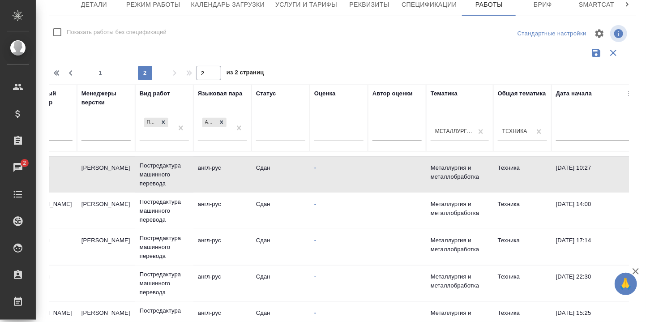
scroll to position [358, 0]
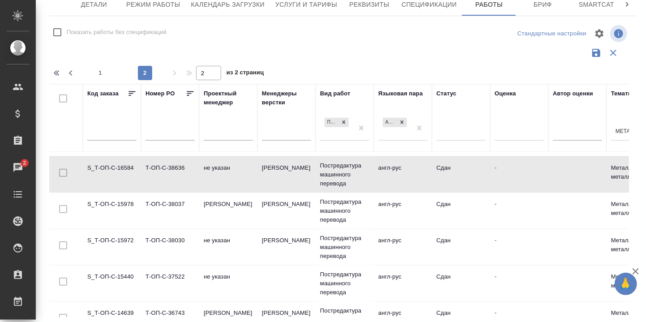
click at [120, 237] on td "S_Т-ОП-С-15972" at bounding box center [112, 247] width 58 height 31
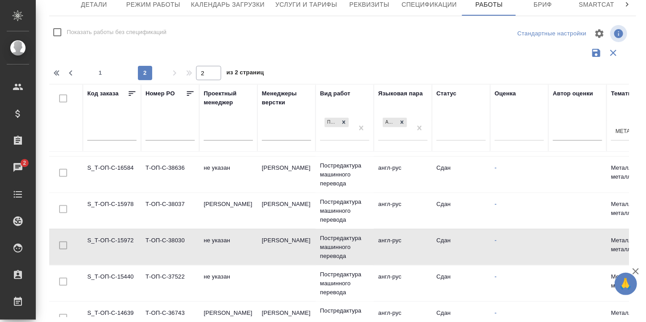
click at [120, 238] on td "S_Т-ОП-С-15972" at bounding box center [112, 247] width 58 height 31
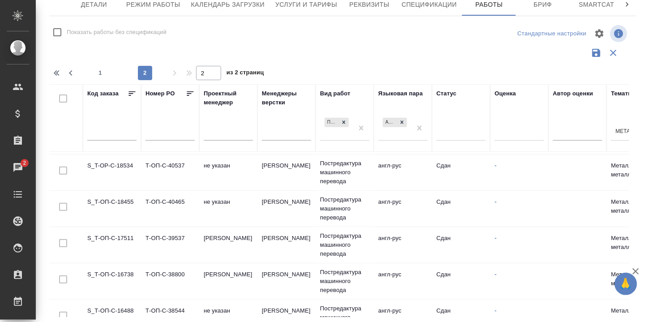
scroll to position [0, 0]
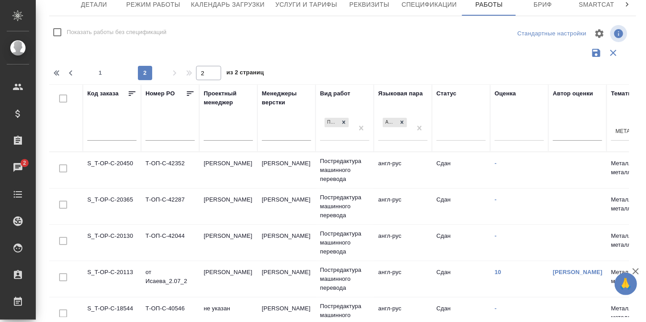
click at [161, 136] on input "text" at bounding box center [170, 134] width 49 height 13
drag, startPoint x: 117, startPoint y: 132, endPoint x: 115, endPoint y: 136, distance: 5.0
click at [116, 132] on input "text" at bounding box center [111, 134] width 49 height 13
paste input "S_T-OP-C-25052"
type input "S_T-OP-C-25052"
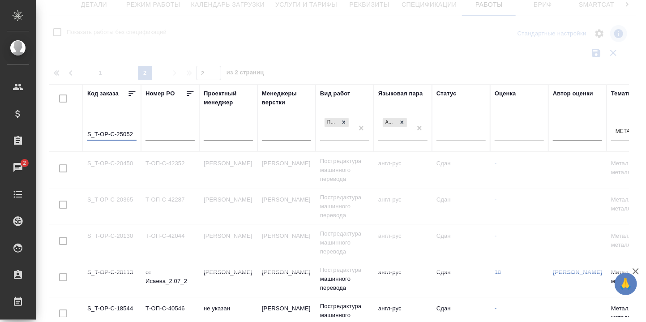
checkbox input "true"
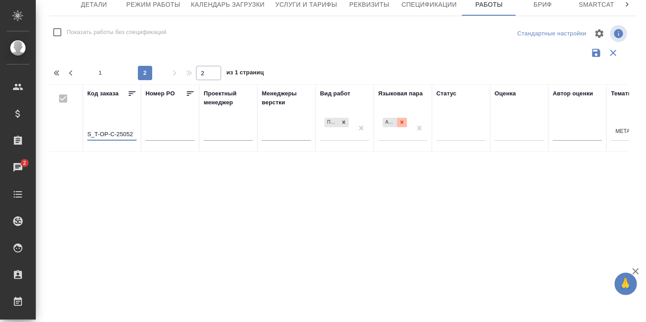
click at [403, 120] on icon at bounding box center [402, 122] width 6 height 6
type input "S_T-OP-C-25052"
type input "1"
click at [345, 121] on icon at bounding box center [344, 122] width 6 height 6
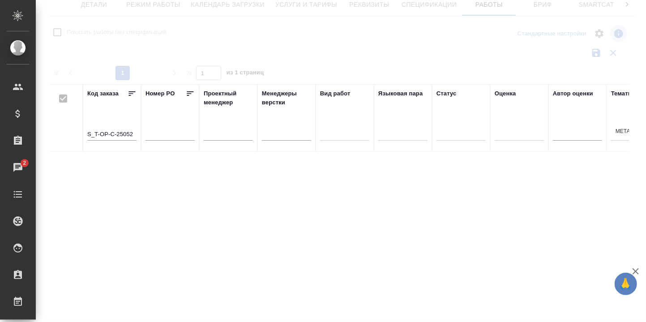
checkbox input "false"
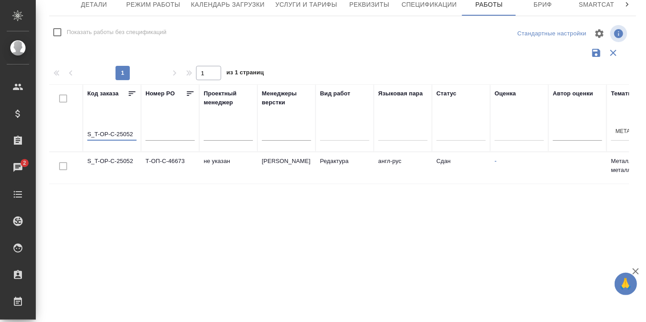
drag, startPoint x: 133, startPoint y: 131, endPoint x: 60, endPoint y: 136, distance: 73.2
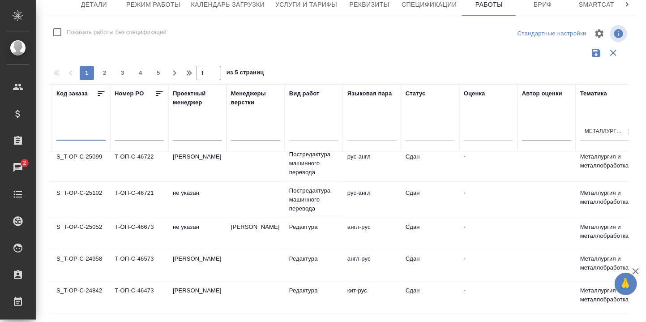
scroll to position [179, 0]
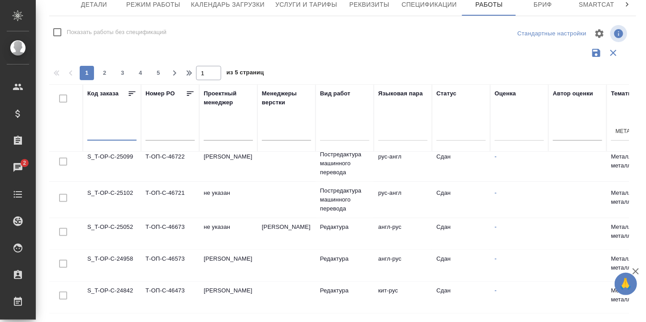
click at [125, 257] on td "S_T-OP-C-24958" at bounding box center [112, 265] width 58 height 31
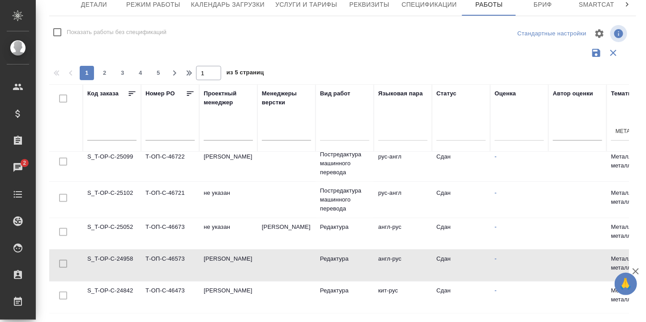
click at [125, 257] on td "S_T-OP-C-24958" at bounding box center [112, 265] width 58 height 31
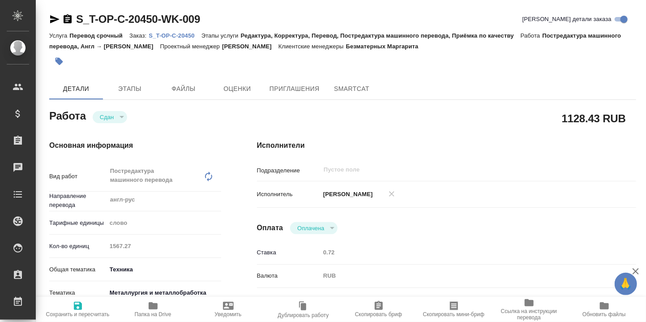
type textarea "x"
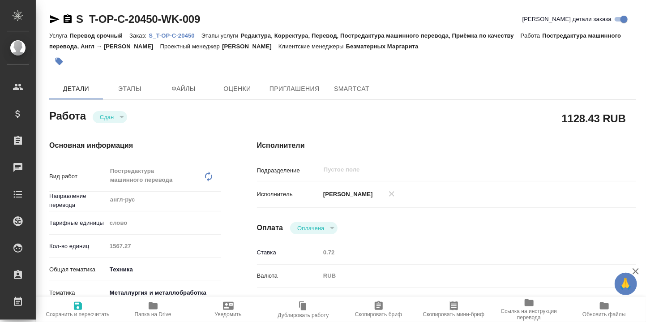
type textarea "x"
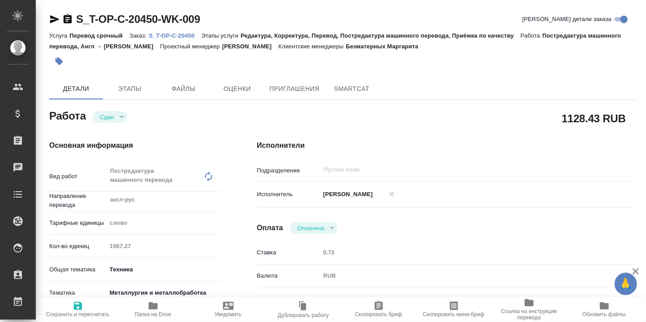
type textarea "x"
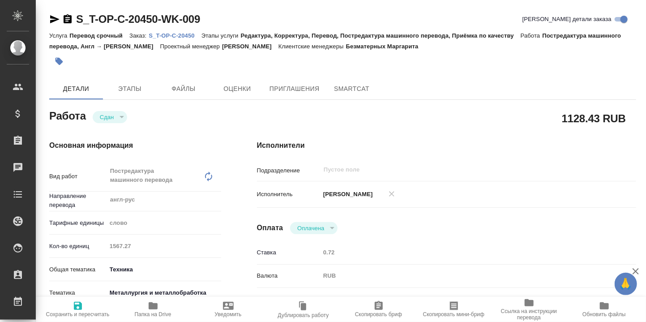
type textarea "x"
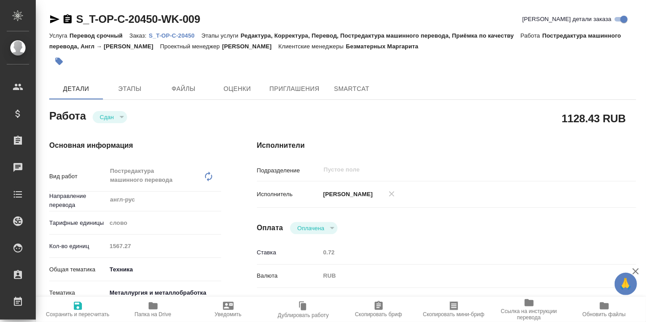
type textarea "x"
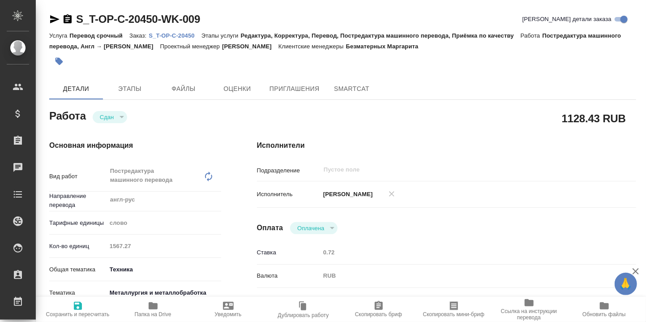
click at [180, 36] on p "S_T-OP-C-20450" at bounding box center [175, 35] width 52 height 7
type textarea "x"
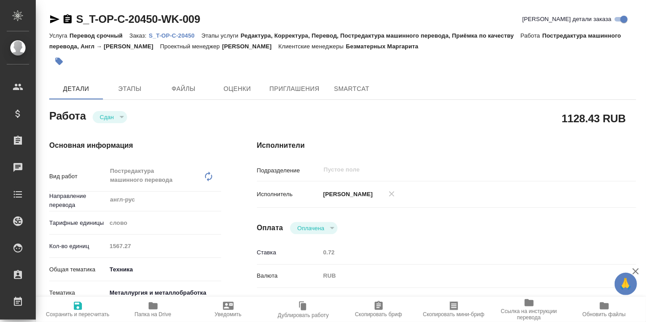
type textarea "x"
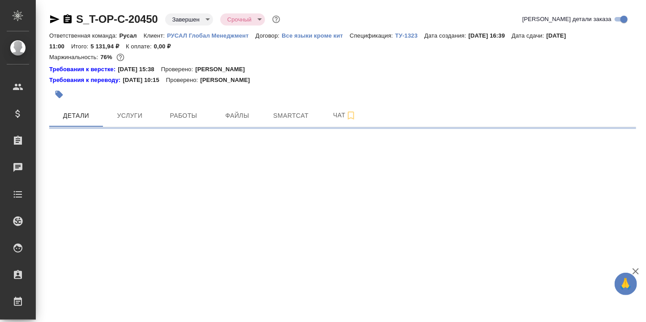
select select "RU"
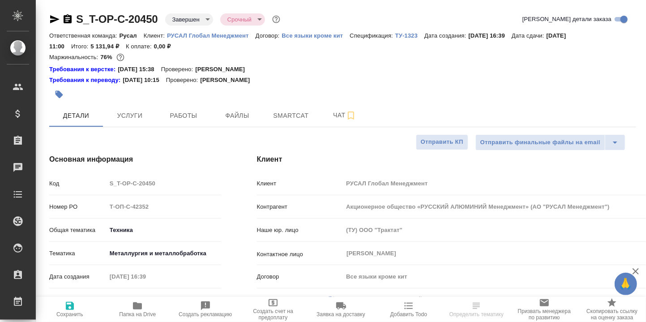
type textarea "x"
click at [136, 309] on icon "button" at bounding box center [137, 305] width 9 height 7
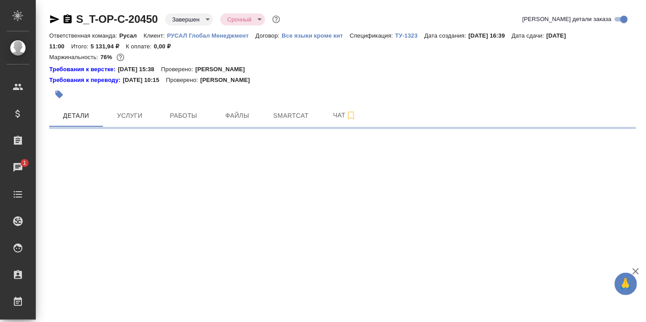
select select "RU"
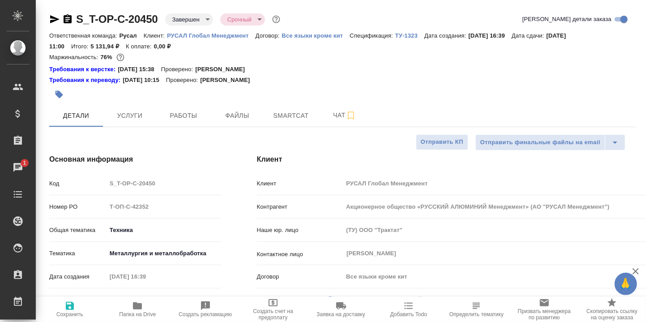
type textarea "x"
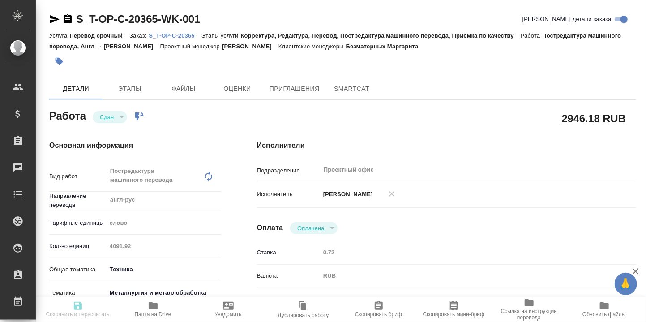
type textarea "x"
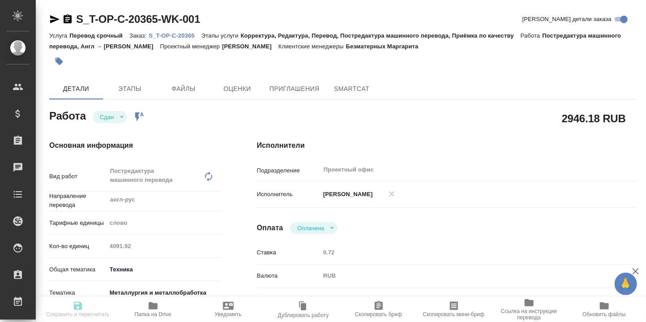
type textarea "x"
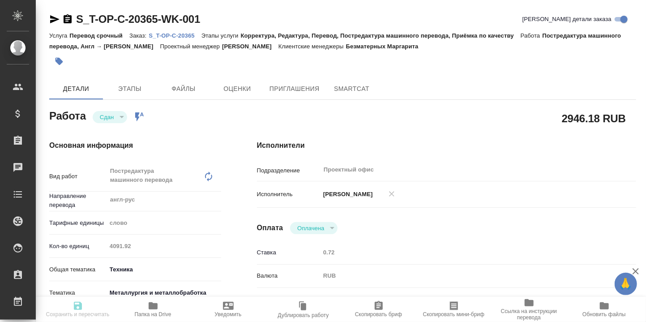
click at [179, 35] on p "S_T-OP-C-20365" at bounding box center [175, 35] width 52 height 7
type textarea "x"
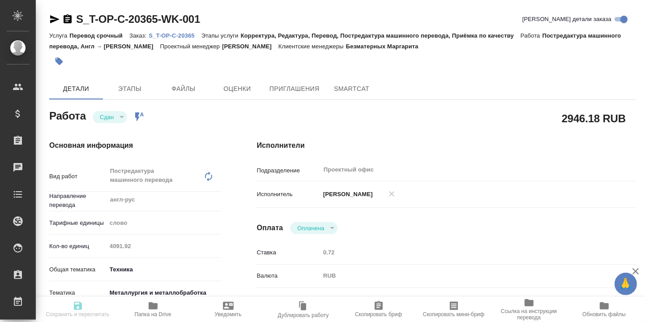
type textarea "x"
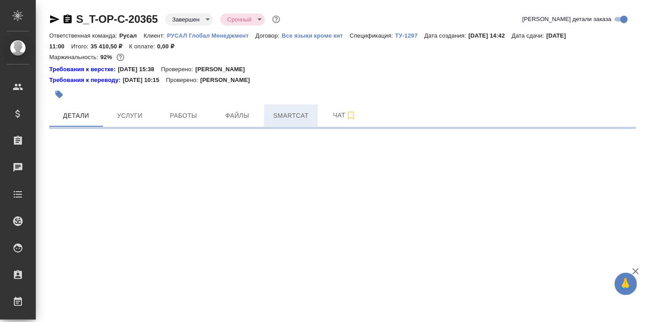
select select "RU"
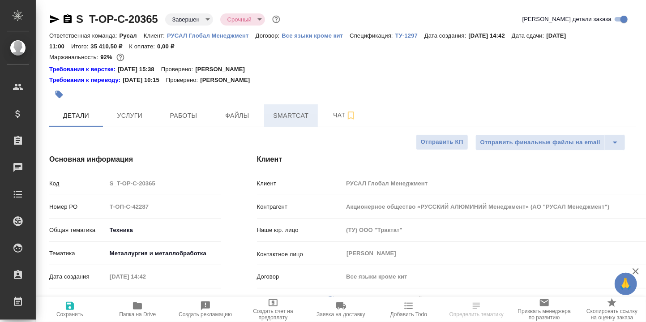
type textarea "x"
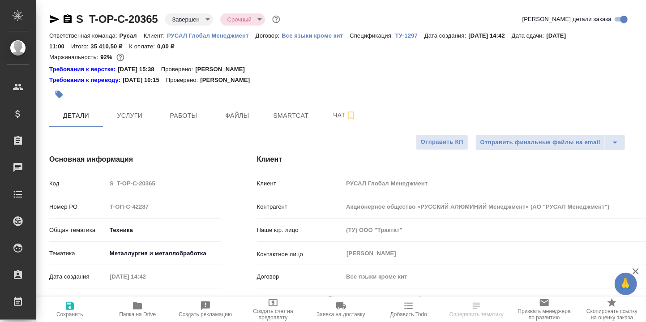
type textarea "x"
click at [135, 306] on icon "button" at bounding box center [137, 305] width 9 height 7
type textarea "x"
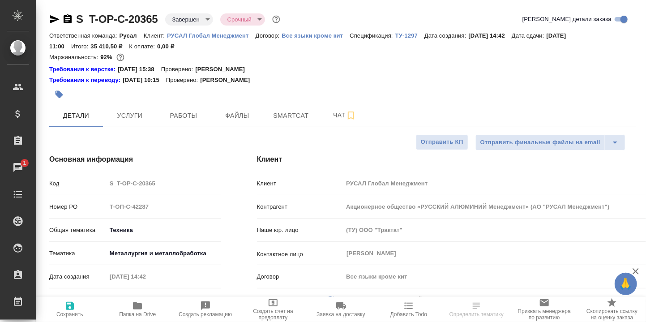
type textarea "x"
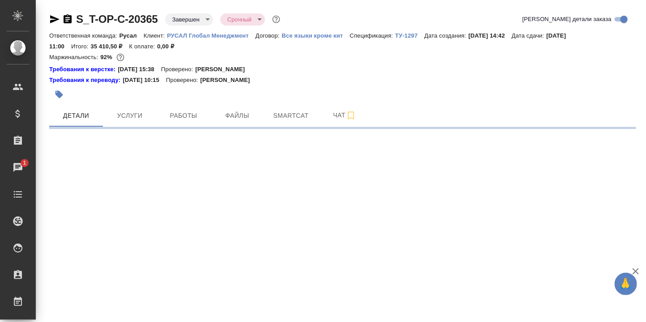
select select "RU"
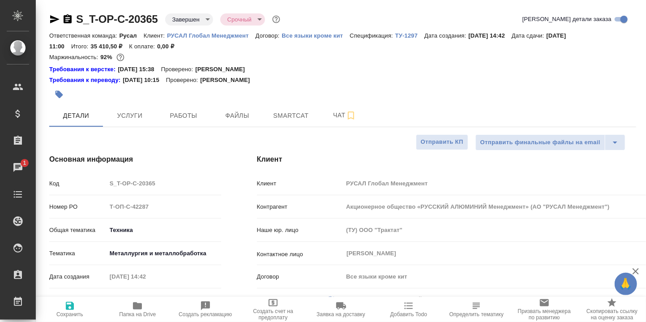
type textarea "x"
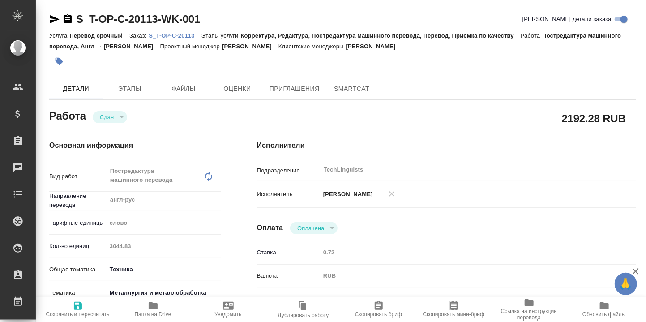
type textarea "x"
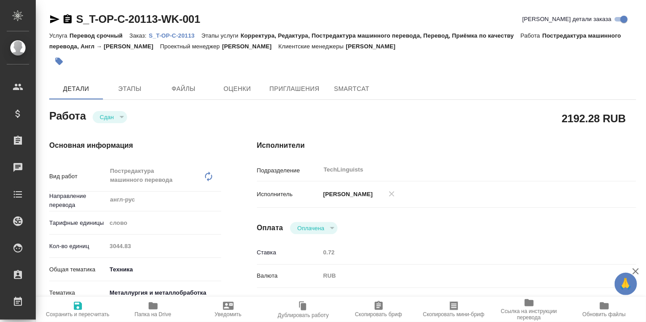
click at [169, 33] on p "S_T-OP-C-20113" at bounding box center [175, 35] width 52 height 7
type textarea "x"
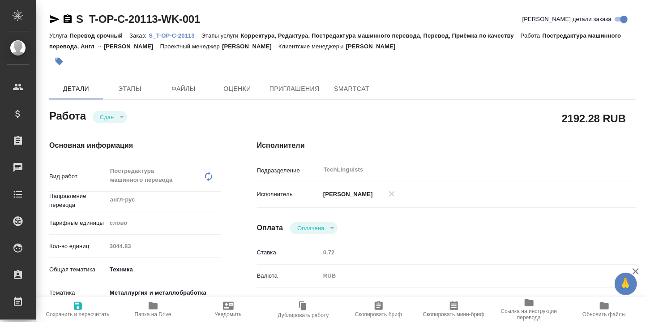
type textarea "x"
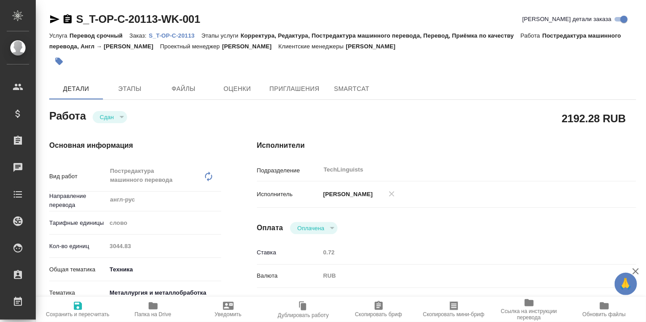
type textarea "x"
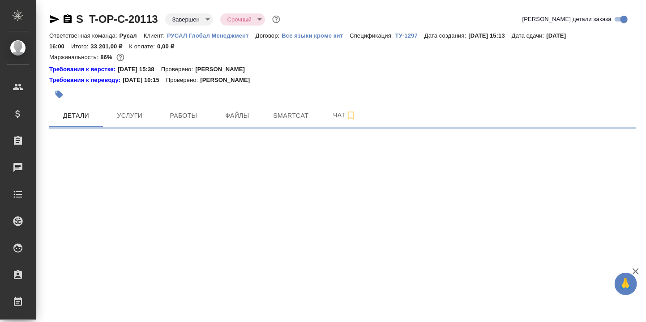
select select "RU"
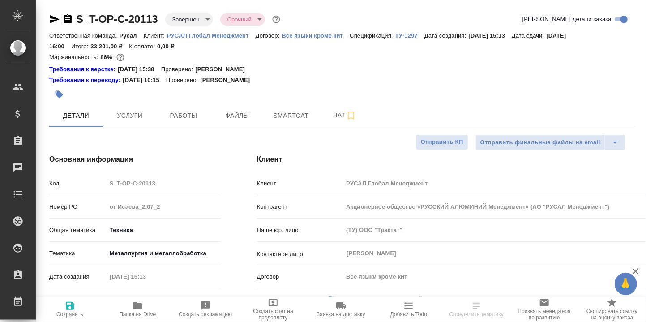
type textarea "x"
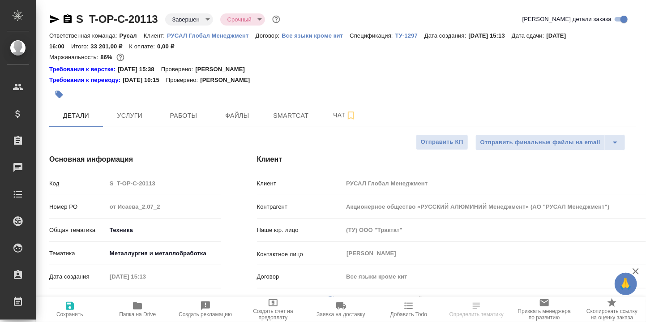
type textarea "x"
click at [136, 306] on icon "button" at bounding box center [137, 305] width 9 height 7
type textarea "x"
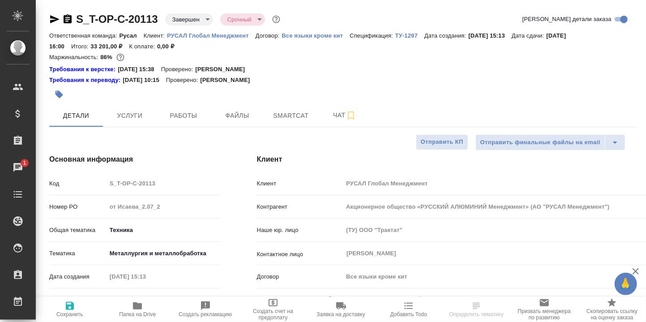
select select "RU"
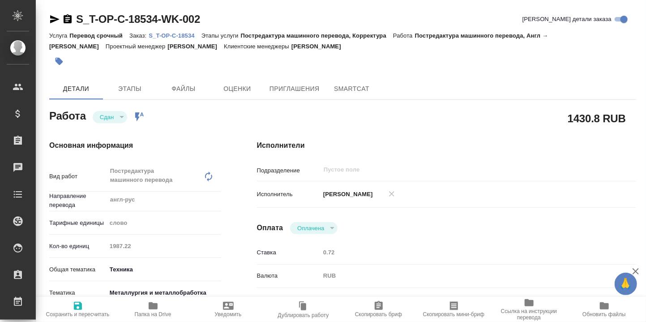
type textarea "x"
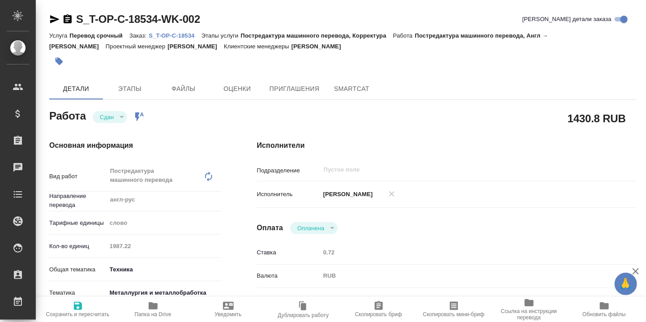
type textarea "x"
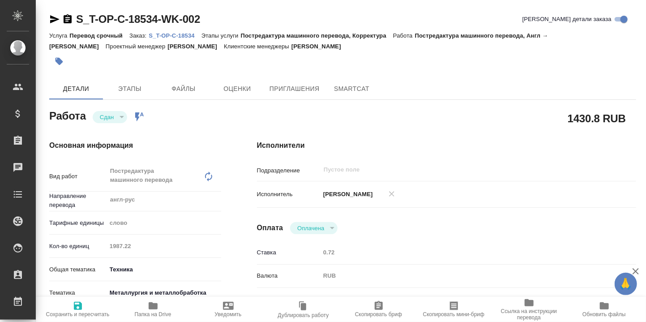
type textarea "x"
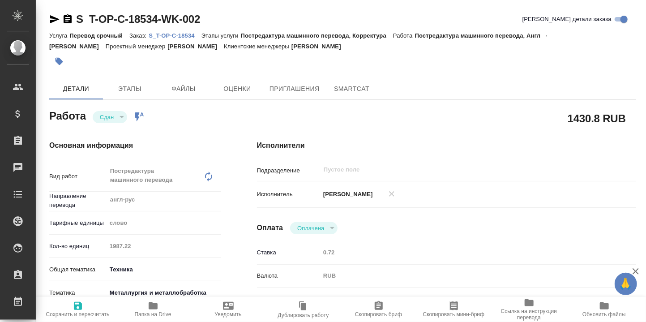
type textarea "x"
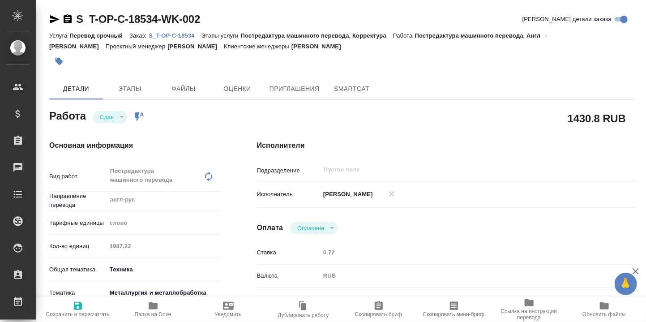
type textarea "x"
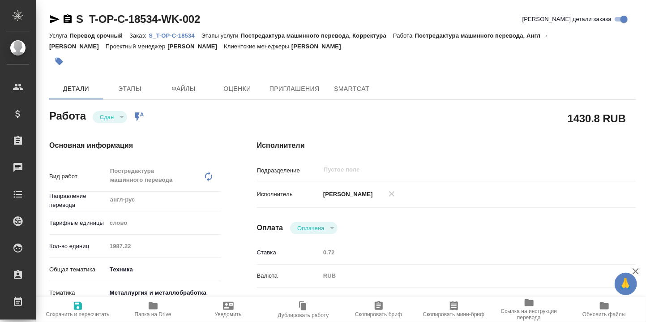
click at [179, 36] on p "S_T-OP-C-18534" at bounding box center [175, 35] width 52 height 7
type textarea "x"
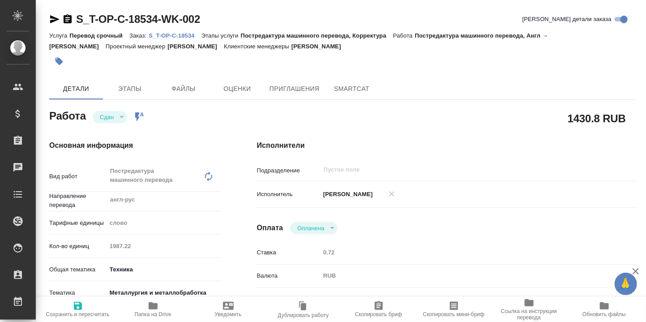
type textarea "x"
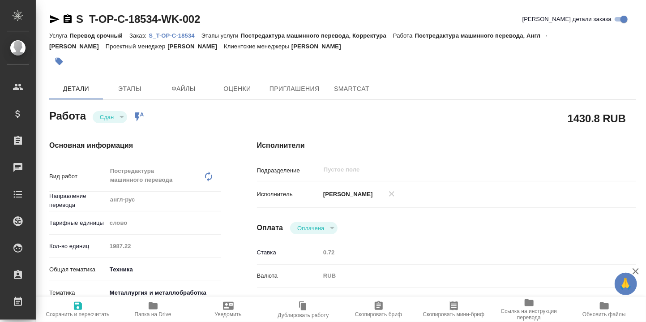
type textarea "x"
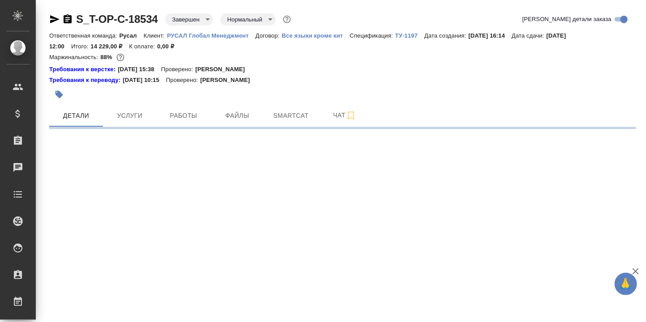
select select "RU"
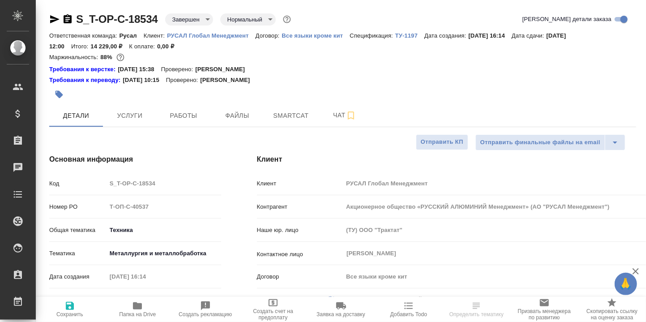
type textarea "x"
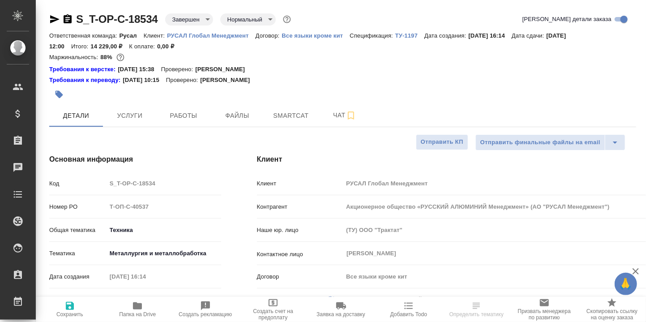
type textarea "x"
click at [135, 307] on icon "button" at bounding box center [137, 305] width 9 height 7
type textarea "x"
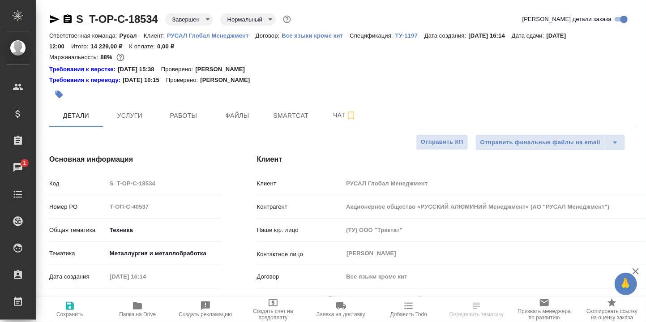
type textarea "x"
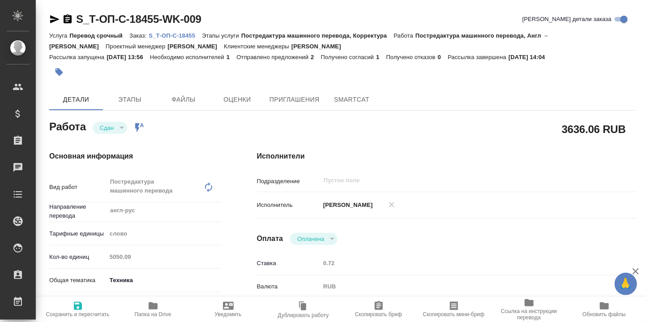
type textarea "x"
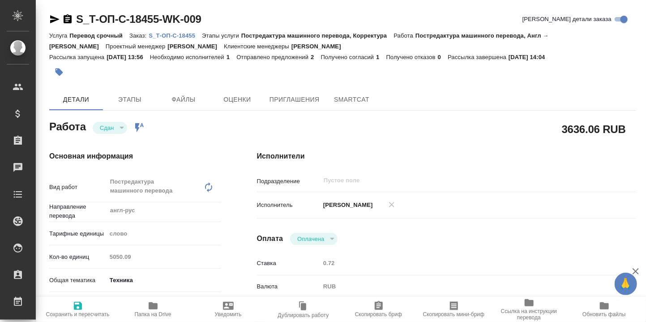
type textarea "x"
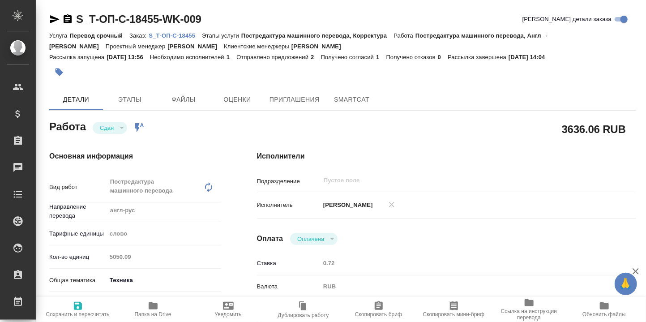
type textarea "x"
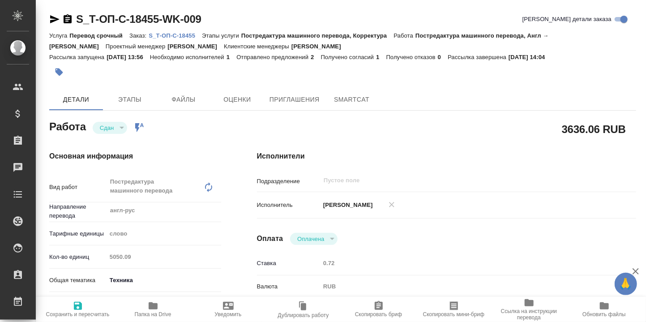
type textarea "x"
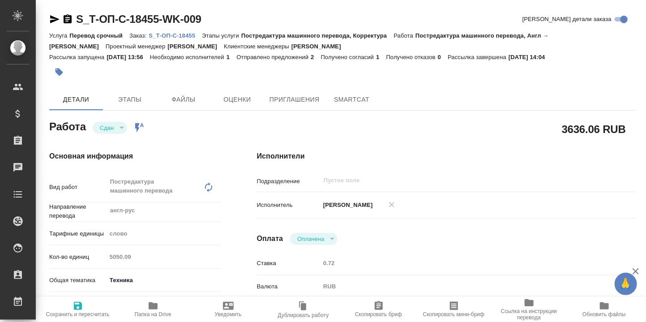
click at [182, 34] on p "S_Т-ОП-С-18455" at bounding box center [175, 35] width 53 height 7
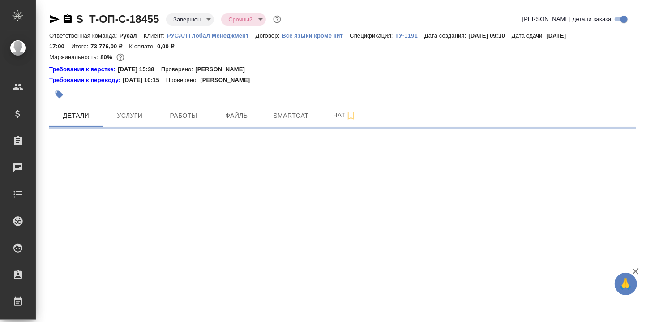
select select "RU"
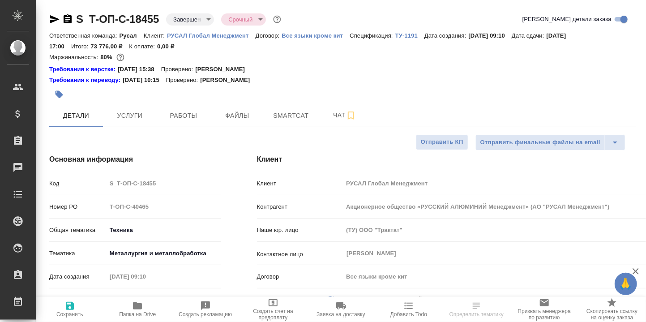
type textarea "x"
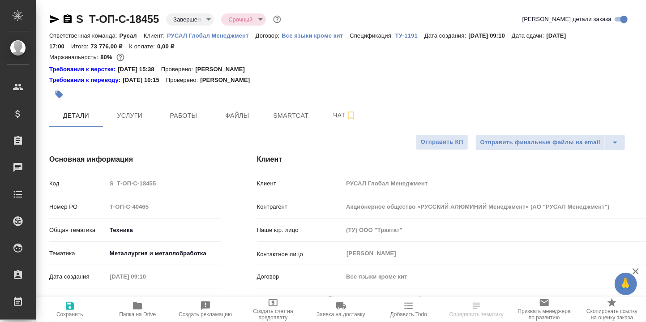
type textarea "x"
drag, startPoint x: 132, startPoint y: 308, endPoint x: 137, endPoint y: 309, distance: 5.4
click at [132, 308] on icon "button" at bounding box center [137, 306] width 11 height 11
type textarea "x"
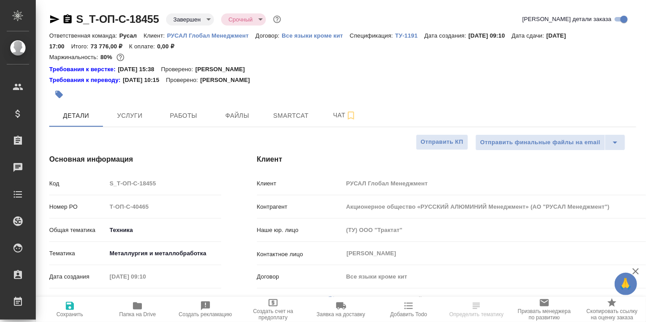
type textarea "x"
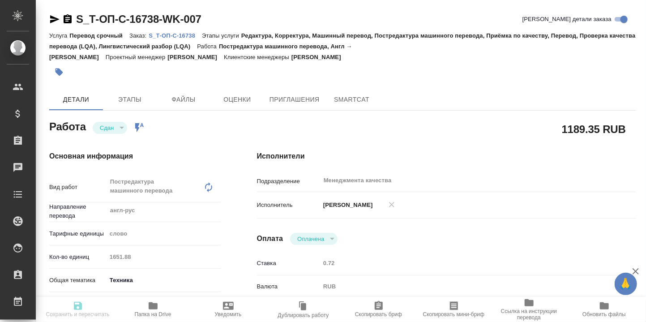
type textarea "x"
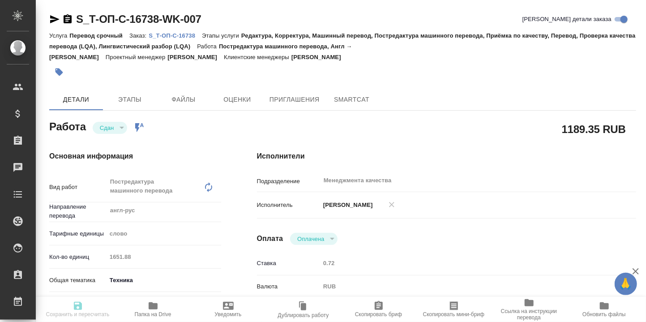
type textarea "x"
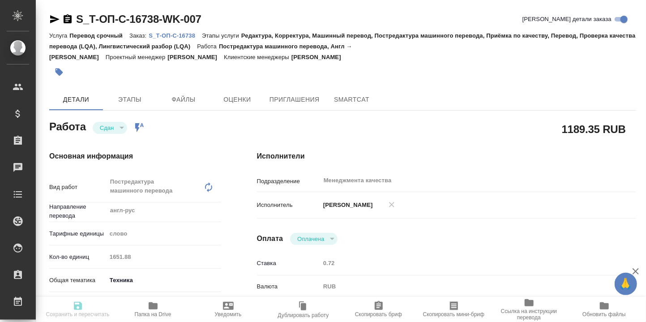
type textarea "x"
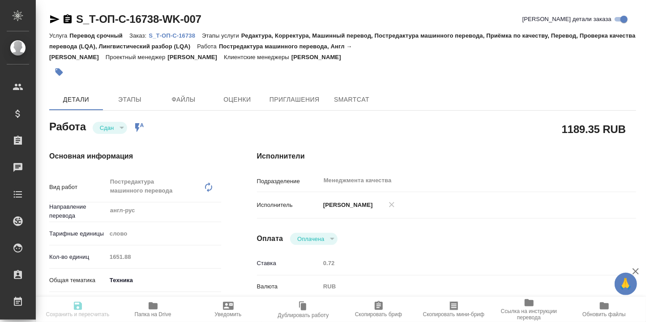
type textarea "x"
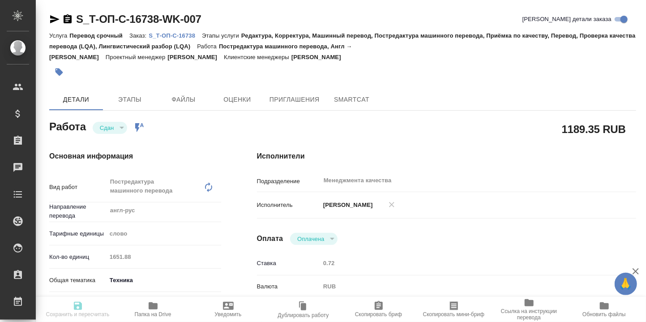
type textarea "x"
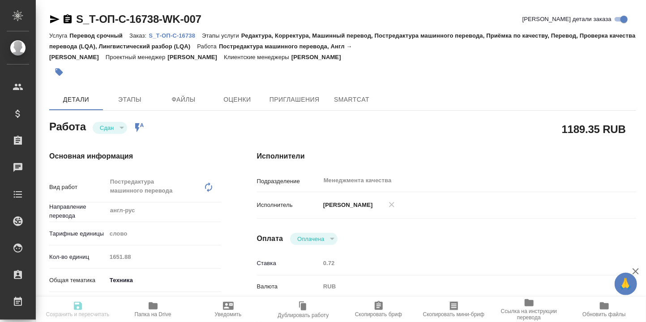
click at [177, 33] on p "S_Т-ОП-С-16738" at bounding box center [175, 35] width 53 height 7
type textarea "x"
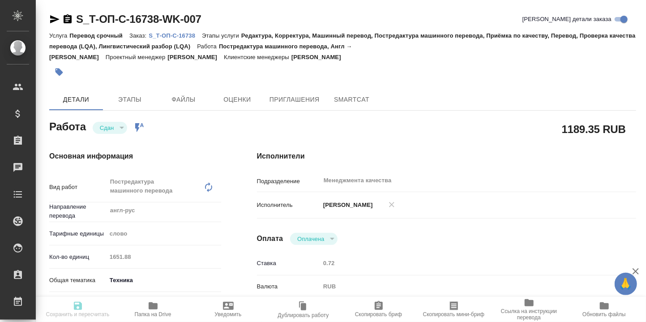
type textarea "x"
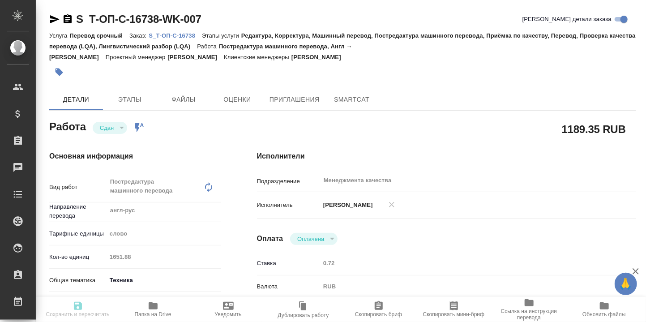
type textarea "x"
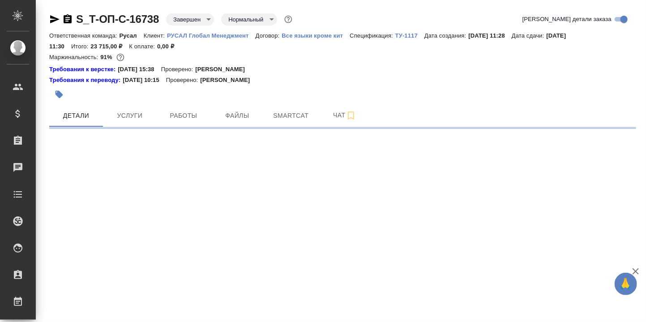
select select "RU"
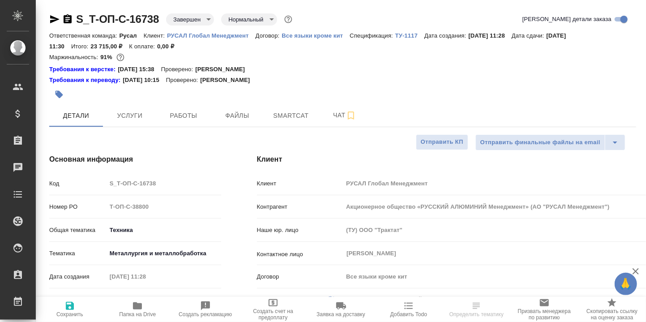
type textarea "x"
click at [132, 306] on icon "button" at bounding box center [137, 306] width 11 height 11
type textarea "x"
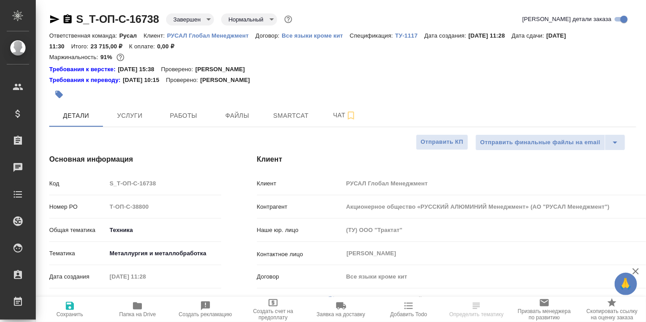
type textarea "x"
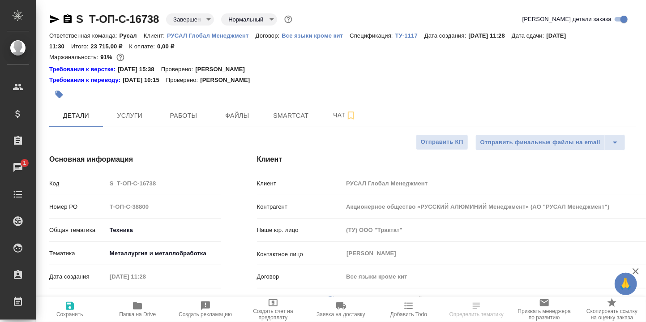
type textarea "x"
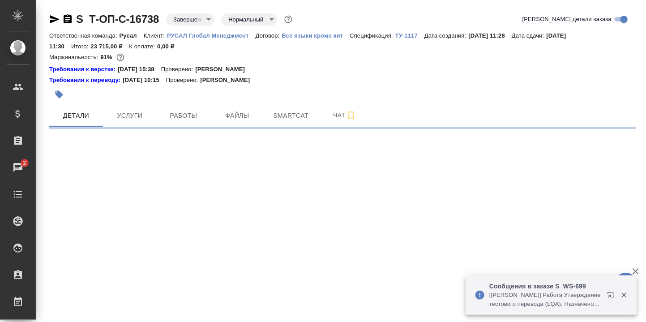
select select "RU"
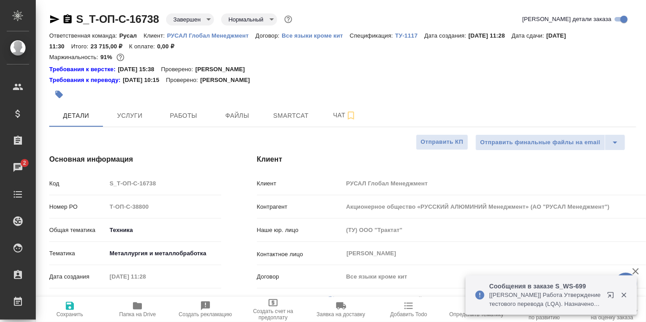
type textarea "x"
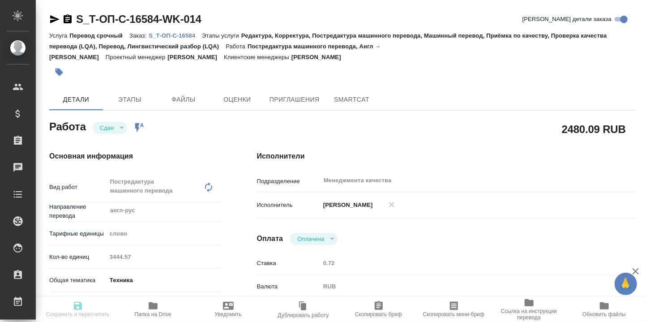
type textarea "x"
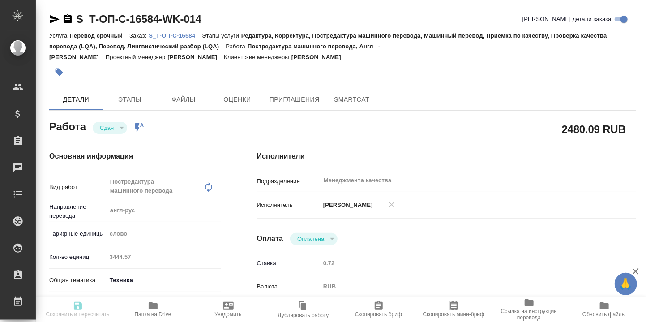
click at [179, 36] on p "S_Т-ОП-С-16584" at bounding box center [175, 35] width 53 height 7
type textarea "x"
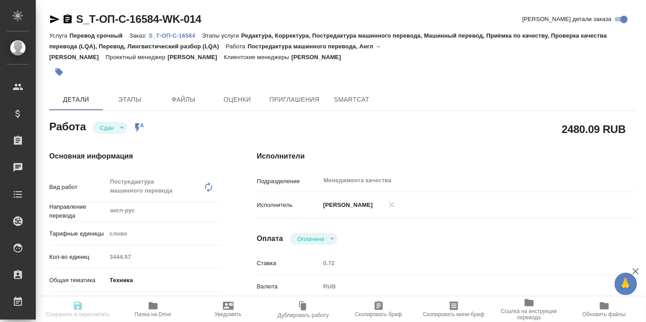
type textarea "x"
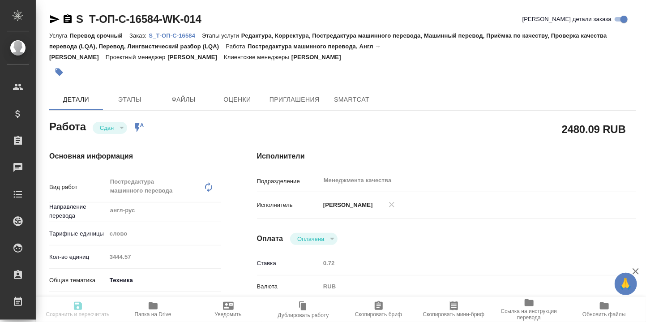
type textarea "x"
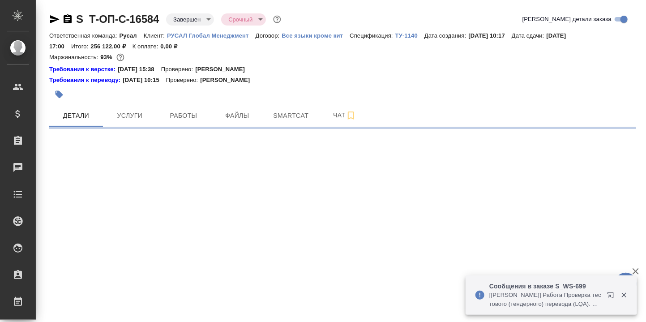
select select "RU"
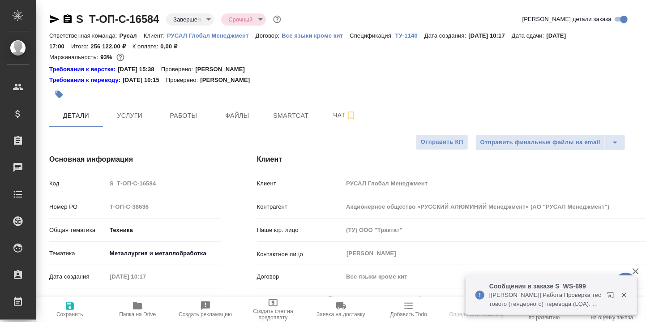
type textarea "x"
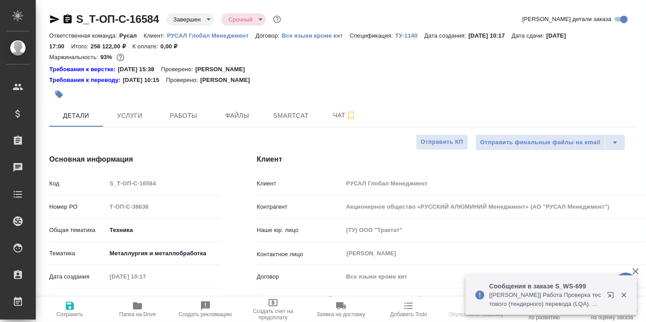
type textarea "x"
click at [138, 311] on span "Папка на Drive" at bounding box center [137, 314] width 37 height 6
type textarea "x"
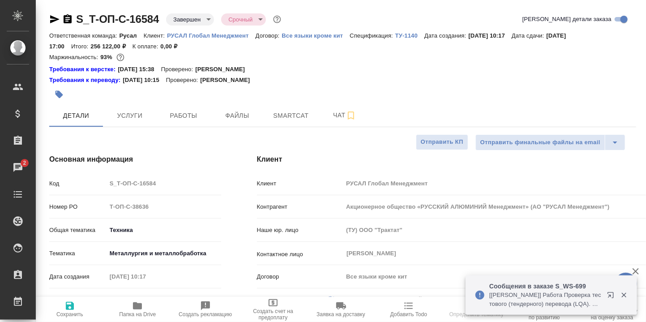
select select "RU"
type textarea "x"
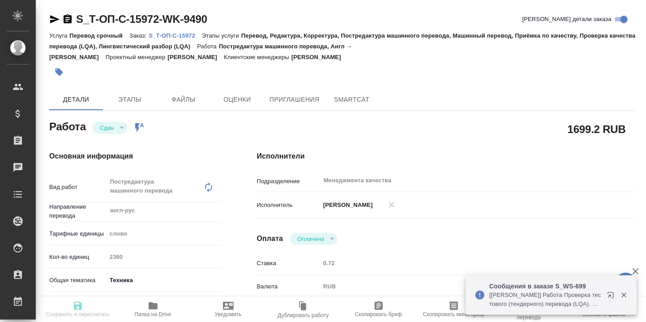
type textarea "x"
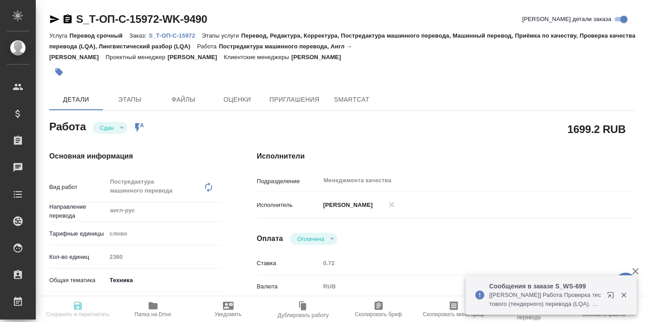
type textarea "x"
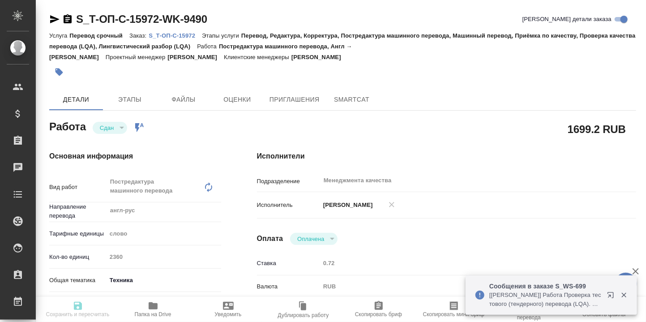
type textarea "x"
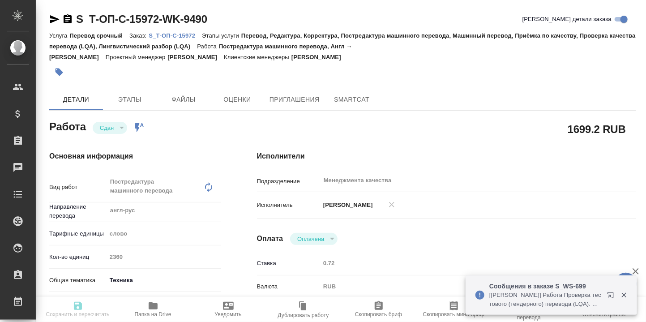
click at [171, 33] on p "S_Т-ОП-С-15972" at bounding box center [175, 35] width 53 height 7
type textarea "x"
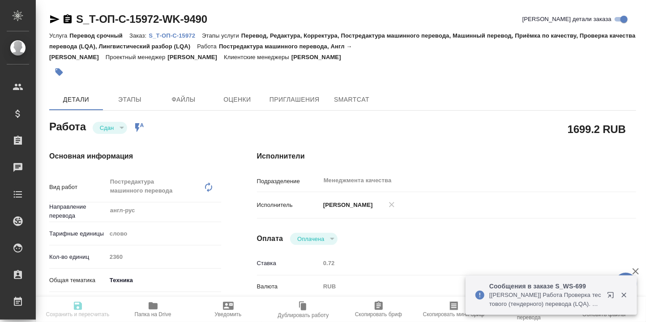
type textarea "x"
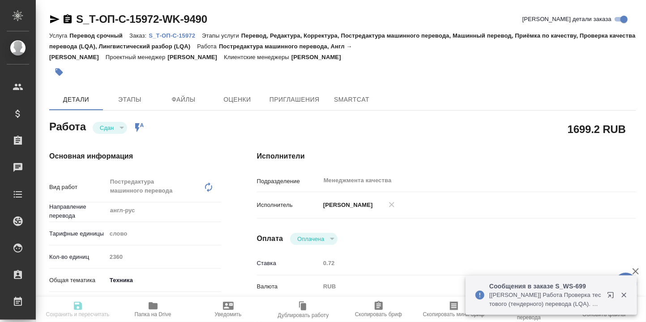
type textarea "x"
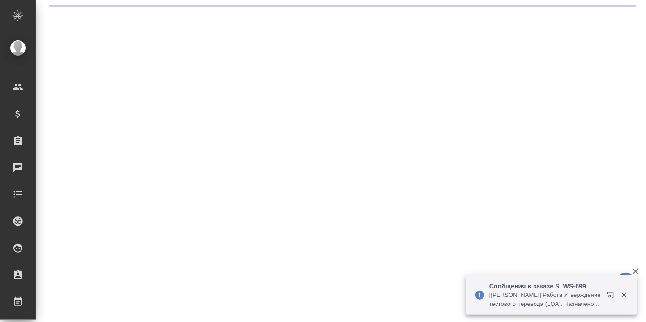
select select "RU"
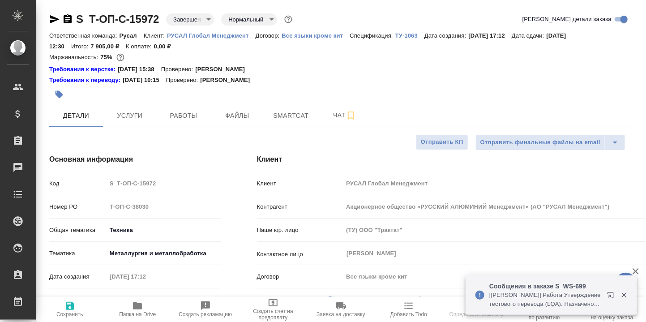
type textarea "x"
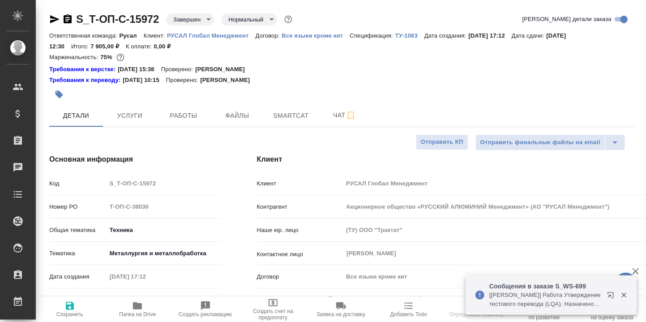
type textarea "x"
click at [139, 306] on icon "button" at bounding box center [137, 305] width 9 height 7
type textarea "x"
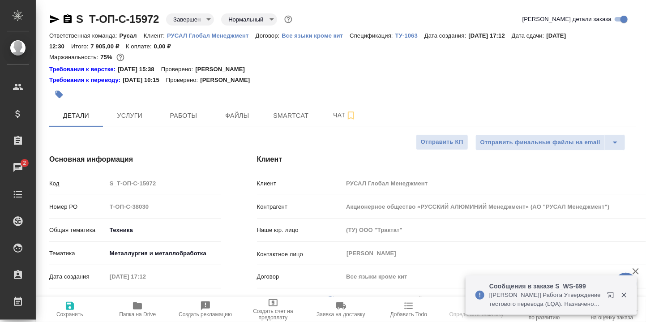
type textarea "x"
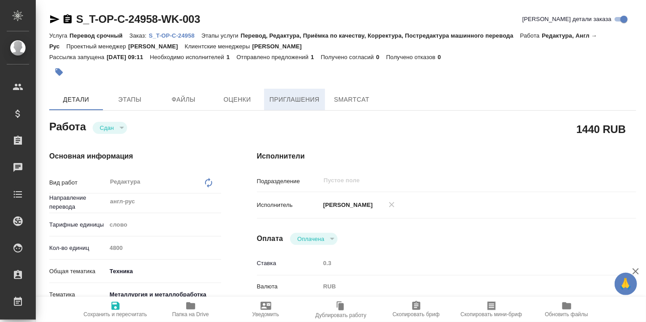
type textarea "x"
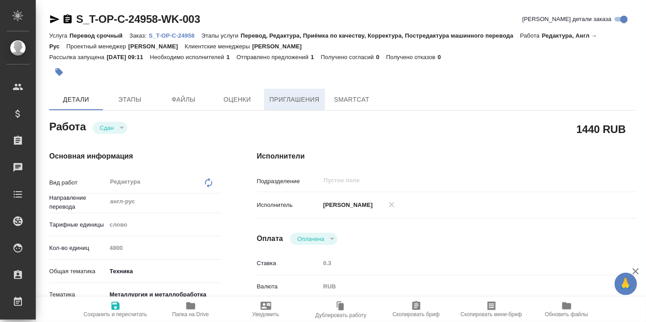
type textarea "x"
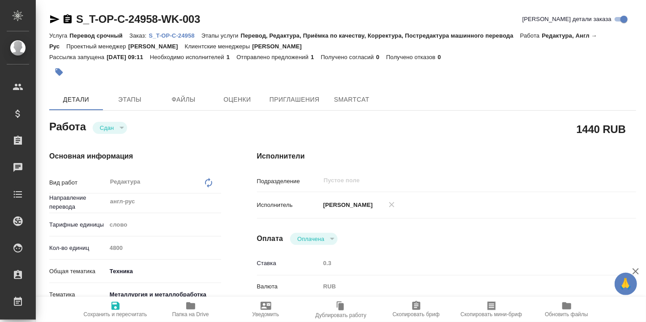
type textarea "x"
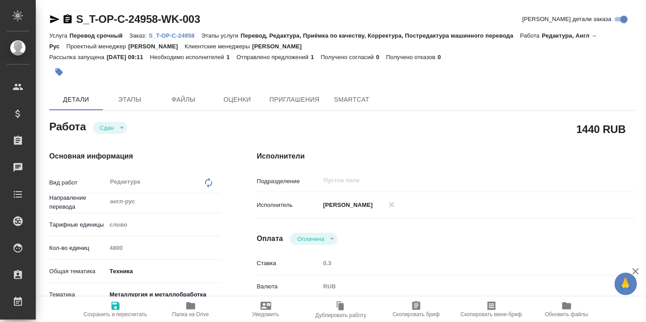
type textarea "x"
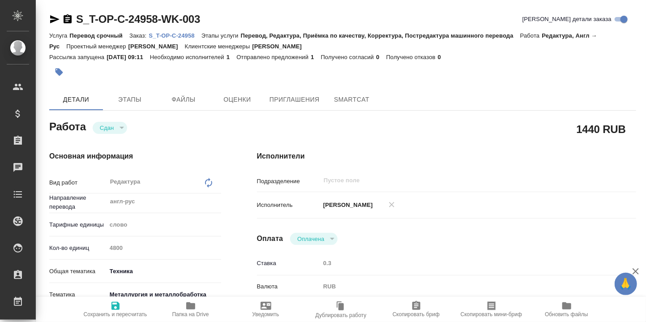
type textarea "x"
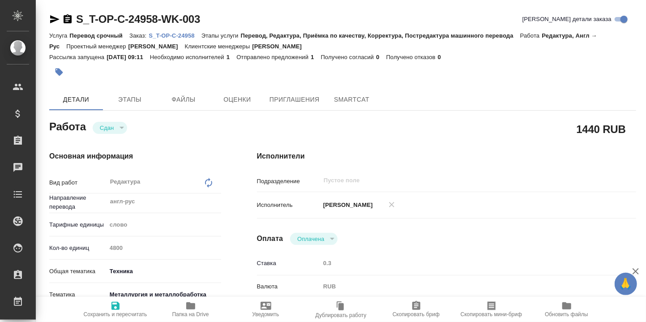
click at [183, 35] on p "S_T-OP-C-24958" at bounding box center [175, 35] width 52 height 7
type textarea "x"
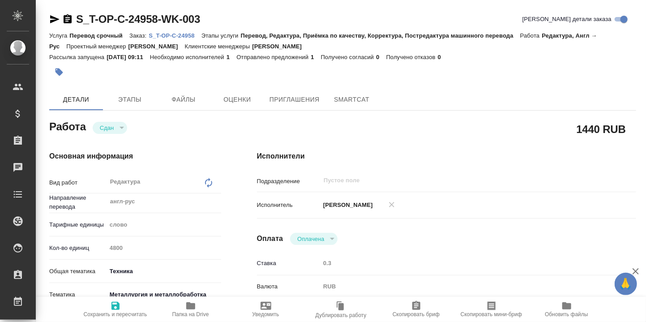
type textarea "x"
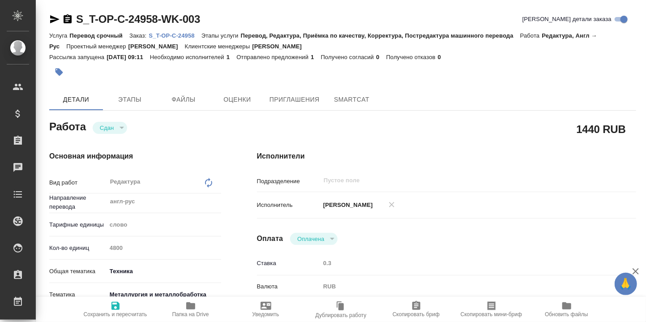
type textarea "x"
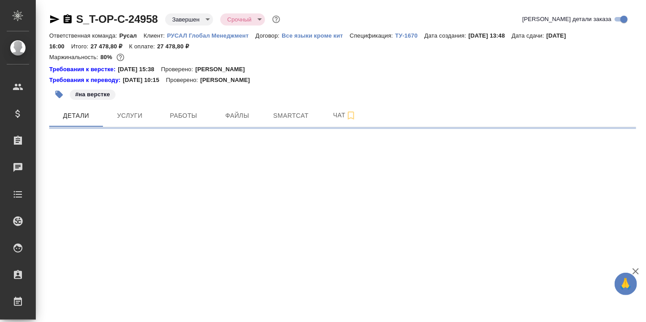
select select "RU"
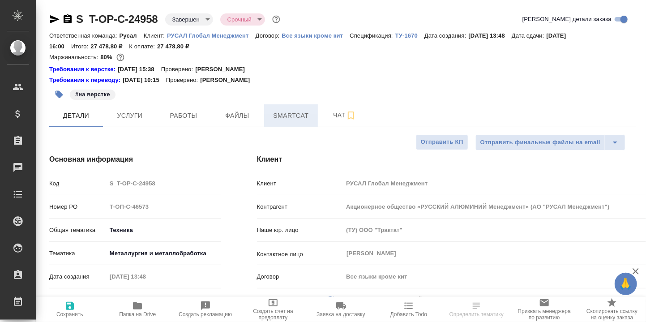
type textarea "x"
click at [292, 116] on span "Smartcat" at bounding box center [291, 115] width 43 height 11
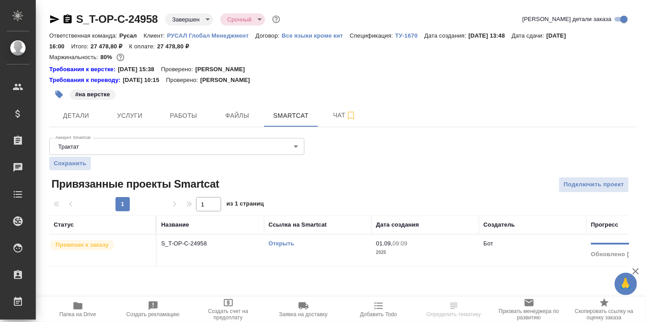
click at [289, 244] on link "Открыть" at bounding box center [282, 243] width 26 height 7
drag, startPoint x: 73, startPoint y: 306, endPoint x: 88, endPoint y: 307, distance: 14.4
click at [73, 306] on icon "button" at bounding box center [77, 305] width 9 height 7
drag, startPoint x: 163, startPoint y: 17, endPoint x: 66, endPoint y: 11, distance: 96.5
click at [66, 11] on div "S_T-OP-C-24958 Завершен closed Срочный urgent Кратко детали заказа Ответственна…" at bounding box center [342, 144] width 597 height 289
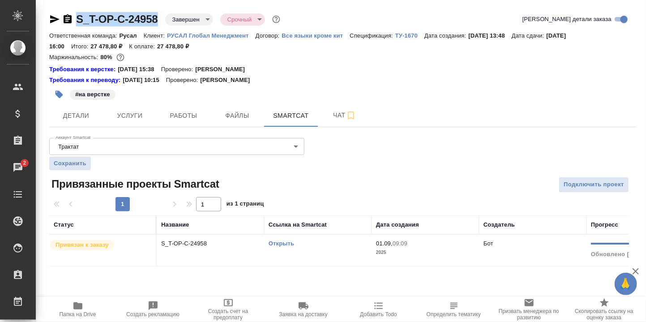
copy link "S_T-OP-C-24958"
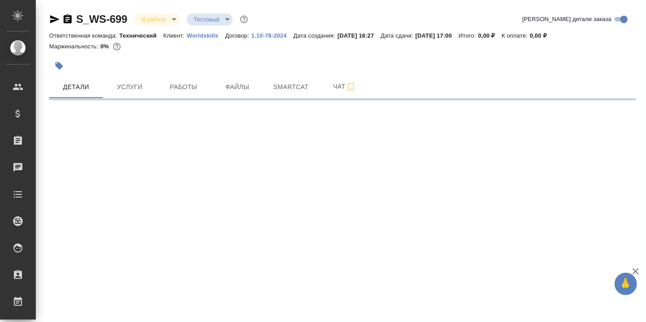
select select "RU"
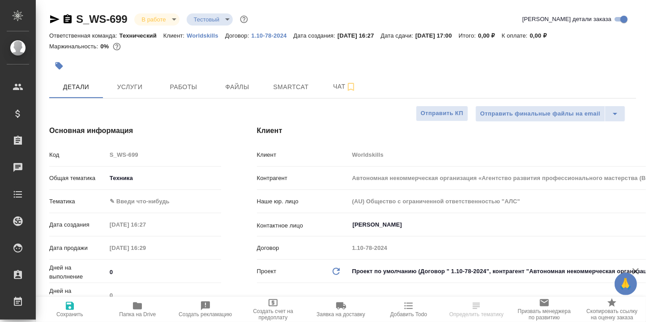
type textarea "x"
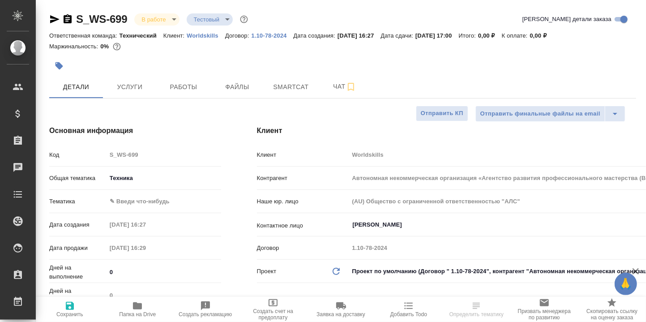
type textarea "x"
click at [138, 307] on icon "button" at bounding box center [137, 305] width 9 height 7
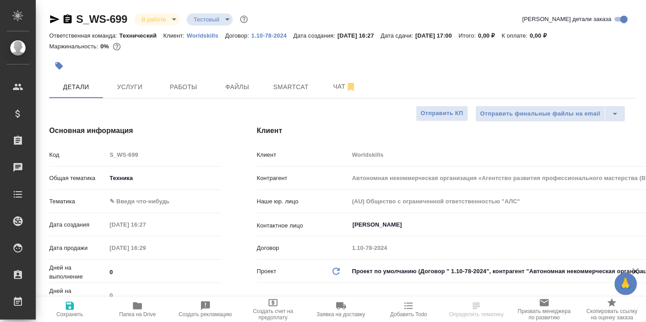
type textarea "x"
select select "RU"
type textarea "x"
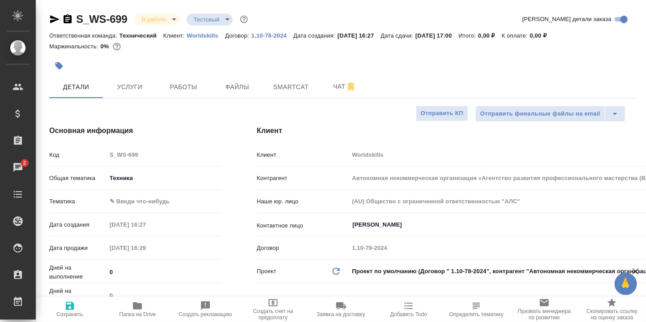
type textarea "x"
click at [340, 88] on span "Чат" at bounding box center [344, 86] width 43 height 11
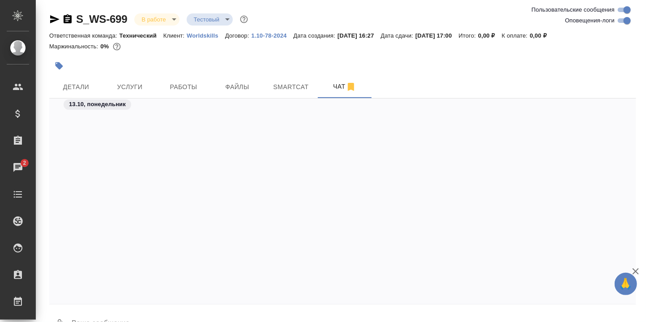
scroll to position [4880, 0]
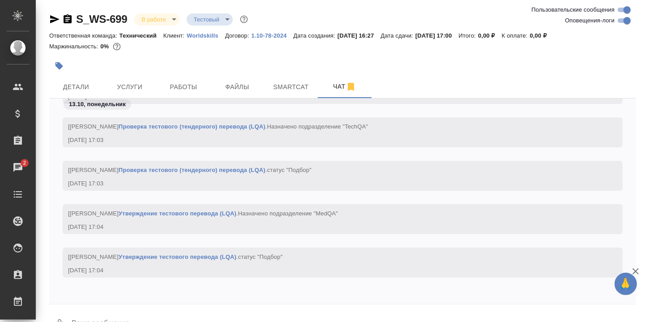
click at [123, 304] on div "13.10, [DATE] [[PERSON_NAME] Утверждение тестового перевода (LQA) . Назначено п…" at bounding box center [342, 202] width 587 height 206
click at [126, 313] on textarea at bounding box center [354, 324] width 566 height 30
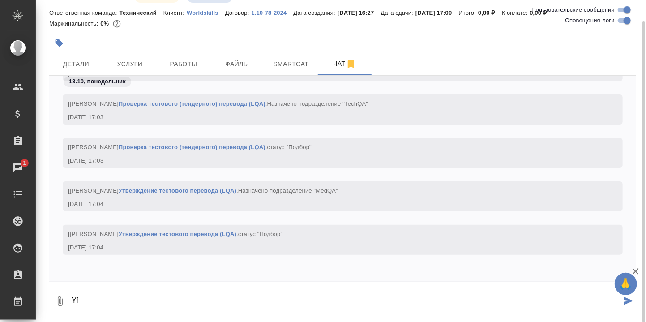
type textarea "Y"
type textarea "[PERSON_NAME]"
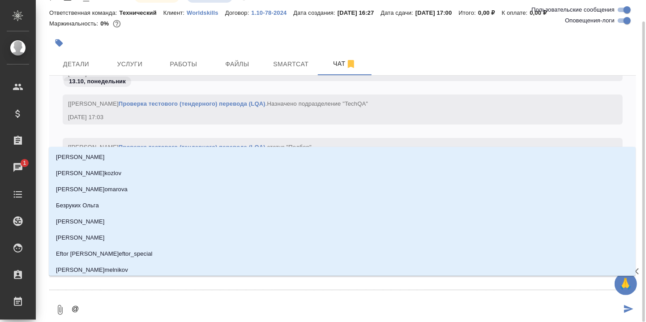
type textarea "@С"
type input "С"
type textarea "@Се"
type input "Се"
type textarea "@Сер"
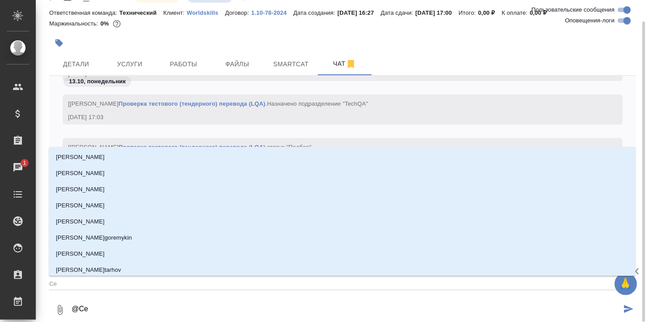
type input "Сер"
type textarea "@Серг"
type input "Серг"
type textarea "@[PERSON_NAME]"
type input "Серге"
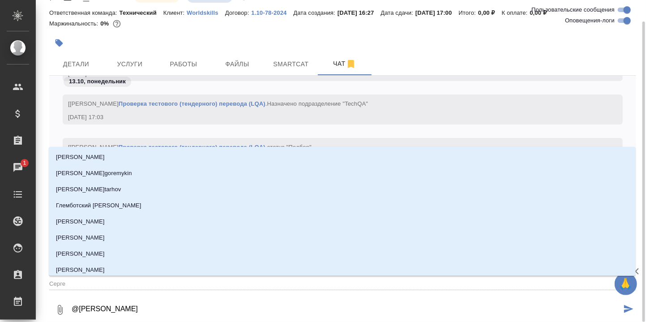
type textarea "@Сергее"
type input "Сергее"
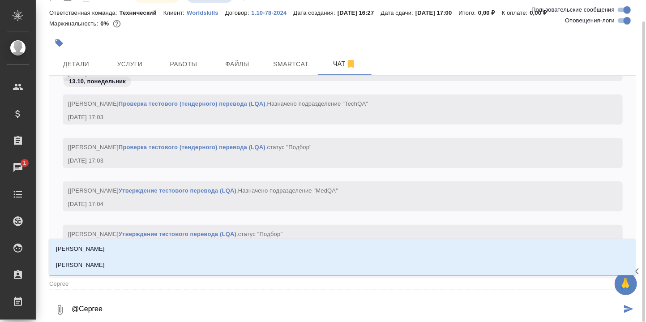
type textarea "@[PERSON_NAME]"
type input "[PERSON_NAME]"
type textarea "@[PERSON_NAME]"
type input "[PERSON_NAME]"
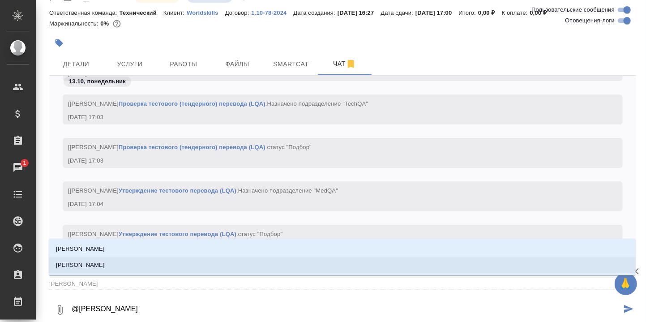
click at [96, 263] on p "[PERSON_NAME]" at bounding box center [80, 265] width 49 height 9
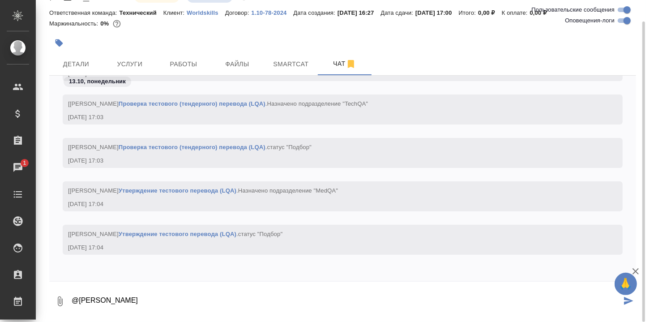
click at [146, 301] on textarea "@[PERSON_NAME]" at bounding box center [346, 301] width 551 height 30
paste textarea "[URL][DOMAIN_NAME]"
type textarea "@[PERSON_NAME], нашла, выложила: [URL][DOMAIN_NAME]"
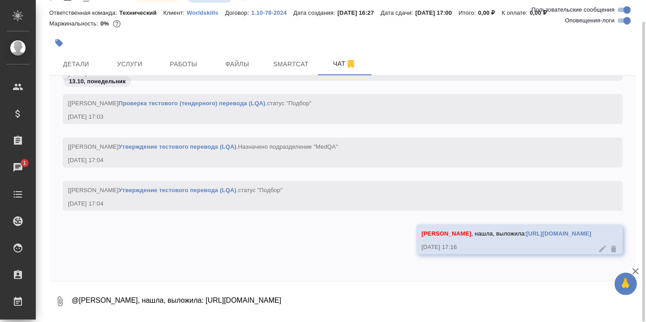
click at [99, 299] on textarea "@[PERSON_NAME], нашла, выложила: [URL][DOMAIN_NAME]" at bounding box center [354, 301] width 566 height 30
type textarea "В"
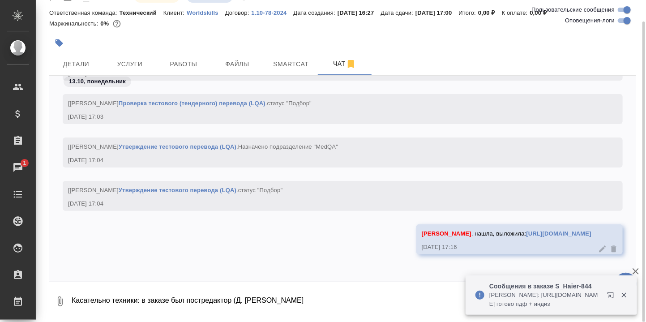
type textarea "Касательно техники: в заказе был постредактор (Д. [PERSON_NAME]"
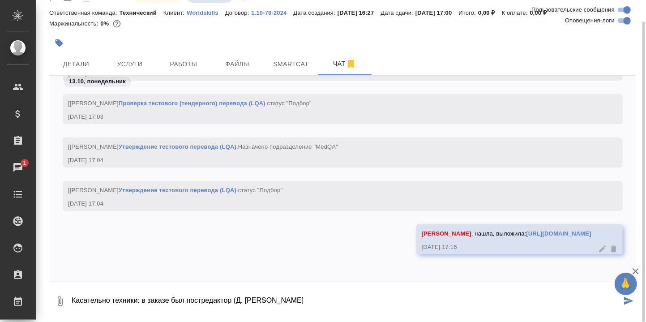
drag, startPoint x: 292, startPoint y: 300, endPoint x: 63, endPoint y: 298, distance: 229.4
click at [63, 298] on div "0 Касательно техники: в заказе был постредактор (Д. [PERSON_NAME]" at bounding box center [342, 301] width 587 height 30
click at [109, 241] on div "[PERSON_NAME] , нашла, выложила: [URL][DOMAIN_NAME] [DATE] 17:16" at bounding box center [342, 245] width 587 height 43
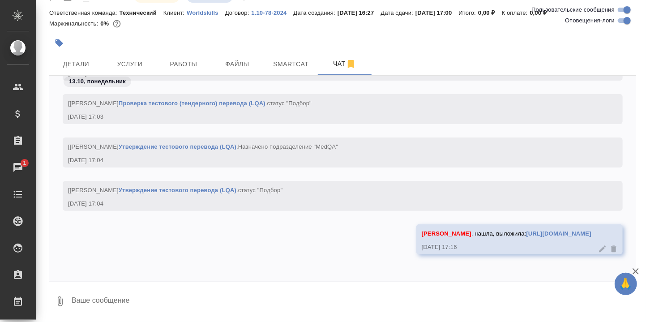
click at [146, 297] on textarea at bounding box center [354, 301] width 566 height 30
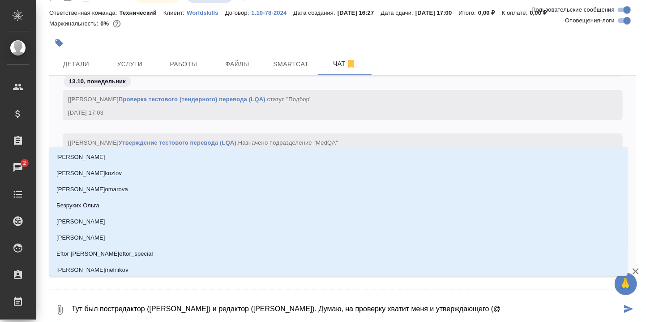
type textarea "Тут был постредактор ([PERSON_NAME]) и редактор ([PERSON_NAME]). Думаю, на пров…"
type input "С"
type textarea "Тут был постредактор ([PERSON_NAME]) и редактор ([PERSON_NAME]). Думаю, на пров…"
type input "[PERSON_NAME]"
type textarea "Тут был постредактор ([PERSON_NAME]) и редактор ([PERSON_NAME]). Думаю, на пров…"
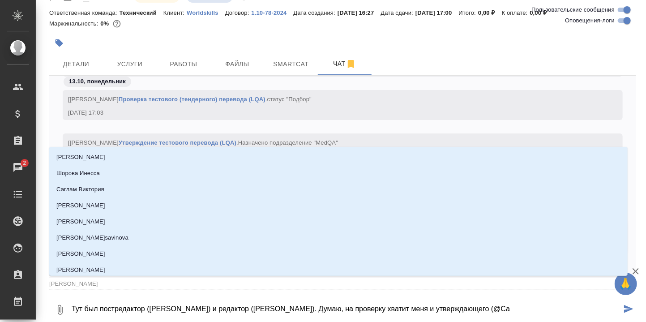
type input "Саб"
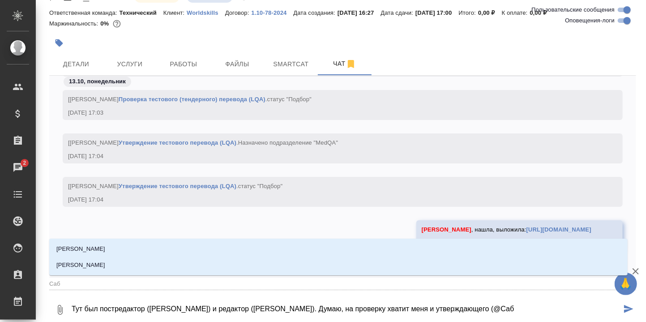
type textarea "Тут был постредактор ([PERSON_NAME]) и редактор ([PERSON_NAME]). Думаю, на пров…"
type input "Саби"
type textarea "Тут был постредактор ([PERSON_NAME]) и редактор ([PERSON_NAME]). Думаю, на пров…"
type input "[PERSON_NAME]"
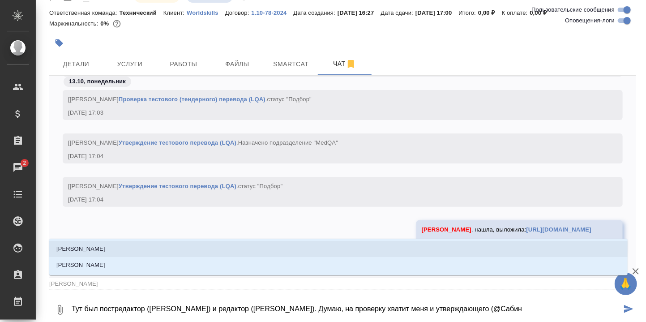
click at [104, 248] on li "[PERSON_NAME]" at bounding box center [338, 249] width 579 height 16
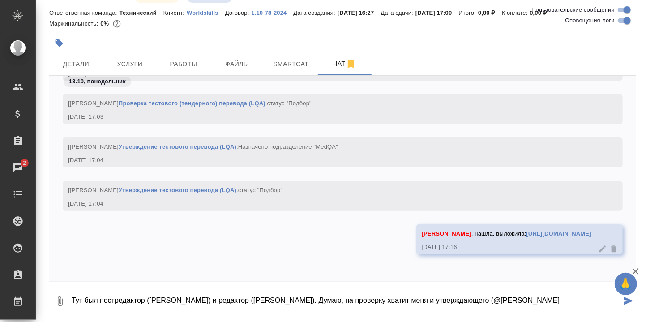
click at [566, 303] on textarea "Тут был постредактор ([PERSON_NAME]) и редактор ([PERSON_NAME]). Думаю, на пров…" at bounding box center [346, 301] width 551 height 30
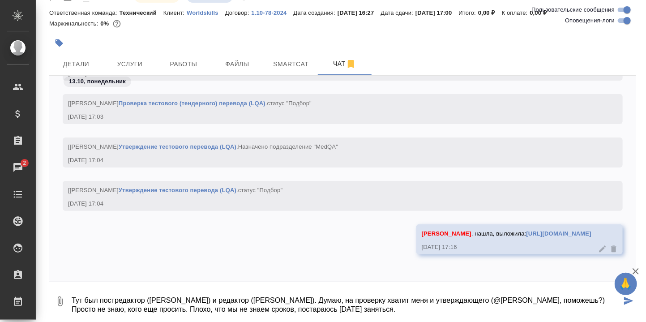
type textarea "Тут был постредактор ([PERSON_NAME]) и редактор ([PERSON_NAME]). Думаю, на пров…"
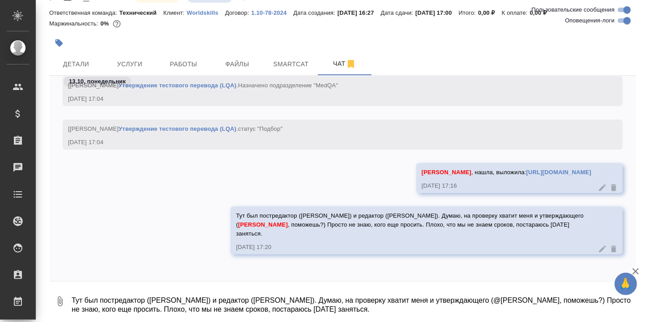
scroll to position [0, 0]
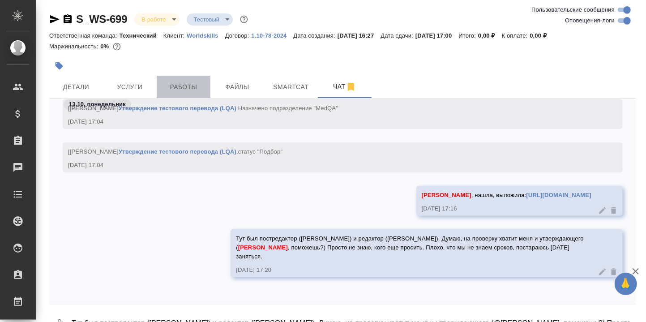
click at [178, 87] on span "Работы" at bounding box center [183, 87] width 43 height 11
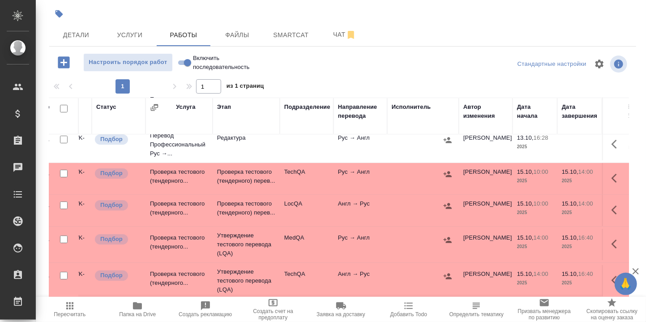
scroll to position [52, 0]
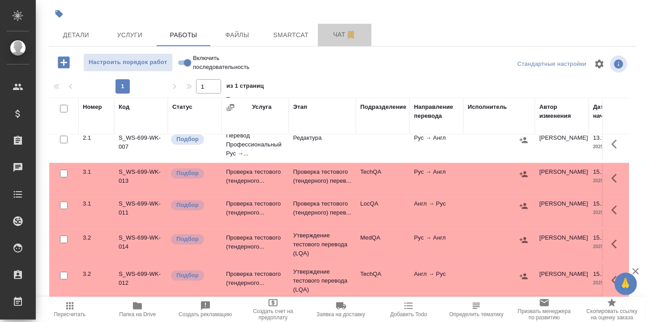
drag, startPoint x: 337, startPoint y: 33, endPoint x: 330, endPoint y: 76, distance: 43.6
click at [338, 34] on span "Чат" at bounding box center [344, 34] width 43 height 11
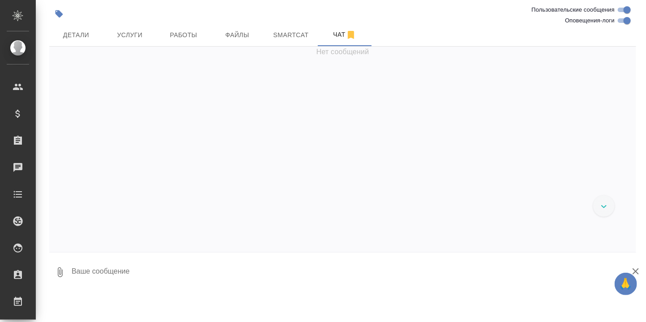
scroll to position [5237, 0]
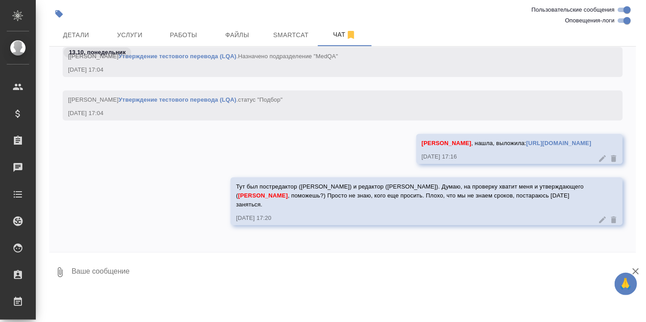
click at [165, 276] on textarea at bounding box center [354, 272] width 566 height 30
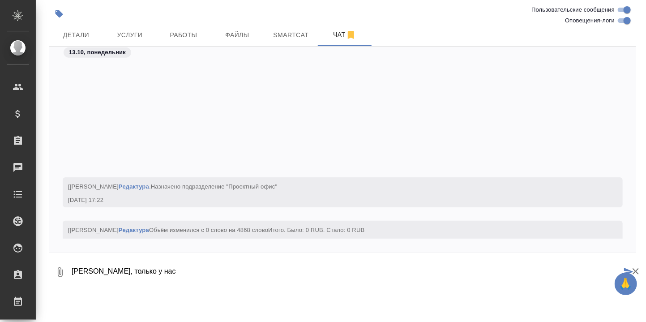
scroll to position [5401, 0]
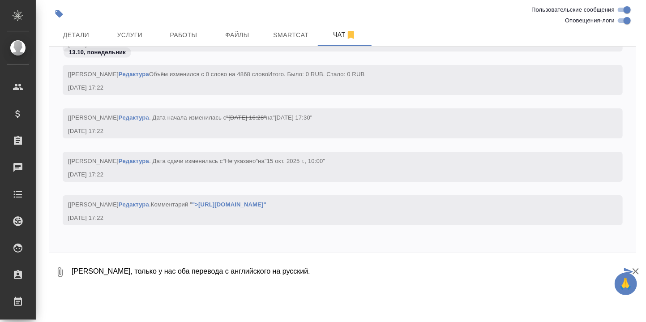
type textarea "[PERSON_NAME], только у нас оба перевода с английского на русский."
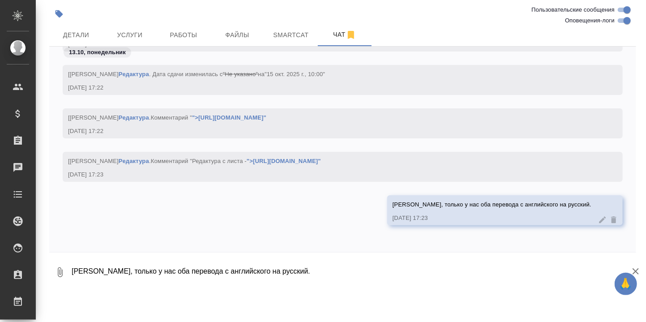
click at [124, 269] on textarea "[PERSON_NAME], только у нас оба перевода с английского на русский." at bounding box center [354, 272] width 566 height 30
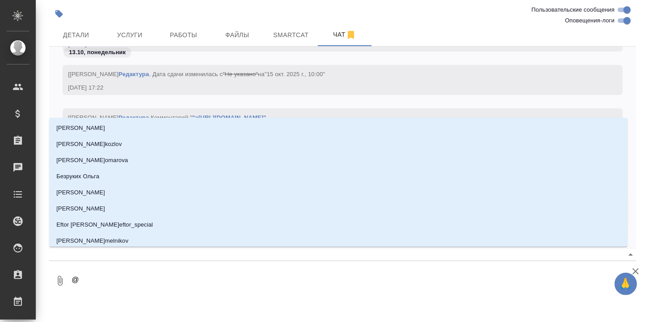
type textarea "@С"
type input "С"
type textarea "@Се"
type input "Се"
type textarea "@Сер"
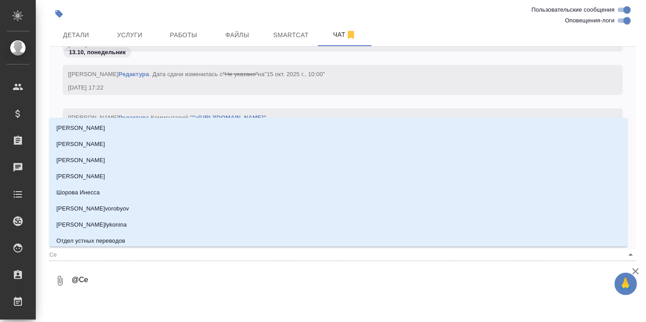
type input "Сер"
type textarea "@Серг"
type input "Серг"
type textarea "@[PERSON_NAME]"
type input "Серге"
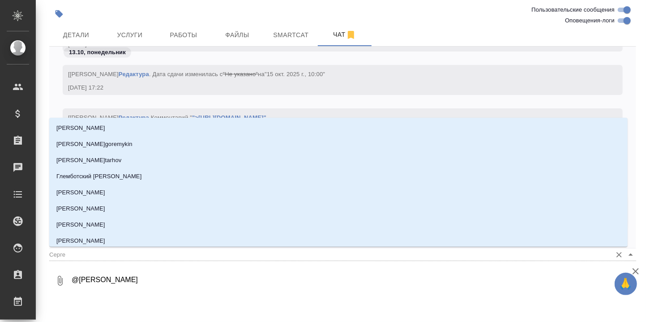
type textarea "@Серг"
type input "Серг"
type textarea "@Сер"
type input "Сер"
type textarea "@Се"
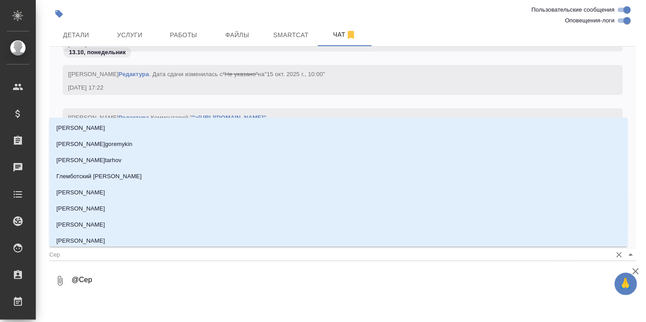
type input "Се"
type textarea "@С"
type input "С"
type textarea "@"
type textarea "@S"
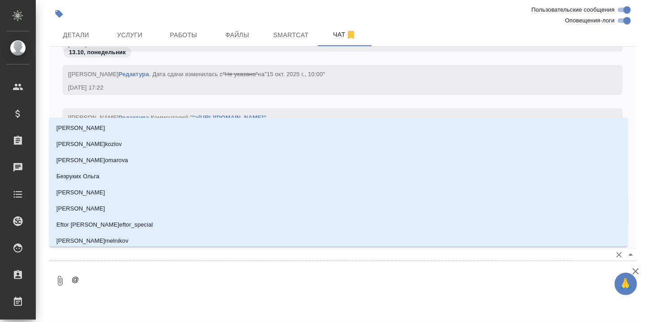
type input "S"
type textarea "@Se"
type input "Se"
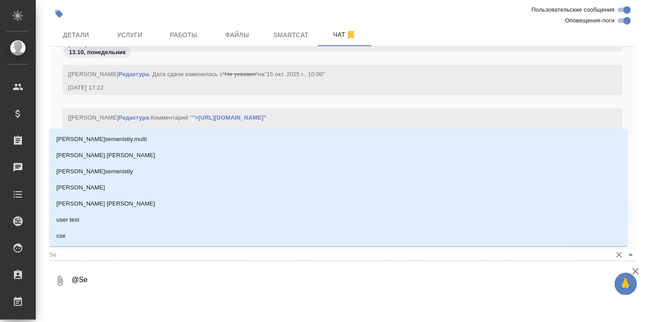
type textarea "@Ser"
type input "Ser"
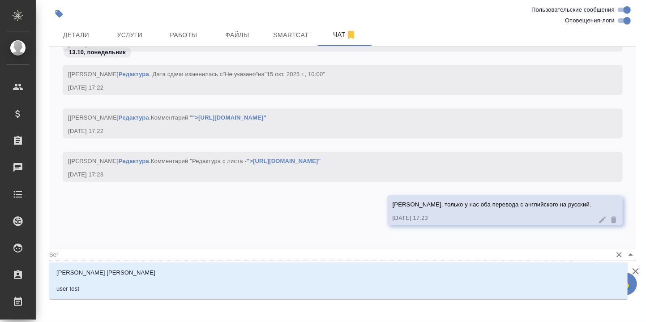
type textarea "@Se"
type input "Se"
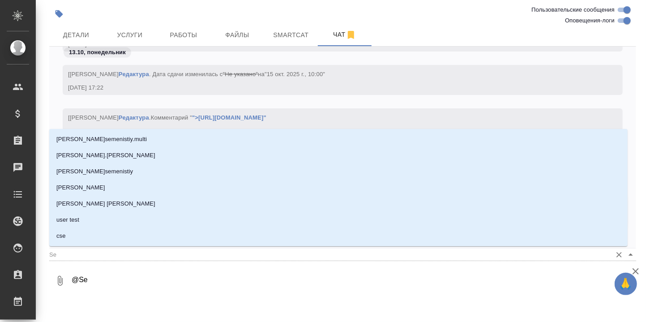
type textarea "@S"
type input "S"
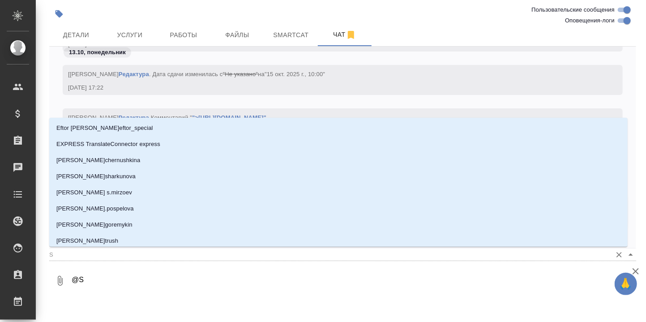
type textarea "@"
type textarea "@А"
type input "[PERSON_NAME]"
type textarea "@Ан"
type input "[PERSON_NAME]"
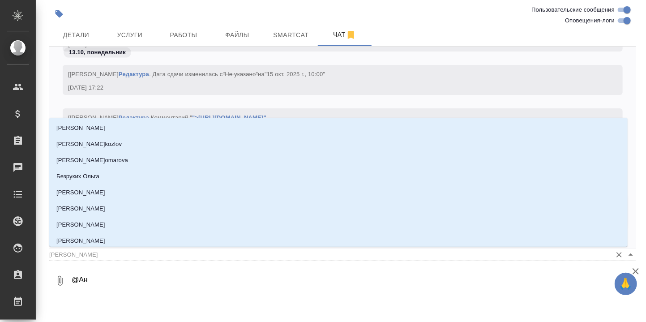
type textarea "@Ана"
type input "[PERSON_NAME]"
type textarea "@Анас"
type input "Анас"
type textarea "@Анаст"
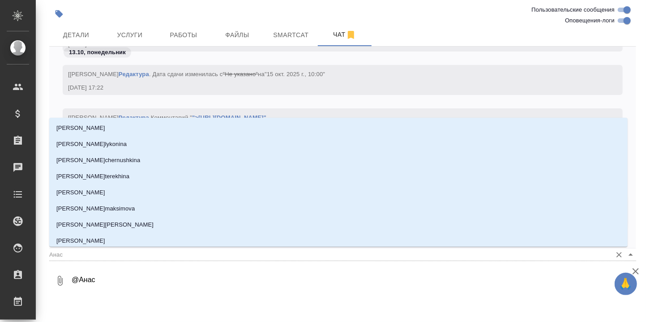
type input "Анаст"
type textarea "@Анаста"
type input "Анаста"
type textarea "@[PERSON_NAME]"
type input "[PERSON_NAME]"
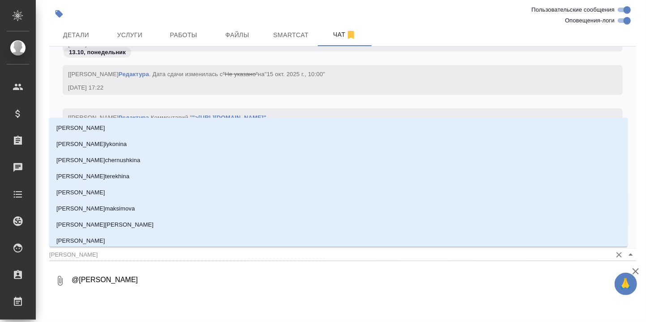
type textarea "@Анастаси"
type input "Анастаси"
type textarea "@[PERSON_NAME]"
type input "[PERSON_NAME]"
type textarea "@[PERSON_NAME]"
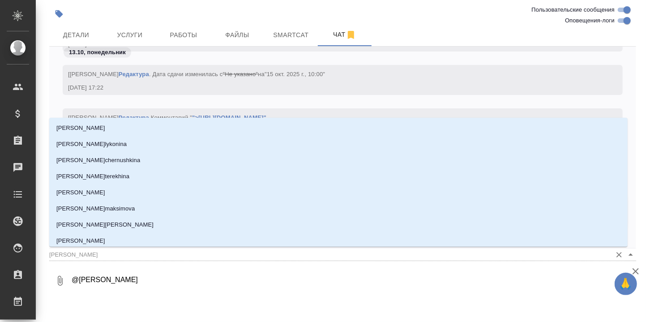
type input "[PERSON_NAME]"
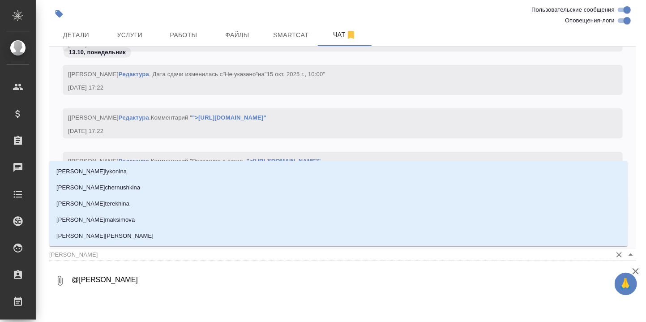
type textarea "@[PERSON_NAME]"
type input "[PERSON_NAME]"
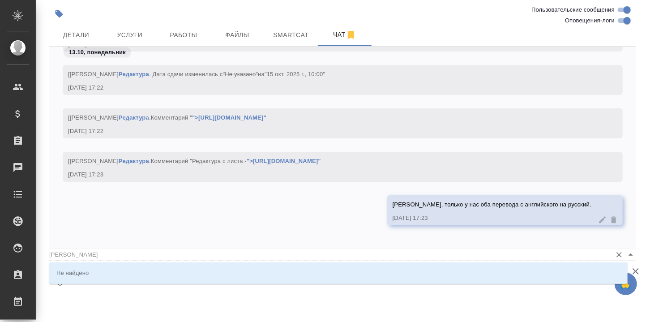
type textarea "@[PERSON_NAME]"
type input "[PERSON_NAME]"
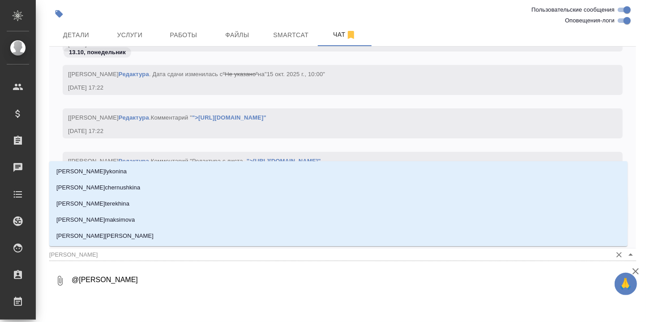
type textarea "@[PERSON_NAME]"
type input "[PERSON_NAME]"
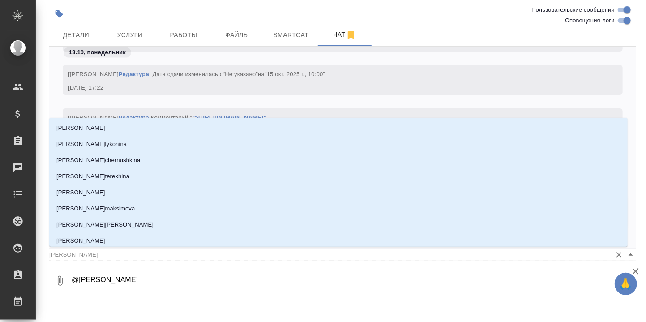
type textarea "@Анастаси"
type input "Анастаси"
type textarea "@[PERSON_NAME]"
type input "[PERSON_NAME]"
type textarea "@Анаста"
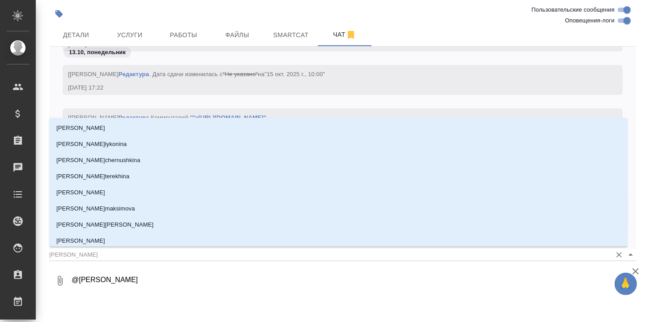
type input "Анаста"
type textarea "@Анаст"
type input "Анаст"
type textarea "@Анас"
type input "Анас"
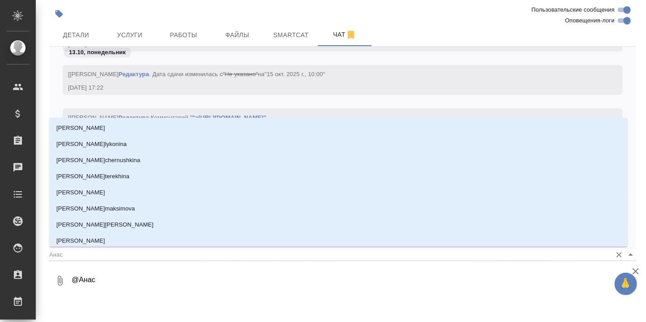
type textarea "@Ана"
type input "[PERSON_NAME]"
type textarea "@Ан"
type input "[PERSON_NAME]"
type textarea "@А"
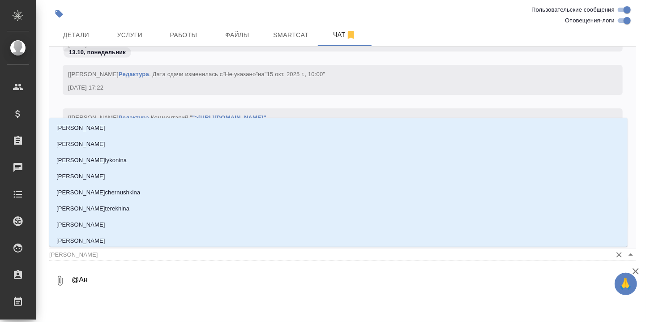
type input "[PERSON_NAME]"
type textarea "@"
type textarea "@С"
type input "С"
type textarea "@Се"
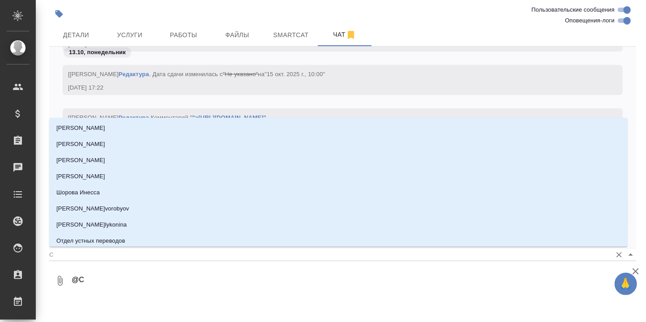
type input "Се"
type textarea "@Сер"
type input "Сер"
type textarea "@Серг"
type input "Серг"
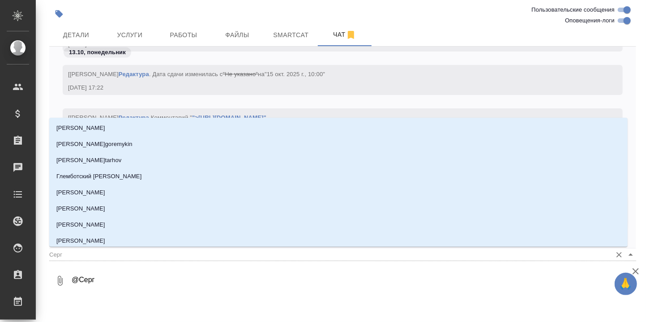
type textarea "@[PERSON_NAME]"
type input "Серге"
type textarea "@Сергее"
type input "Сергее"
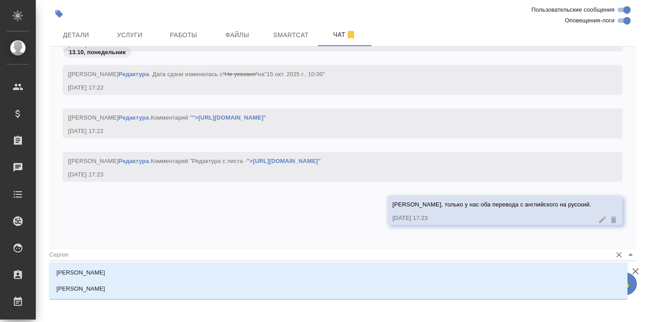
type textarea "@[PERSON_NAME]"
type input "[PERSON_NAME]"
type textarea "@[PERSON_NAME]"
type input "[PERSON_NAME]"
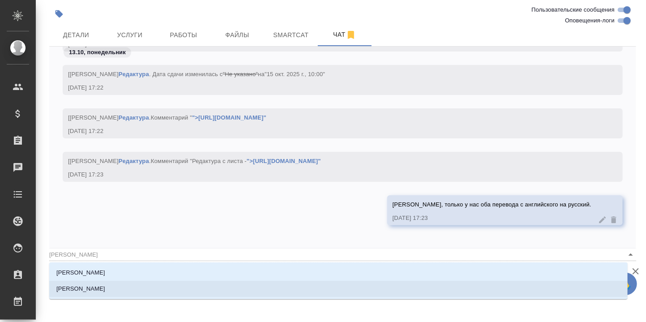
click at [132, 289] on li "[PERSON_NAME]" at bounding box center [338, 289] width 579 height 16
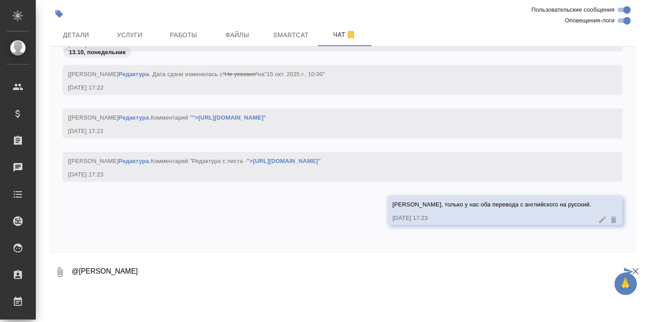
type textarea "@[PERSON_NAME]"
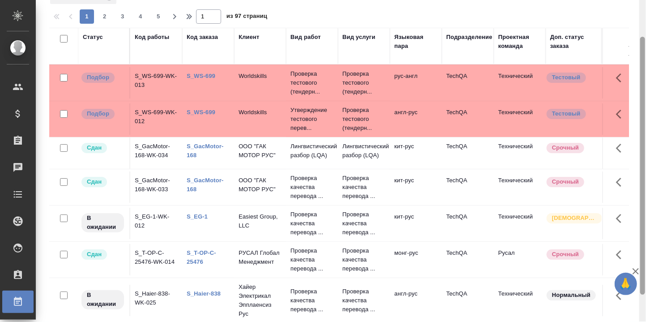
scroll to position [80, 0]
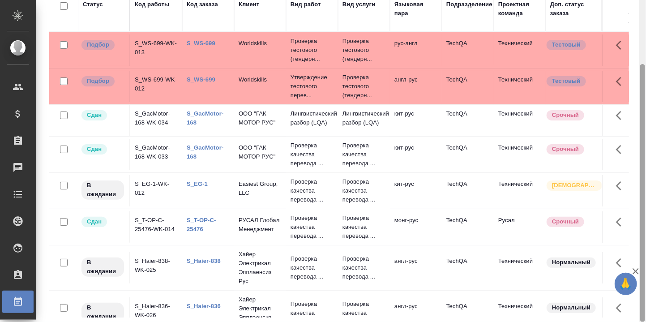
drag, startPoint x: 644, startPoint y: 60, endPoint x: 203, endPoint y: 280, distance: 492.6
click at [645, 144] on div at bounding box center [643, 193] width 5 height 258
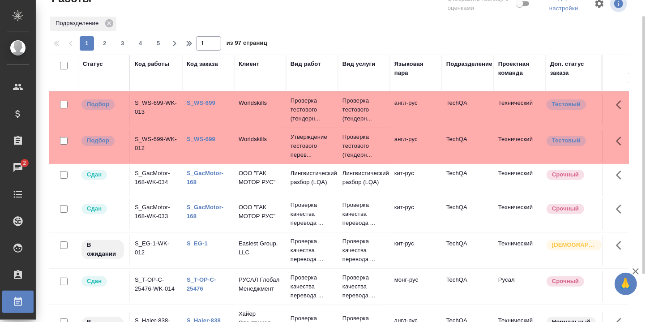
scroll to position [0, 0]
